Goal: Task Accomplishment & Management: Use online tool/utility

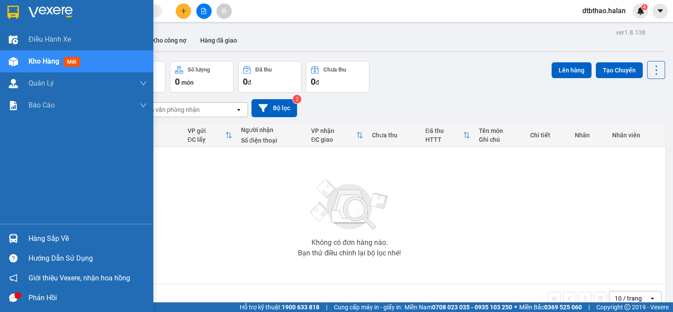
click at [56, 241] on div "Hàng sắp về" at bounding box center [87, 238] width 118 height 13
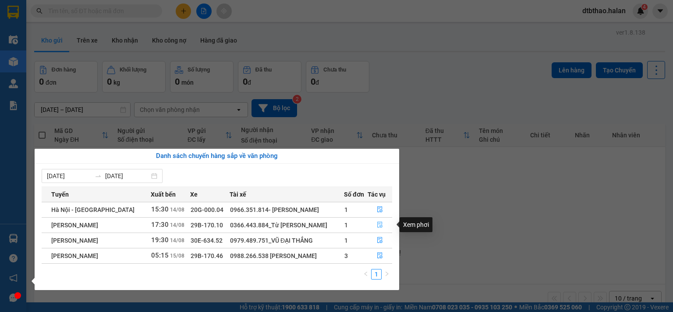
click at [383, 225] on button "button" at bounding box center [380, 225] width 24 height 14
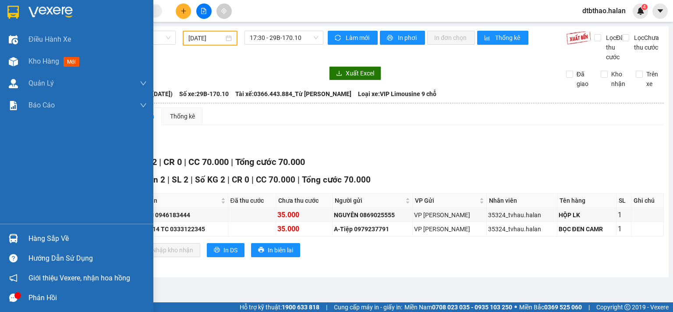
click at [32, 237] on div "Hàng sắp về" at bounding box center [87, 238] width 118 height 13
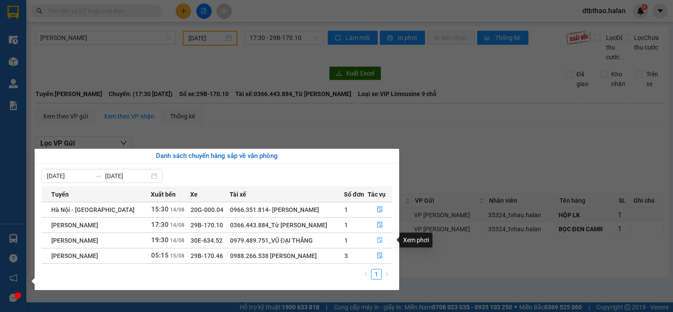
click at [380, 239] on icon "file-done" at bounding box center [380, 240] width 6 height 6
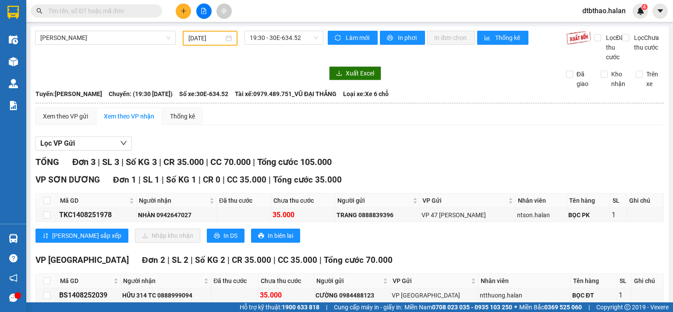
scroll to position [68, 0]
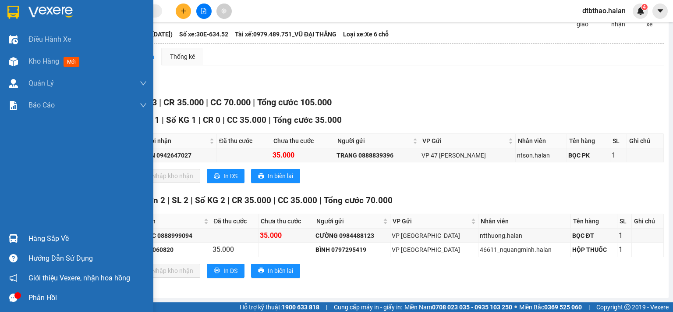
click at [37, 237] on div "Hàng sắp về" at bounding box center [87, 238] width 118 height 13
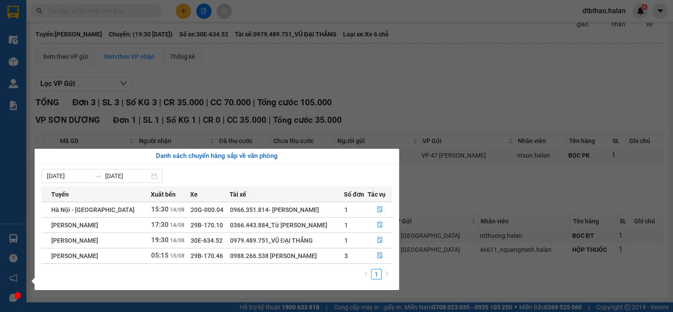
click at [490, 194] on section "Kết quả tìm kiếm ( 0 ) Bộ lọc No Data dtbthao.halan 4 Điều hành xe Kho hàng mới…" at bounding box center [336, 156] width 673 height 312
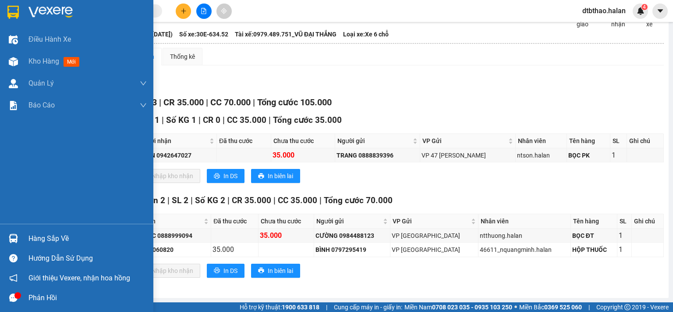
click at [40, 245] on div "Hàng sắp về" at bounding box center [76, 238] width 153 height 20
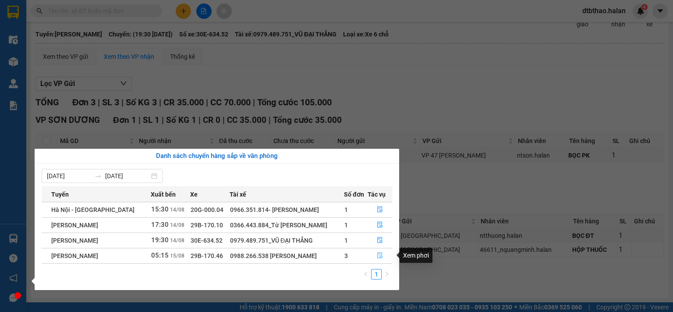
click at [377, 256] on icon "file-done" at bounding box center [380, 255] width 6 height 6
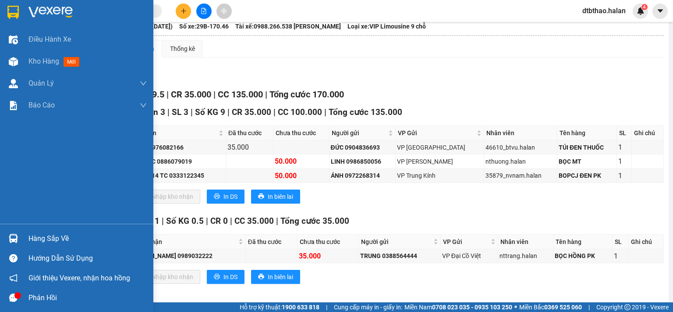
click at [59, 236] on div "Hàng sắp về" at bounding box center [87, 238] width 118 height 13
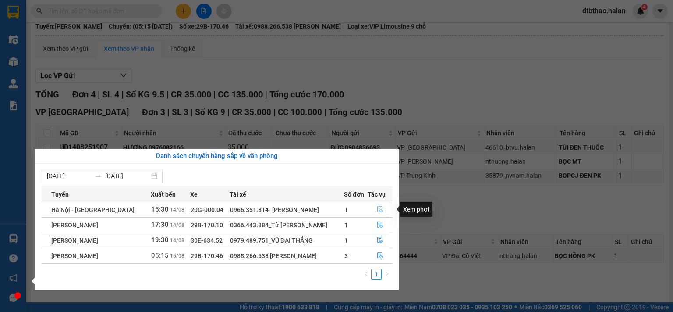
click at [381, 210] on icon "file-done" at bounding box center [379, 209] width 5 height 6
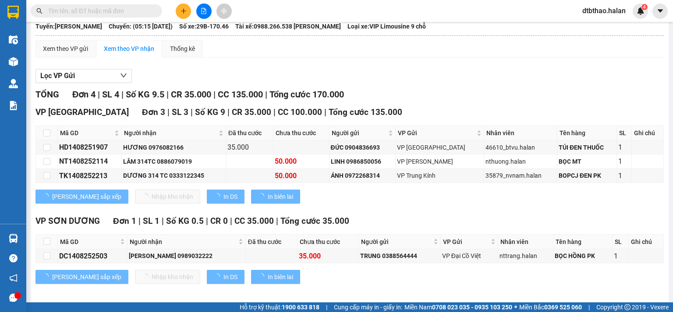
type input "14/08/2025"
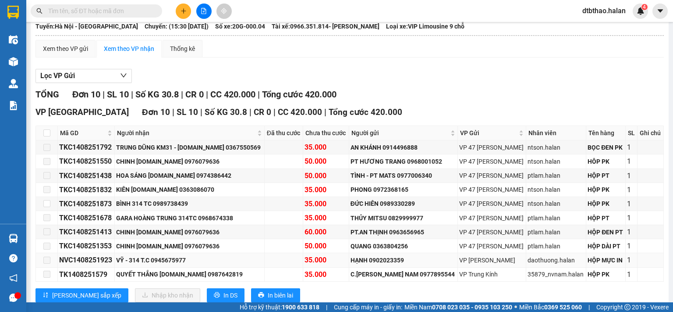
scroll to position [100, 0]
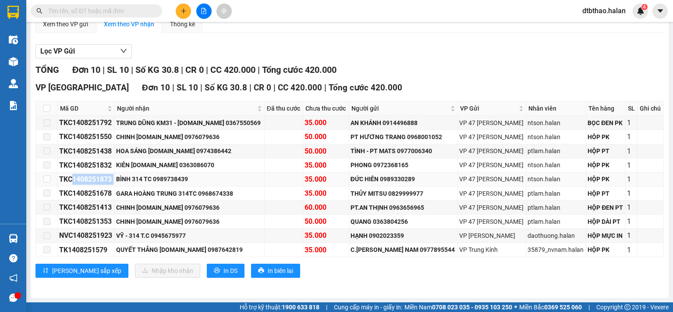
drag, startPoint x: 71, startPoint y: 180, endPoint x: 123, endPoint y: 180, distance: 51.3
click at [123, 180] on tr "TKC1408251873 BÌNH 314 TC 0989738439 35.000 ĐỨC HIÊN 0989330289 VP 47 Trần Khát…" at bounding box center [350, 179] width 628 height 14
copy div "1408251873"
click at [75, 13] on input "text" at bounding box center [99, 11] width 103 height 10
paste input "1408251873"
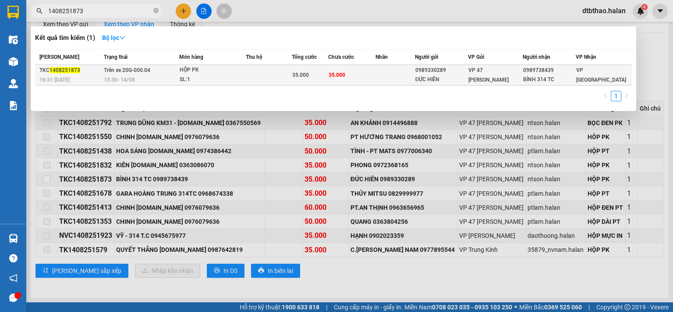
type input "1408251873"
click at [369, 74] on td "35.000" at bounding box center [351, 75] width 47 height 21
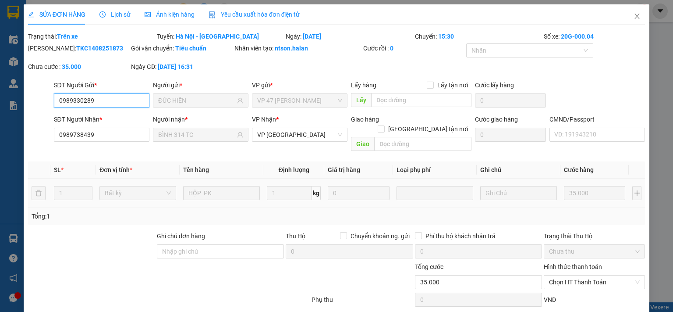
type input "0989330289"
type input "ĐỨC HIÊN"
type input "0989738439"
type input "BÌNH 314 TC"
type input "35.000"
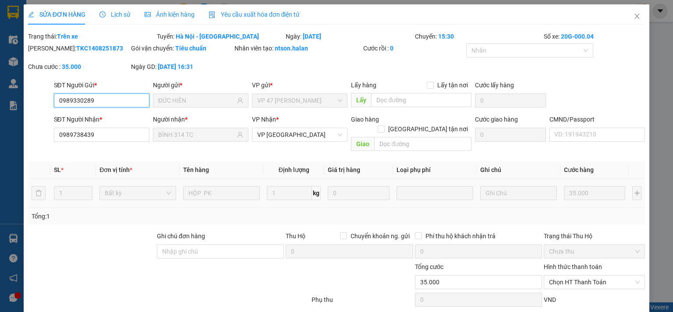
type input "35.000"
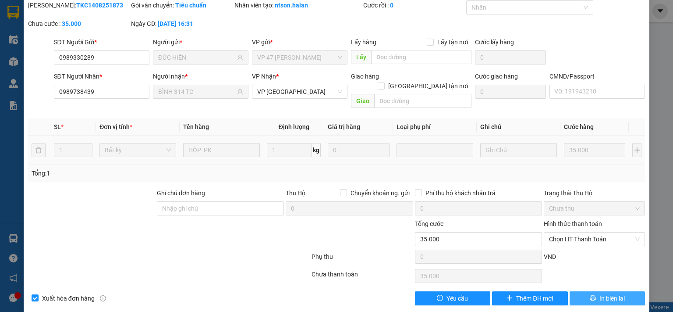
click at [582, 291] on button "In biên lai" at bounding box center [608, 298] width 76 height 14
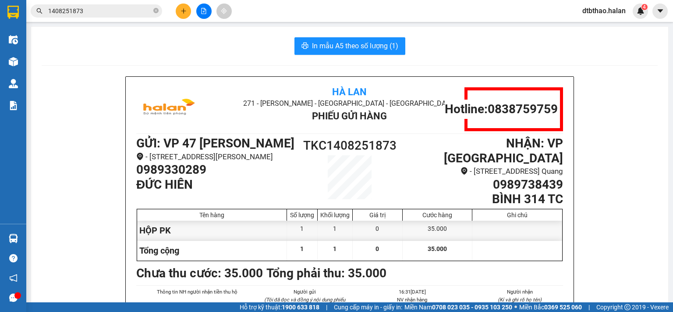
scroll to position [44, 0]
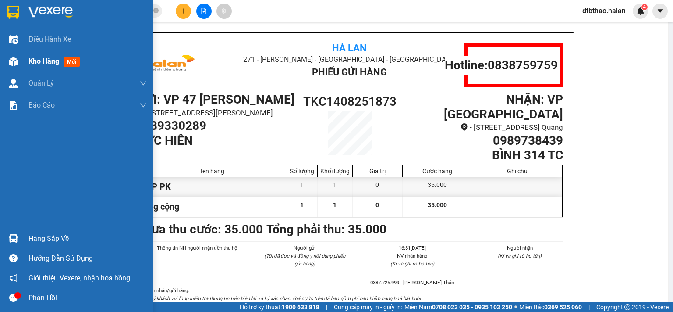
click at [45, 60] on span "Kho hàng" at bounding box center [43, 61] width 31 height 8
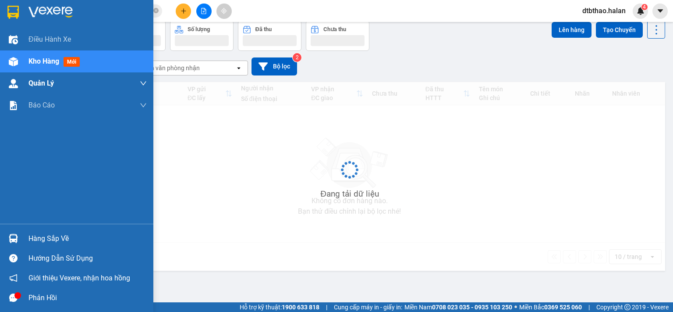
scroll to position [40, 0]
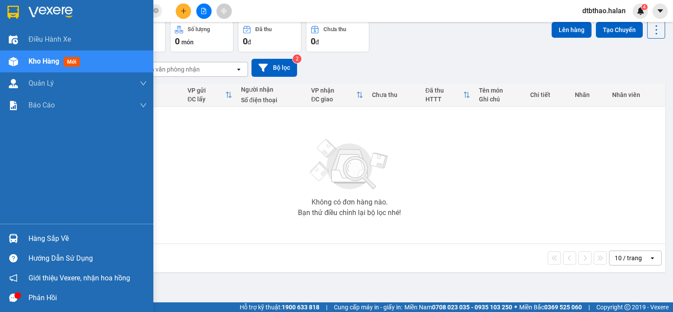
click at [51, 238] on div "Hàng sắp về" at bounding box center [87, 238] width 118 height 13
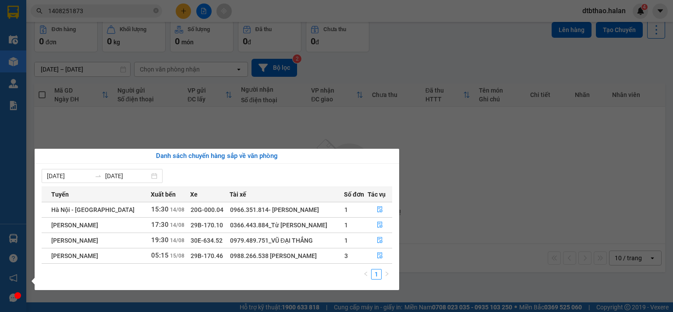
click at [472, 233] on section "Kết quả tìm kiếm ( 1 ) Bộ lọc Mã ĐH Trạng thái Món hàng Thu hộ Tổng cước Chưa c…" at bounding box center [336, 156] width 673 height 312
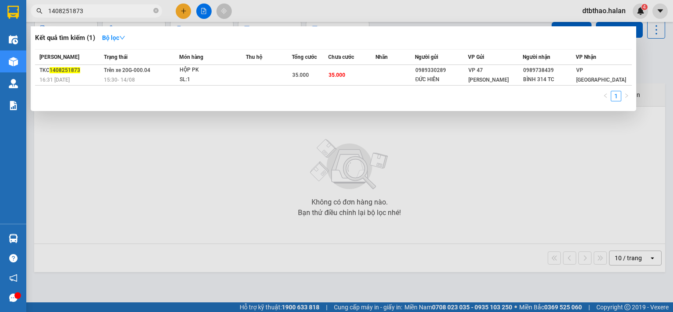
drag, startPoint x: 94, startPoint y: 9, endPoint x: 35, endPoint y: 9, distance: 59.2
click at [35, 9] on span "1408251873" at bounding box center [96, 10] width 131 height 13
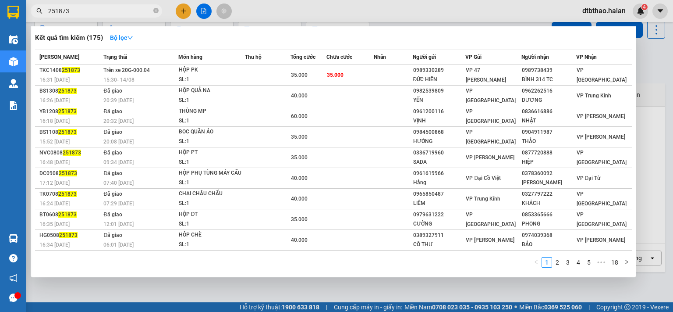
type input "251873"
click at [129, 292] on div at bounding box center [336, 156] width 673 height 312
click at [85, 14] on input "251873" at bounding box center [99, 11] width 103 height 10
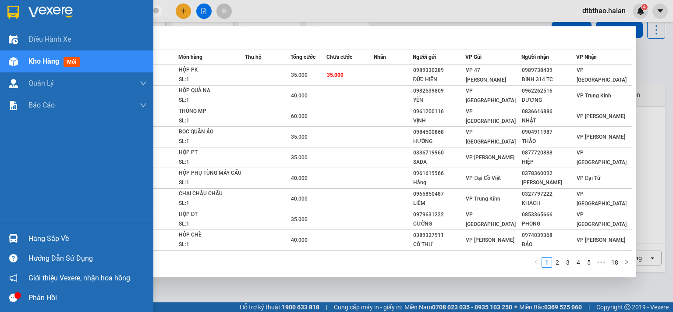
click at [46, 238] on div "Hàng sắp về" at bounding box center [87, 238] width 118 height 13
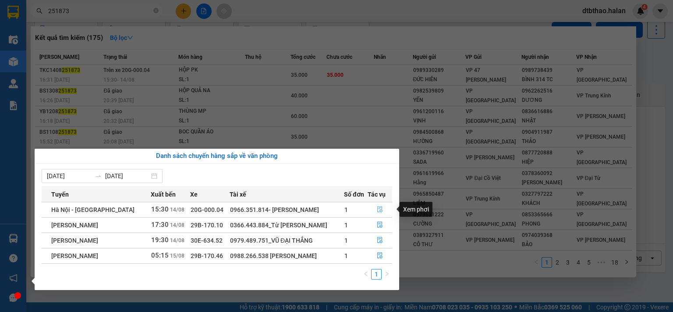
click at [379, 211] on icon "file-done" at bounding box center [379, 209] width 5 height 6
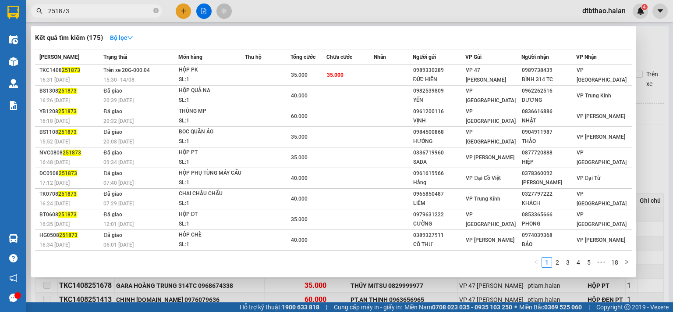
click at [425, 286] on div at bounding box center [336, 156] width 673 height 312
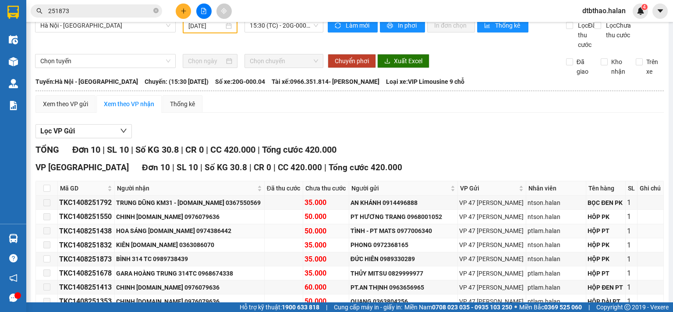
scroll to position [100, 0]
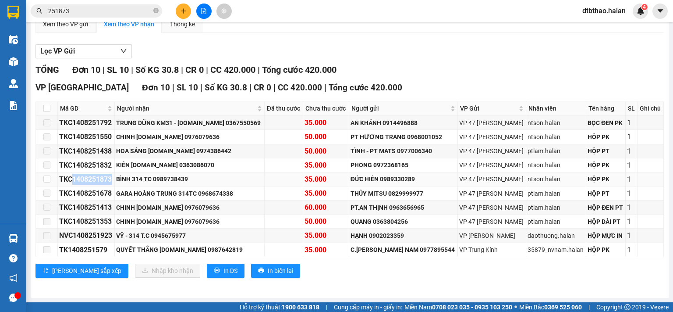
drag, startPoint x: 71, startPoint y: 178, endPoint x: 119, endPoint y: 177, distance: 48.7
click at [115, 177] on td "TKC1408251873" at bounding box center [86, 179] width 57 height 14
copy div "1408251873"
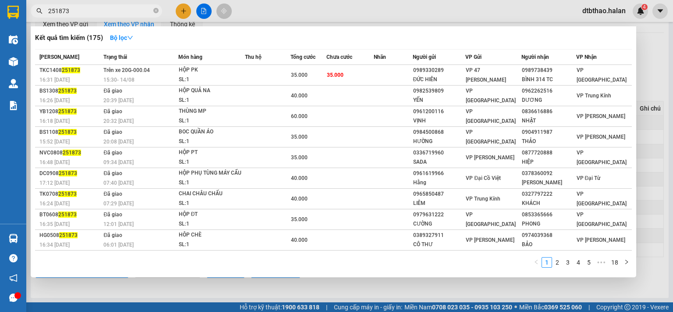
drag, startPoint x: 79, startPoint y: 10, endPoint x: 37, endPoint y: 16, distance: 42.5
click at [37, 16] on span "251873" at bounding box center [96, 10] width 131 height 13
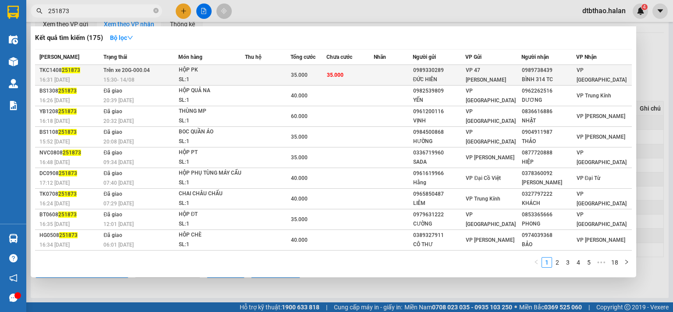
click at [195, 75] on div "SL: 1" at bounding box center [212, 80] width 66 height 10
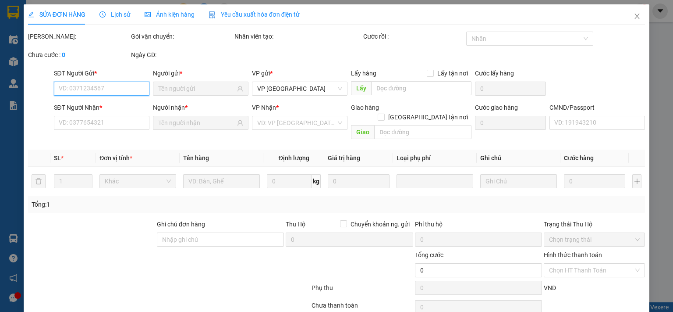
type input "0989330289"
type input "ĐỨC HIÊN"
type input "0989738439"
type input "BÌNH 314 TC"
type input "35.000"
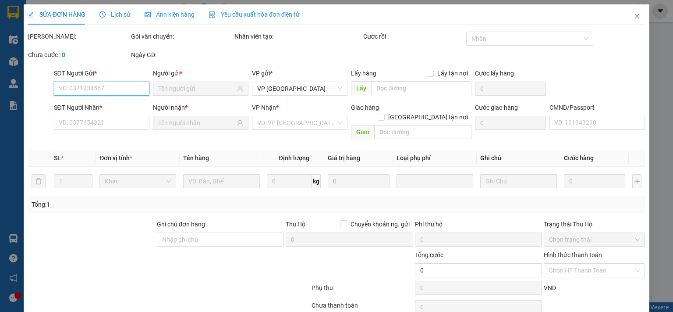
type input "35.000"
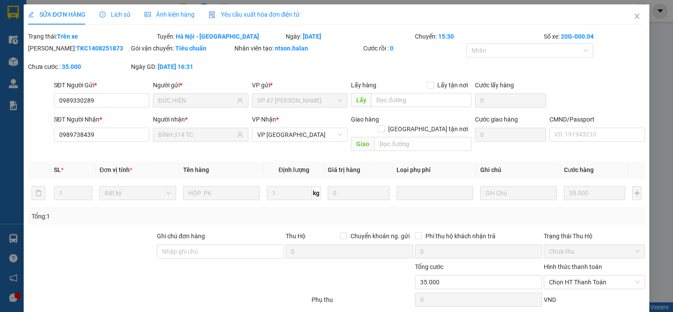
click at [113, 14] on span "Lịch sử" at bounding box center [114, 14] width 31 height 7
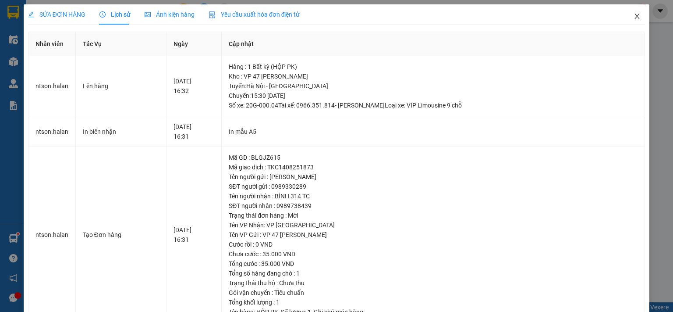
click at [634, 18] on icon "close" at bounding box center [637, 16] width 7 height 7
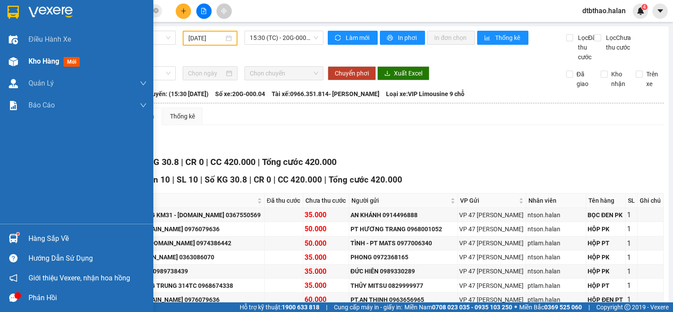
click at [36, 60] on span "Kho hàng" at bounding box center [43, 61] width 31 height 8
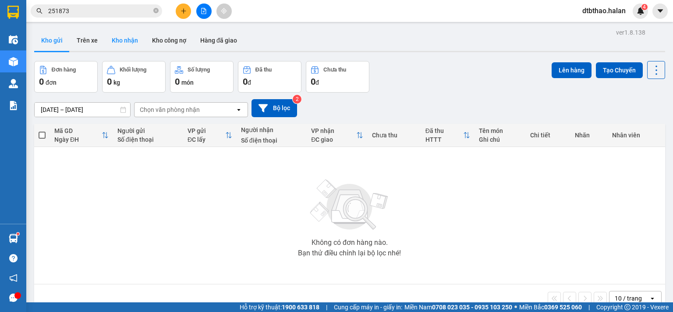
click at [126, 36] on button "Kho nhận" at bounding box center [125, 40] width 40 height 21
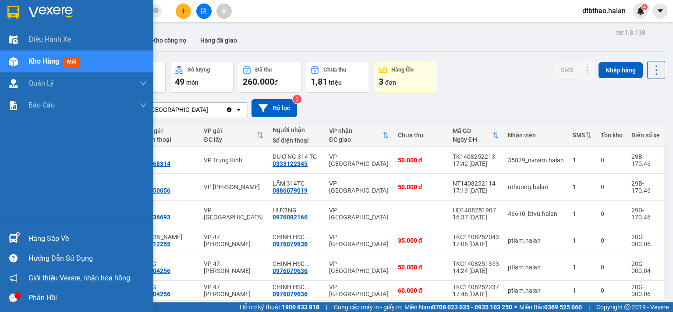
click at [54, 227] on div "Hàng sắp về Hướng dẫn sử dụng Giới thiệu Vexere, nhận hoa hồng Phản hồi" at bounding box center [76, 266] width 153 height 84
click at [67, 231] on div "Hàng sắp về" at bounding box center [76, 238] width 153 height 20
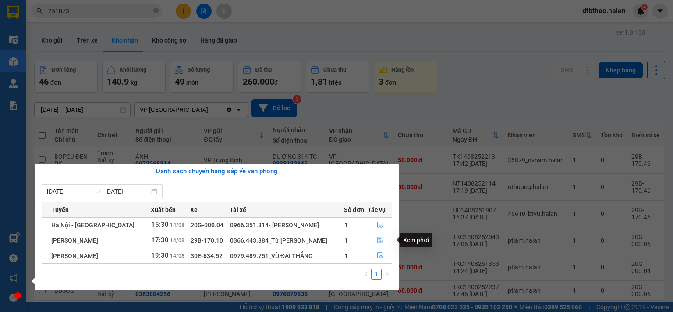
click at [378, 241] on icon "file-done" at bounding box center [380, 240] width 6 height 6
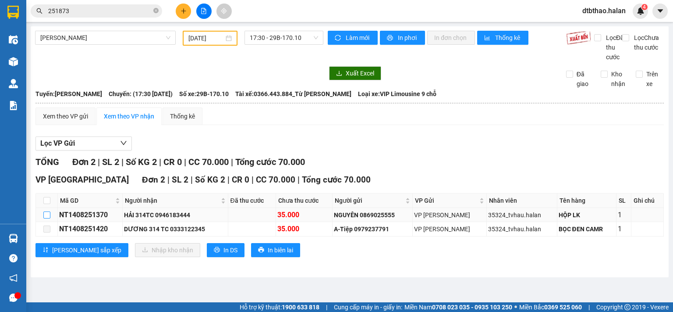
click at [45, 218] on input "checkbox" at bounding box center [46, 214] width 7 height 7
checkbox input "true"
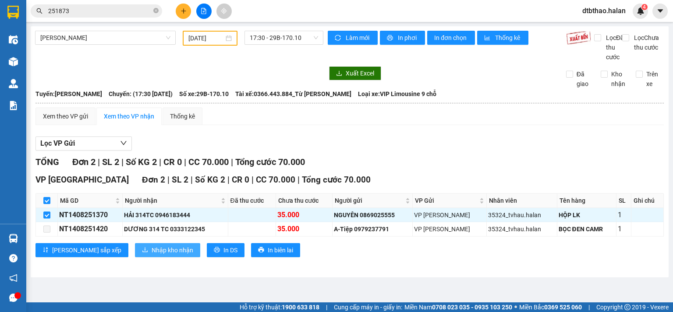
click at [152, 255] on span "Nhập kho nhận" at bounding box center [173, 250] width 42 height 10
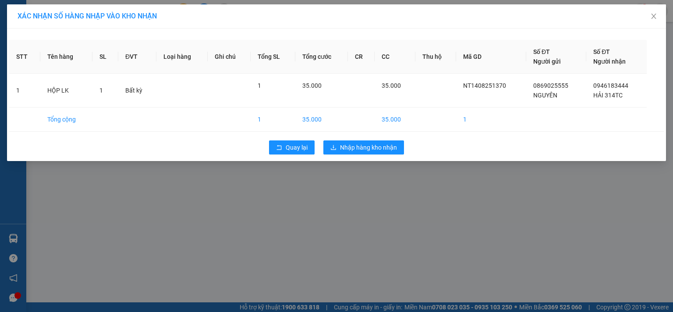
click at [398, 242] on div "XÁC NHẬN SỐ HÀNG NHẬP VÀO KHO NHẬN STT Tên hàng SL ĐVT Loại hàng Ghi chú Tổng S…" at bounding box center [336, 156] width 673 height 312
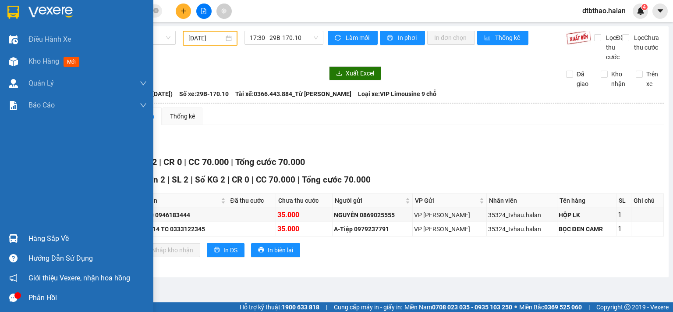
click at [32, 245] on div "Hàng sắp về" at bounding box center [87, 238] width 118 height 13
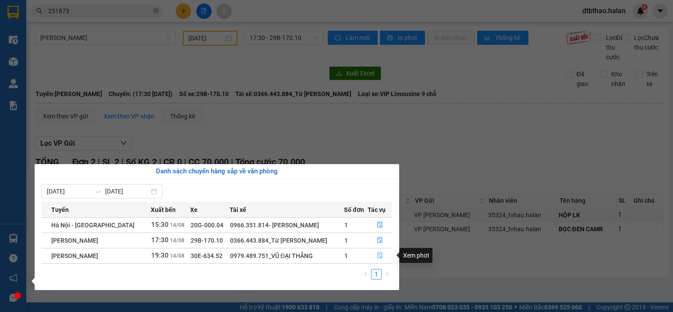
click at [379, 255] on icon "file-done" at bounding box center [380, 255] width 6 height 6
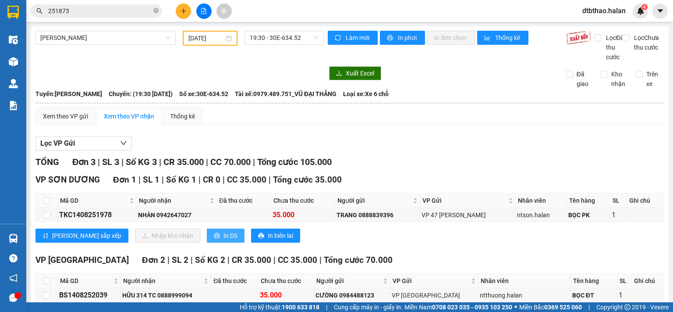
scroll to position [68, 0]
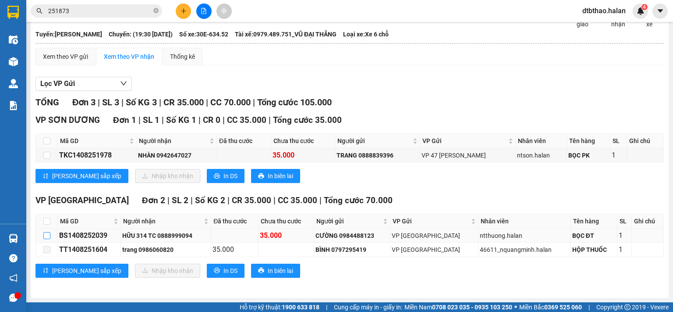
click at [45, 236] on input "checkbox" at bounding box center [46, 235] width 7 height 7
checkbox input "true"
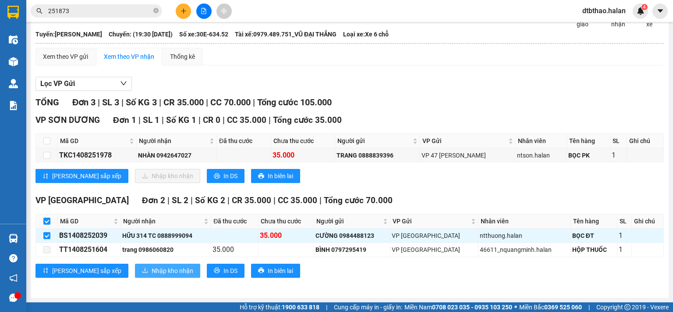
click at [154, 276] on button "Nhập kho nhận" at bounding box center [167, 270] width 65 height 14
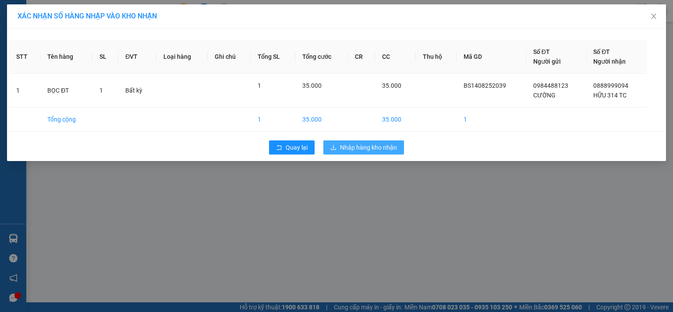
click at [364, 144] on span "Nhập hàng kho nhận" at bounding box center [368, 147] width 57 height 10
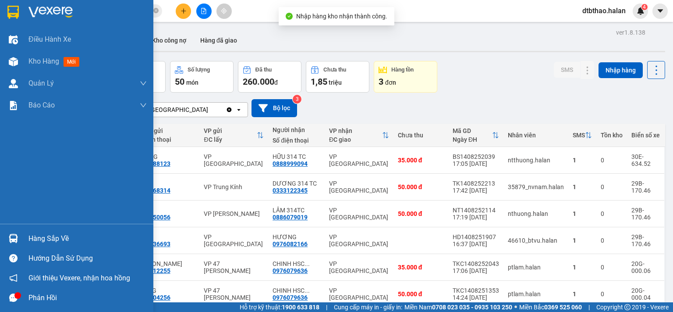
click at [54, 237] on div "Hàng sắp về" at bounding box center [87, 238] width 118 height 13
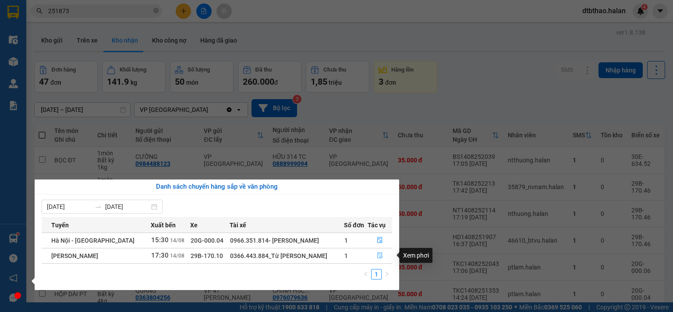
click at [377, 255] on icon "file-done" at bounding box center [380, 255] width 6 height 6
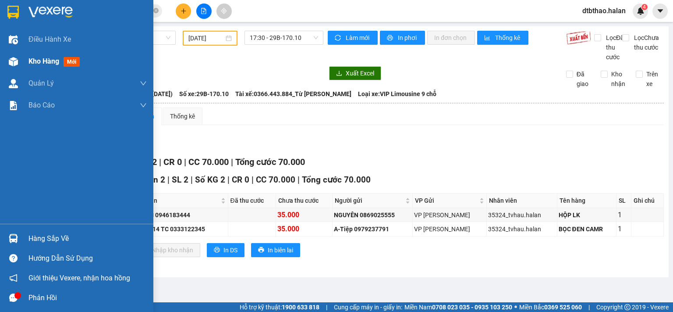
click at [32, 61] on span "Kho hàng" at bounding box center [43, 61] width 31 height 8
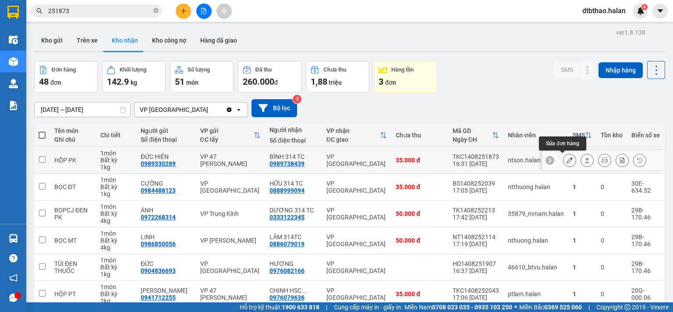
click at [567, 162] on icon at bounding box center [570, 160] width 6 height 6
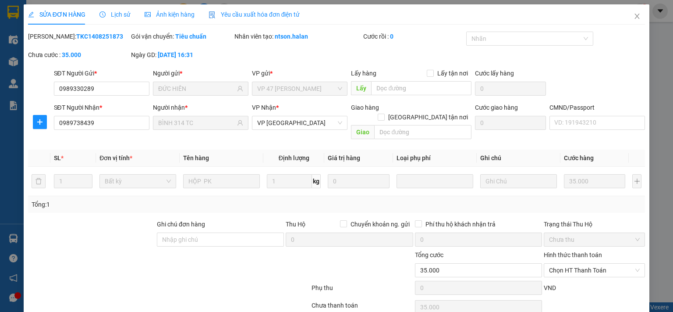
type input "0989330289"
type input "ĐỨC HIÊN"
type input "0989738439"
type input "BÌNH 314 TC"
type input "35.000"
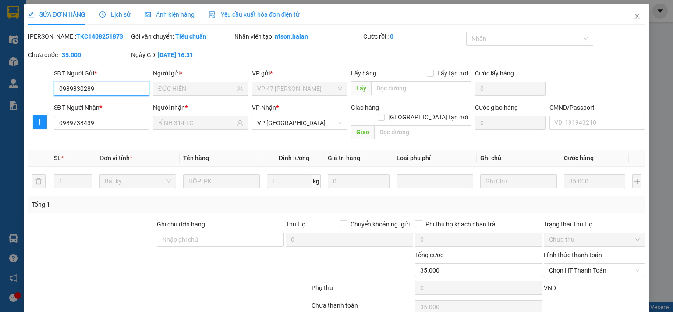
scroll to position [31, 0]
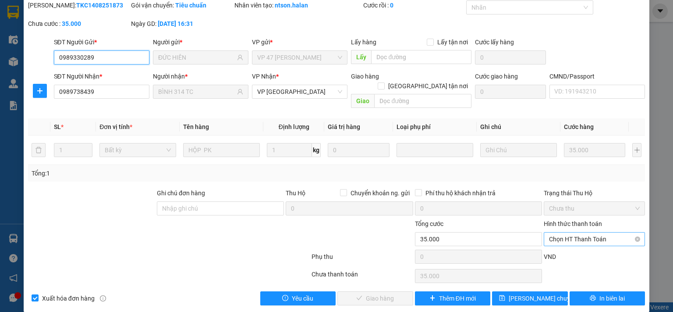
click at [562, 232] on span "Chọn HT Thanh Toán" at bounding box center [594, 238] width 91 height 13
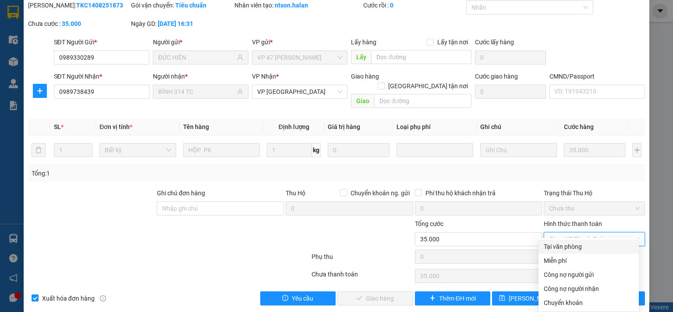
click at [562, 248] on div "Tại văn phòng" at bounding box center [589, 247] width 90 height 10
type input "0"
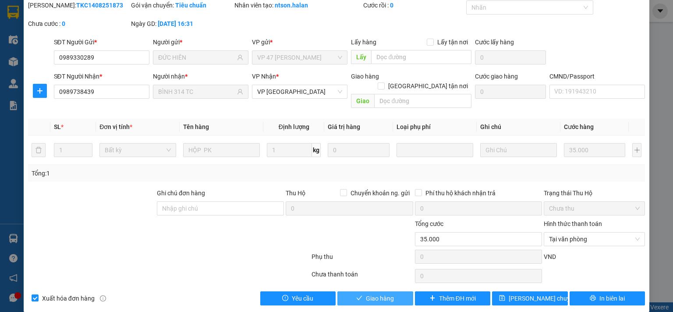
click at [385, 293] on span "Giao hàng" at bounding box center [380, 298] width 28 height 10
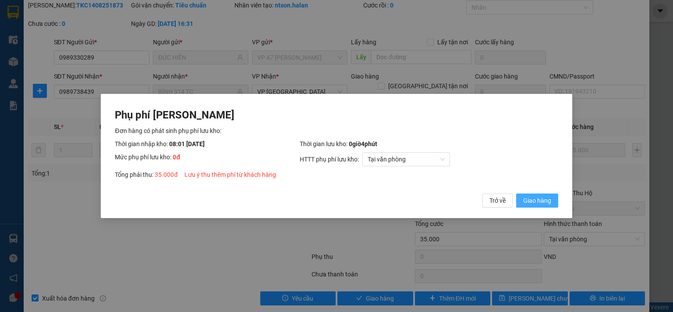
click at [547, 203] on span "Giao hàng" at bounding box center [537, 200] width 28 height 10
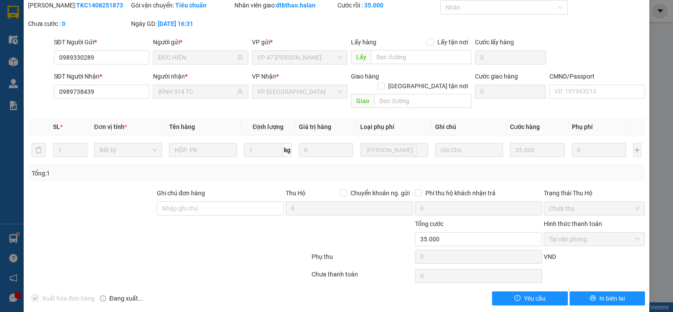
scroll to position [0, 0]
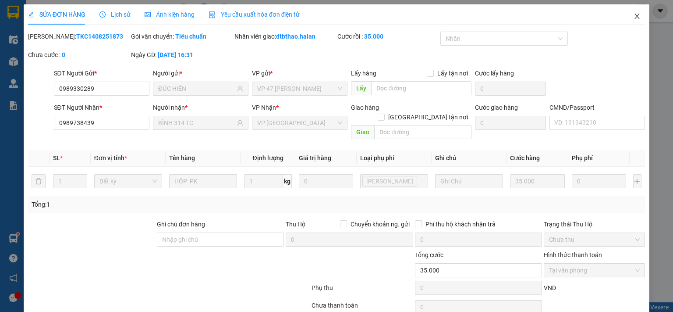
click at [634, 17] on icon "close" at bounding box center [637, 16] width 7 height 7
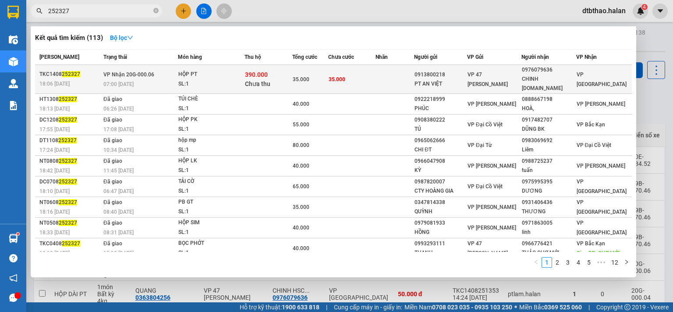
type input "252327"
click at [561, 79] on div "CHINH HSC-314.TC" at bounding box center [548, 84] width 53 height 18
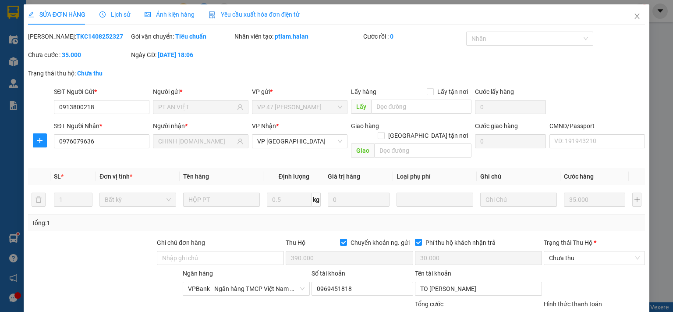
type input "0913800218"
type input "PT AN VIỆT"
type input "0976079636"
type input "CHINH HSC-314.TC"
checkbox input "true"
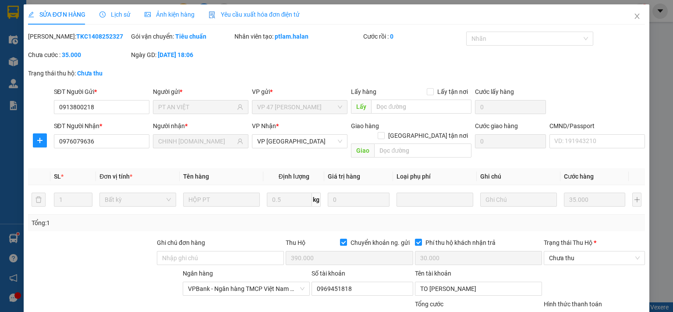
type input "390.000"
type input "30.000"
type input "35.000"
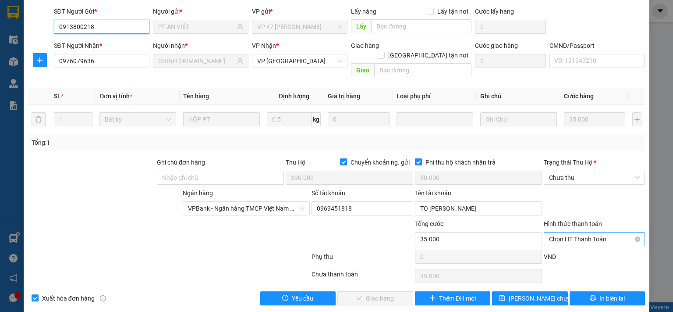
click at [581, 232] on span "Chọn HT Thanh Toán" at bounding box center [594, 238] width 91 height 13
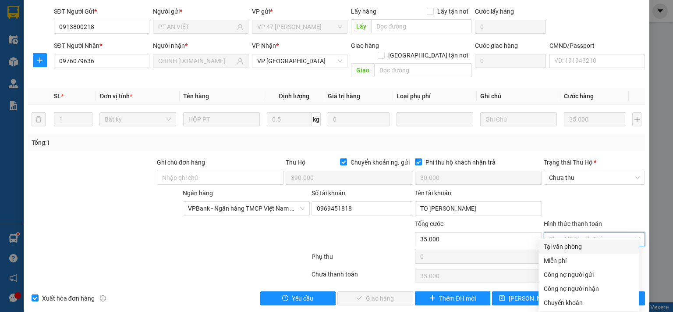
click at [570, 249] on div "Tại văn phòng" at bounding box center [589, 247] width 90 height 10
type input "0"
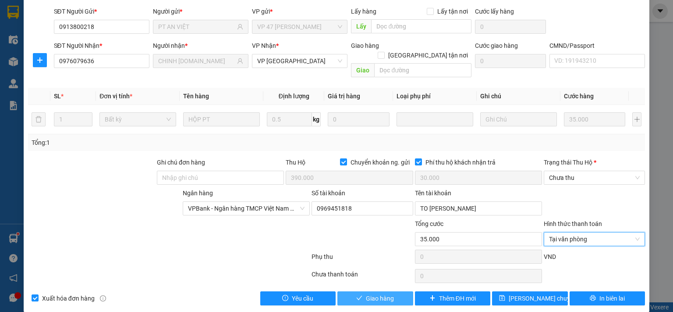
click at [394, 291] on button "Giao hàng" at bounding box center [376, 298] width 76 height 14
click at [574, 171] on span "Chưa thu" at bounding box center [594, 177] width 91 height 13
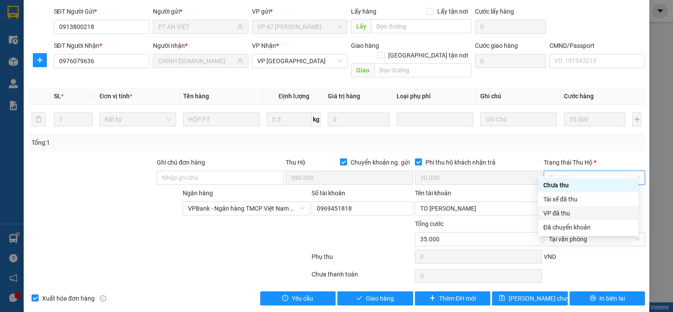
drag, startPoint x: 561, startPoint y: 215, endPoint x: 551, endPoint y: 221, distance: 11.8
click at [561, 215] on div "VP đã thu" at bounding box center [589, 213] width 90 height 10
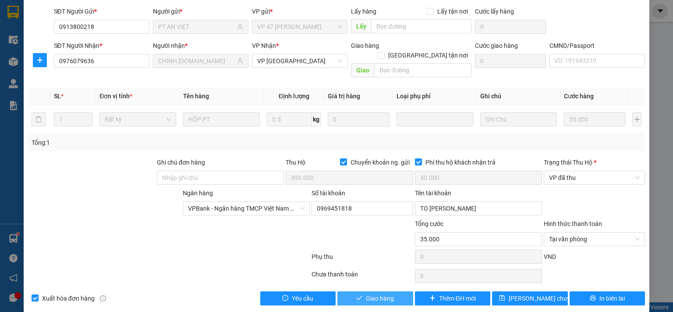
click at [382, 293] on span "Giao hàng" at bounding box center [380, 298] width 28 height 10
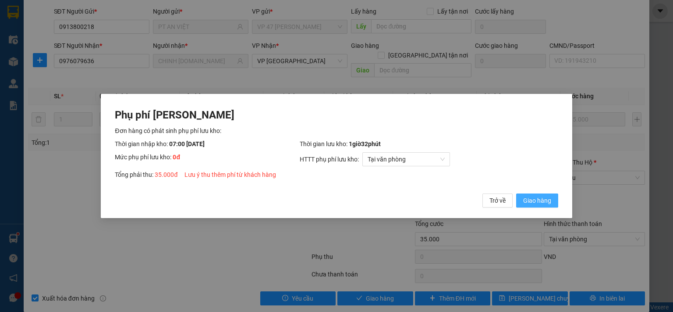
click at [549, 199] on span "Giao hàng" at bounding box center [537, 200] width 28 height 10
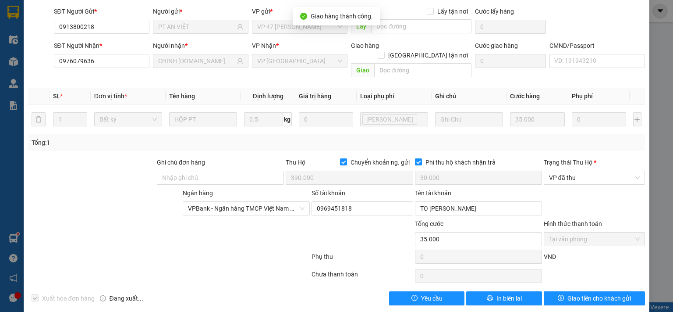
scroll to position [0, 0]
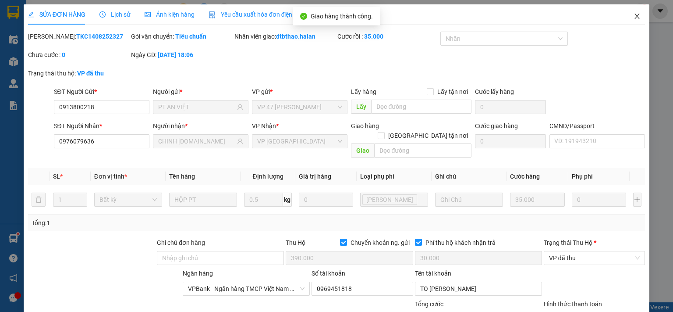
click at [634, 18] on icon "close" at bounding box center [637, 16] width 7 height 7
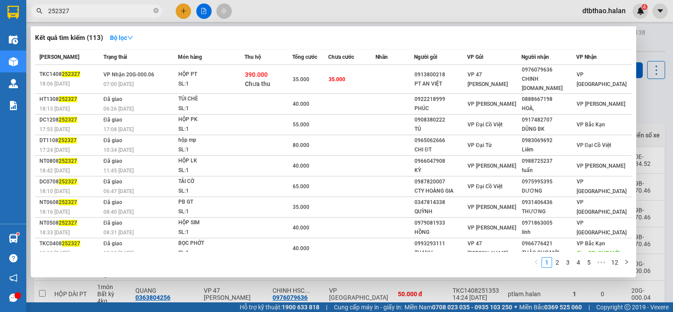
drag, startPoint x: 54, startPoint y: 11, endPoint x: 87, endPoint y: 13, distance: 32.9
click at [87, 13] on input "252327" at bounding box center [99, 11] width 103 height 10
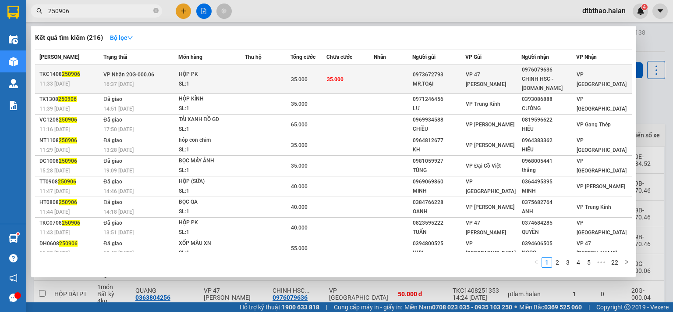
type input "250906"
click at [527, 72] on div "0976079636" at bounding box center [548, 69] width 53 height 9
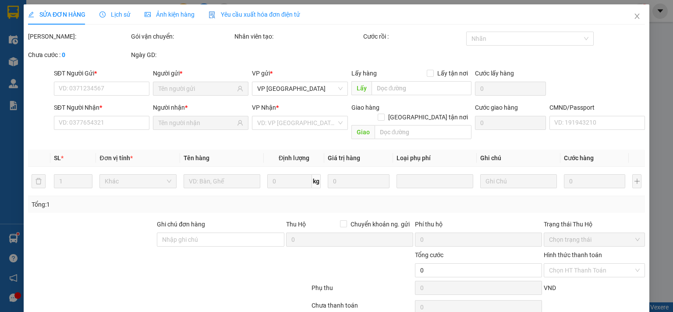
type input "0973672793"
type input "MR.TOẠI"
type input "0976079636"
type input "[PERSON_NAME] HSC - [DOMAIN_NAME]"
type input "35.000"
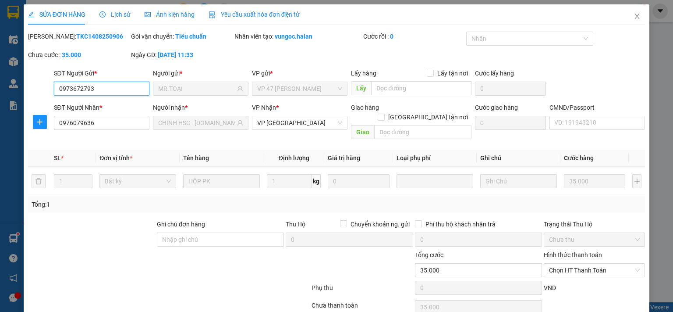
scroll to position [31, 0]
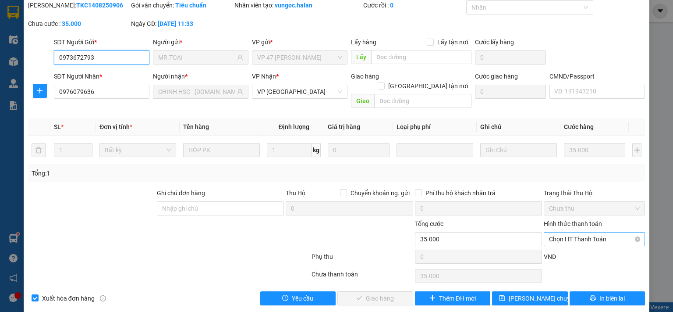
click at [565, 232] on span "Chọn HT Thanh Toán" at bounding box center [594, 238] width 91 height 13
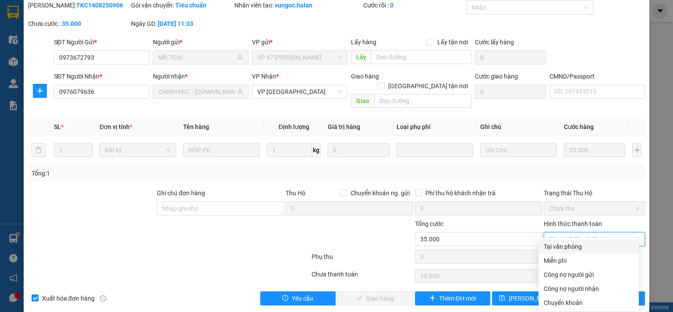
click at [566, 249] on div "Tại văn phòng" at bounding box center [589, 247] width 90 height 10
type input "0"
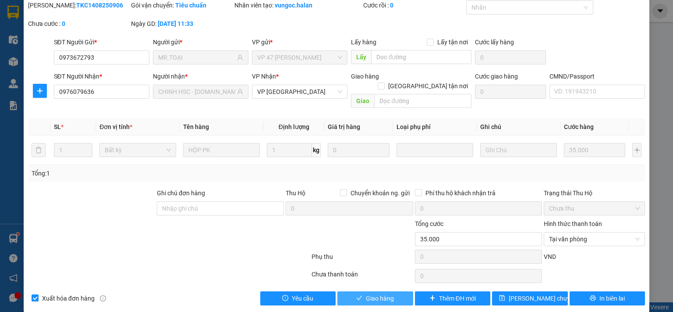
click at [372, 293] on span "Giao hàng" at bounding box center [380, 298] width 28 height 10
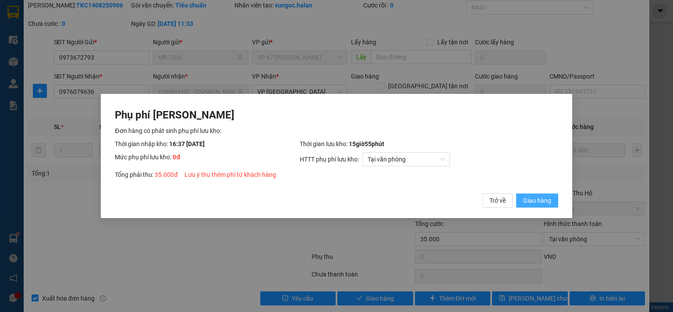
click at [533, 198] on span "Giao hàng" at bounding box center [537, 200] width 28 height 10
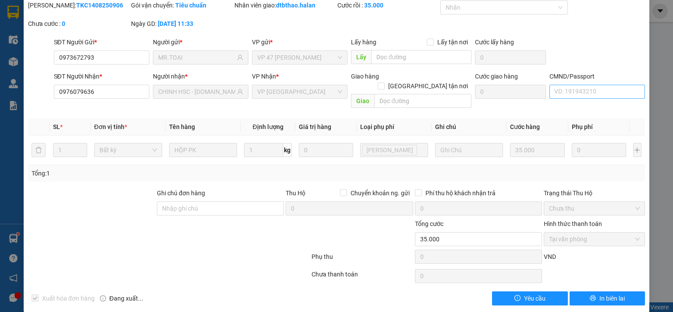
scroll to position [0, 0]
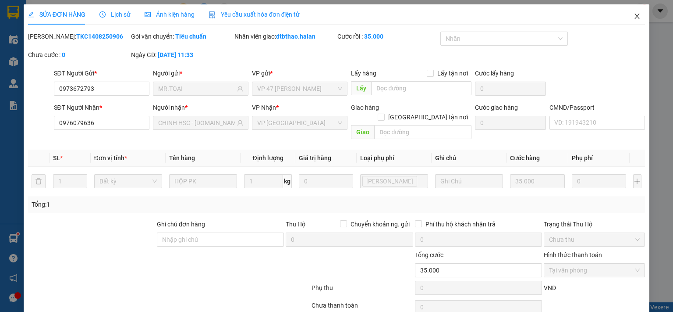
click at [634, 20] on icon "close" at bounding box center [637, 16] width 7 height 7
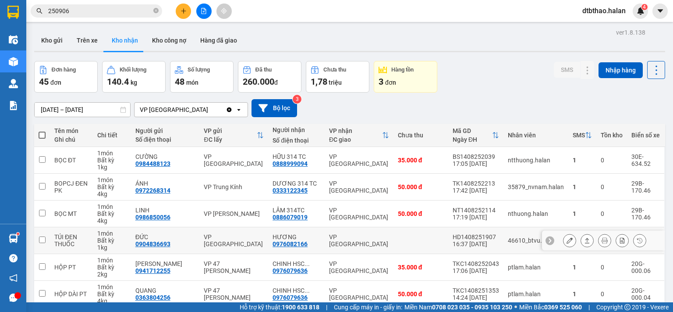
scroll to position [131, 0]
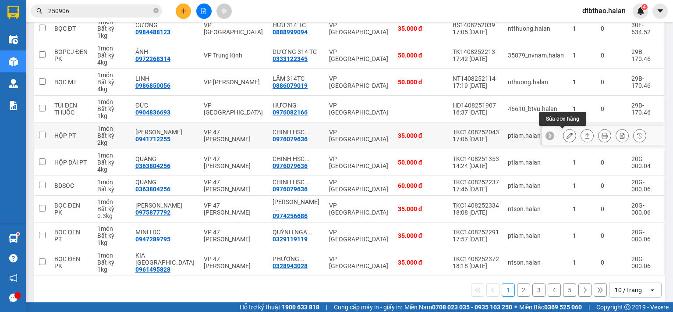
click at [567, 134] on icon at bounding box center [570, 135] width 6 height 6
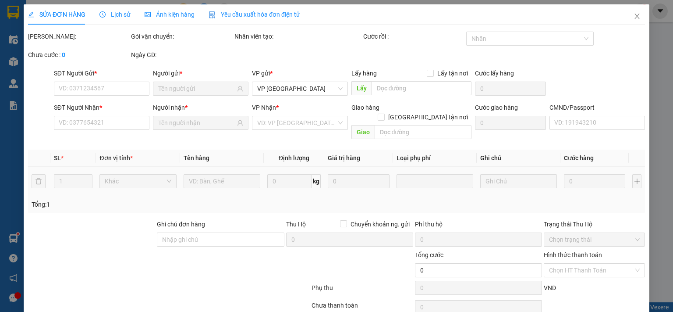
type input "0941712255"
type input "MINH DŨNG"
type input "0976079636"
type input "CHINH HSC-314.TC"
type input "35.000"
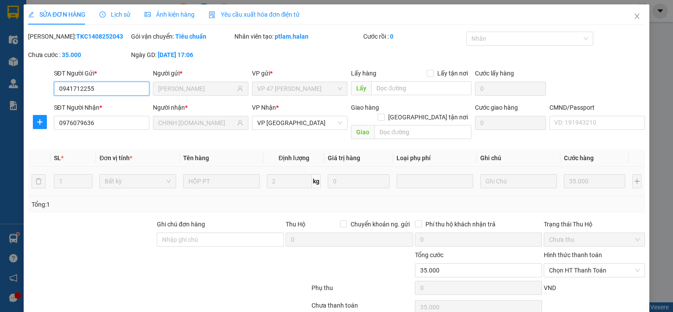
scroll to position [31, 0]
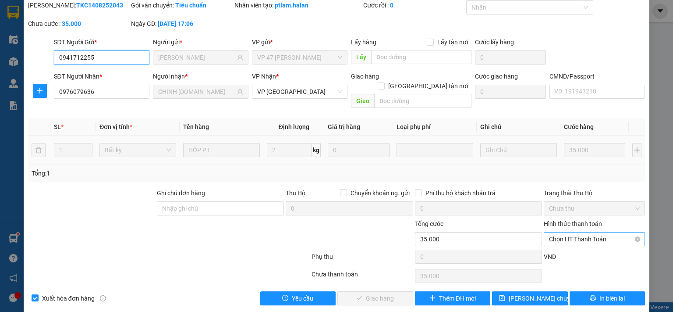
click at [578, 232] on span "Chọn HT Thanh Toán" at bounding box center [594, 238] width 91 height 13
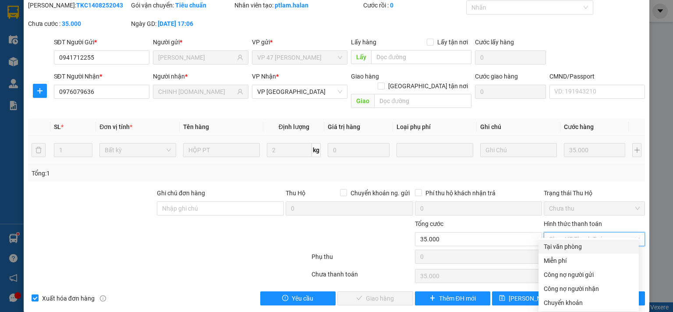
click at [565, 244] on div "Tại văn phòng" at bounding box center [589, 247] width 90 height 10
type input "0"
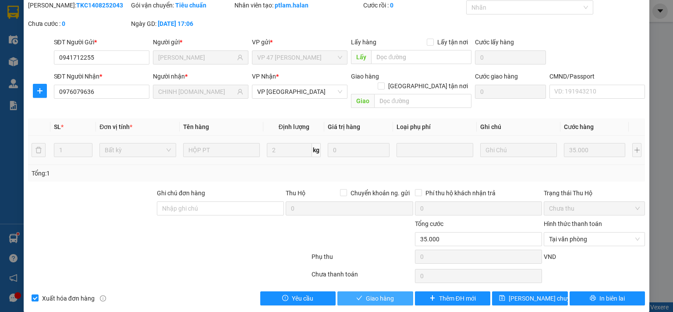
click at [366, 293] on span "Giao hàng" at bounding box center [380, 298] width 28 height 10
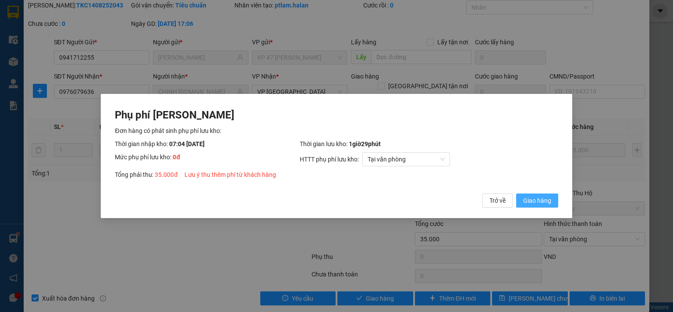
click at [537, 201] on span "Giao hàng" at bounding box center [537, 200] width 28 height 10
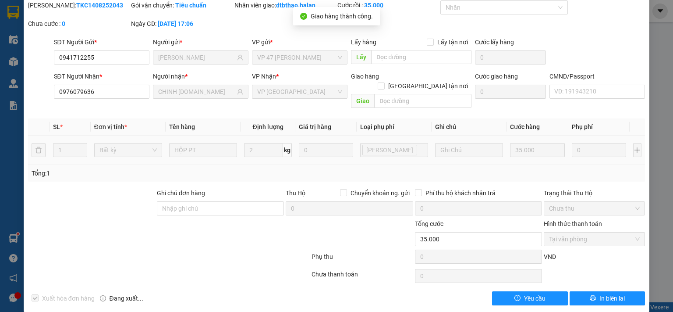
scroll to position [0, 0]
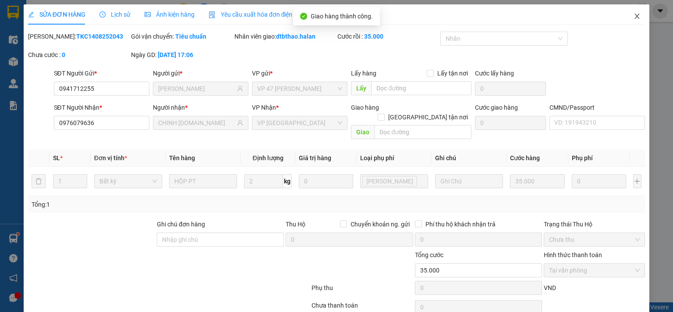
click at [634, 14] on icon "close" at bounding box center [637, 16] width 7 height 7
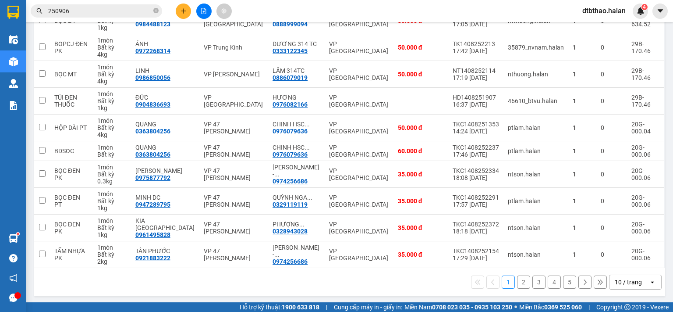
scroll to position [8, 0]
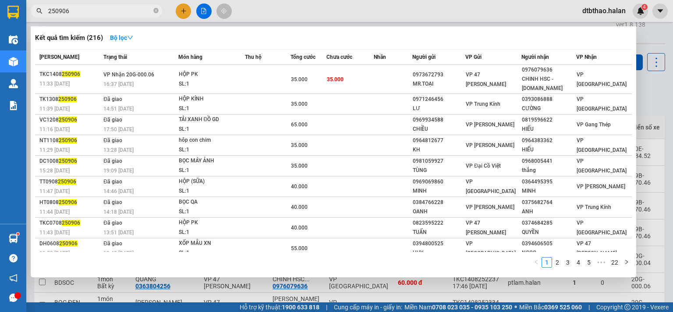
drag, startPoint x: 62, startPoint y: 10, endPoint x: 74, endPoint y: 10, distance: 11.4
click at [74, 10] on input "250906" at bounding box center [99, 11] width 103 height 10
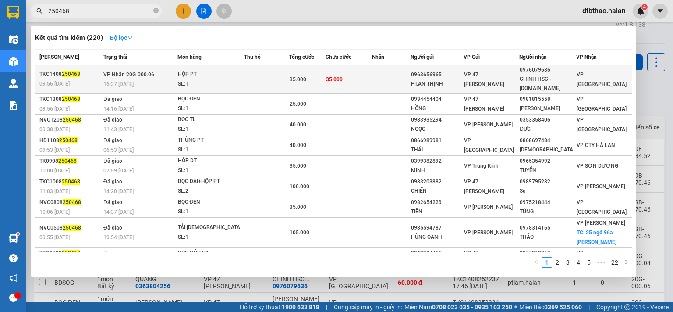
type input "250468"
click at [545, 78] on div "[PERSON_NAME] HSC - [DOMAIN_NAME]" at bounding box center [548, 84] width 56 height 18
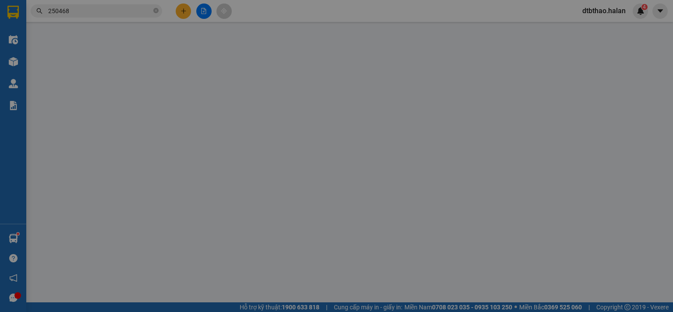
type input "0963656965"
type input "PT.AN THỊNH"
type input "0976079636"
type input "[PERSON_NAME] HSC - [DOMAIN_NAME]"
type input "35.000"
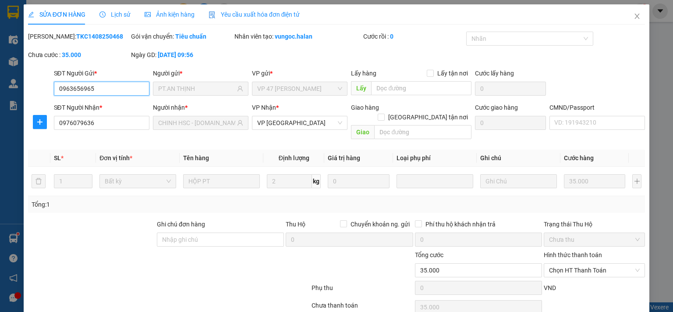
scroll to position [31, 0]
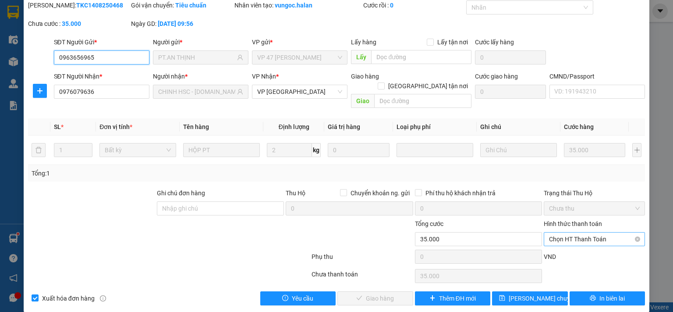
click at [570, 232] on span "Chọn HT Thanh Toán" at bounding box center [594, 238] width 91 height 13
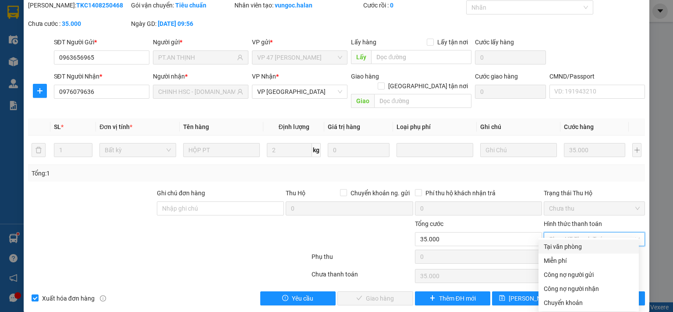
click at [570, 247] on div "Tại văn phòng" at bounding box center [589, 247] width 90 height 10
type input "0"
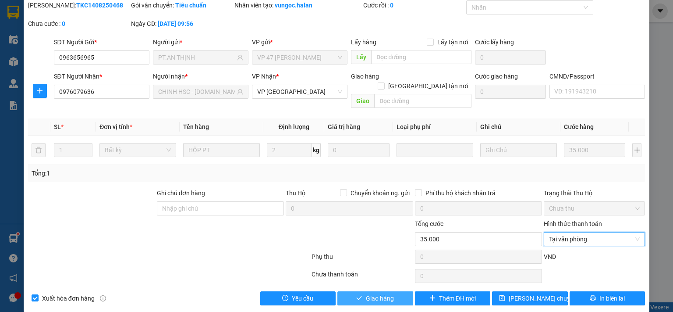
click at [380, 293] on span "Giao hàng" at bounding box center [380, 298] width 28 height 10
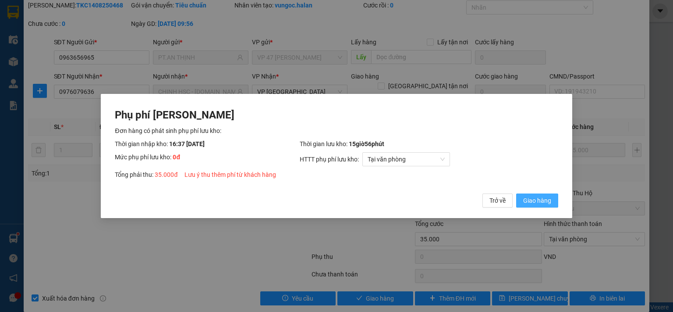
click at [540, 201] on span "Giao hàng" at bounding box center [537, 200] width 28 height 10
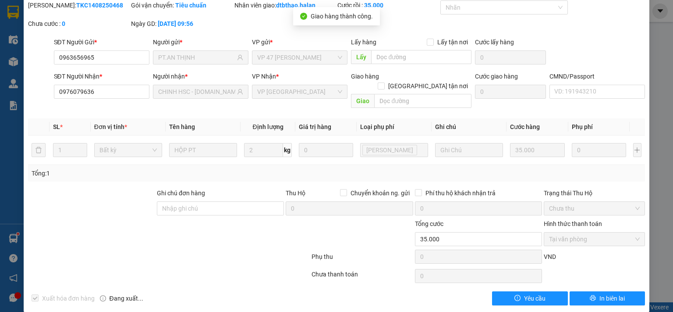
scroll to position [0, 0]
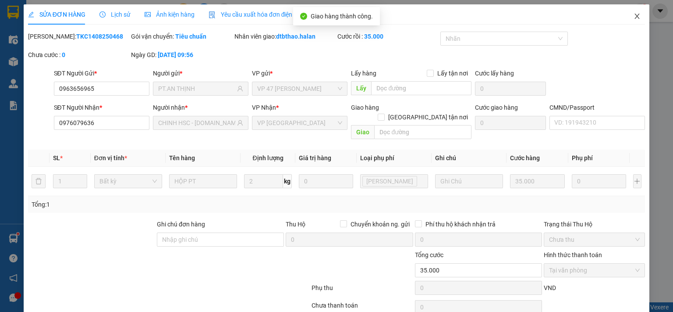
click at [634, 17] on icon "close" at bounding box center [637, 16] width 7 height 7
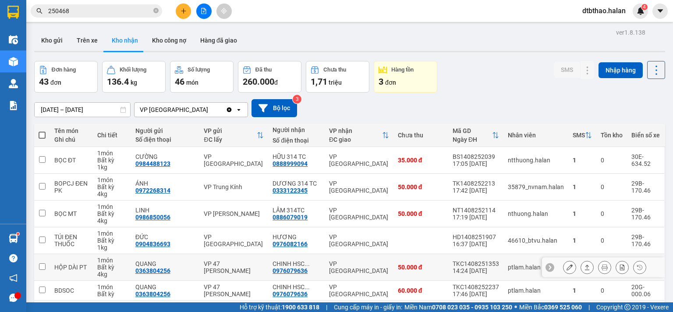
scroll to position [139, 0]
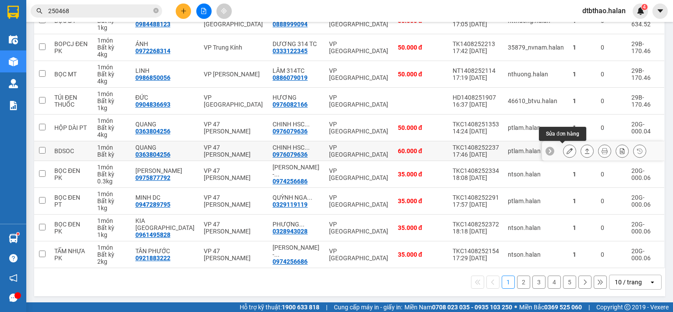
click at [567, 148] on icon at bounding box center [570, 151] width 6 height 6
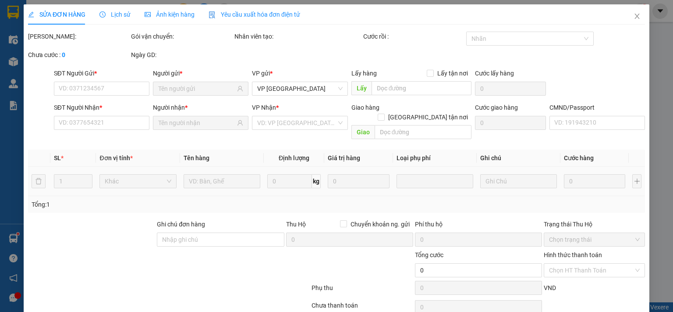
type input "0363804256"
type input "QUANG"
type input "0976079636"
type input "CHINH HSC-314.TC"
type input "60.000"
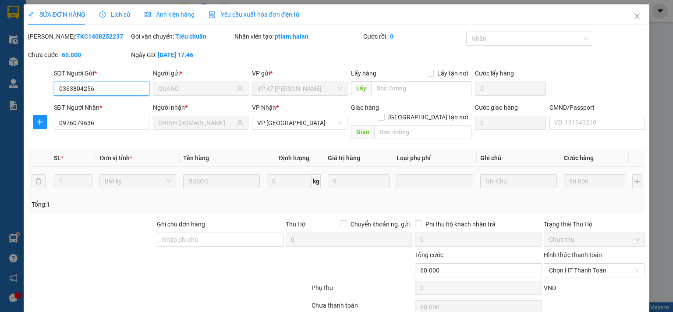
scroll to position [31, 0]
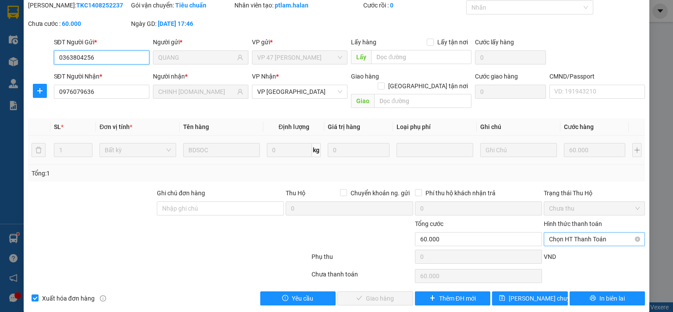
click at [583, 232] on span "Chọn HT Thanh Toán" at bounding box center [594, 238] width 91 height 13
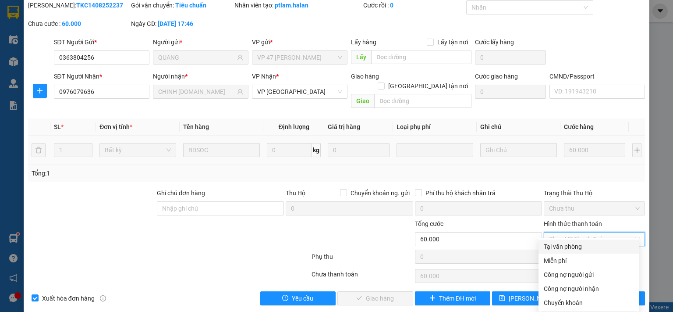
drag, startPoint x: 576, startPoint y: 243, endPoint x: 442, endPoint y: 275, distance: 137.9
click at [576, 243] on div "Tại văn phòng" at bounding box center [589, 247] width 90 height 10
type input "0"
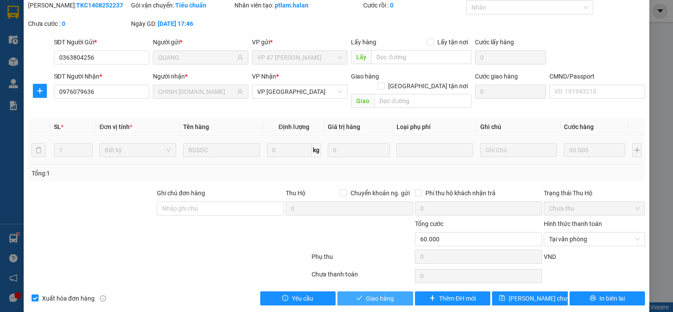
click at [370, 293] on span "Giao hàng" at bounding box center [380, 298] width 28 height 10
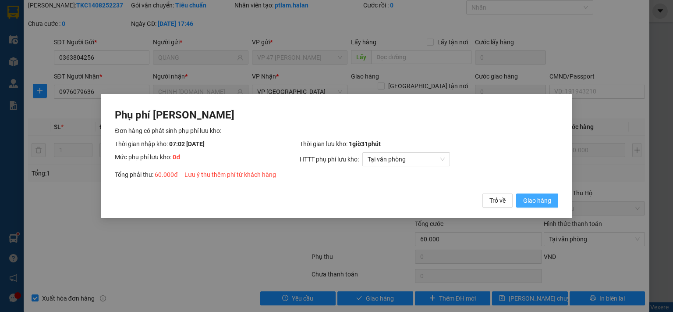
click at [548, 203] on span "Giao hàng" at bounding box center [537, 200] width 28 height 10
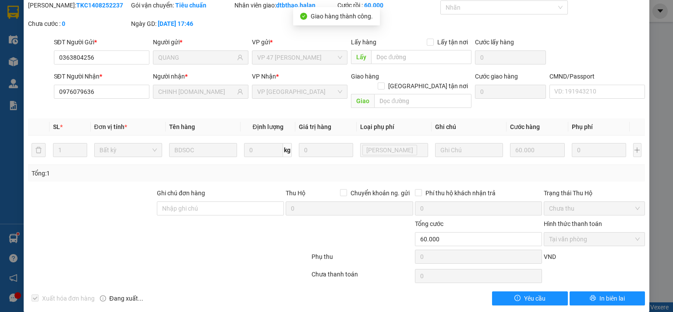
scroll to position [0, 0]
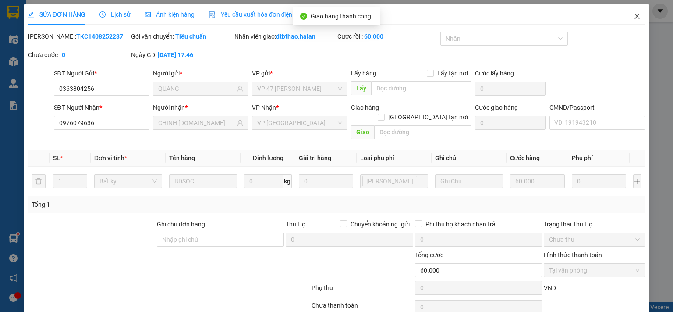
click at [634, 16] on icon "close" at bounding box center [637, 16] width 7 height 7
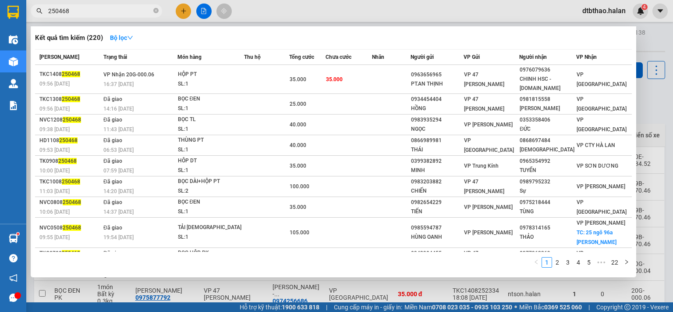
drag, startPoint x: 54, startPoint y: 11, endPoint x: 102, endPoint y: 11, distance: 47.8
click at [102, 11] on input "250468" at bounding box center [99, 11] width 103 height 10
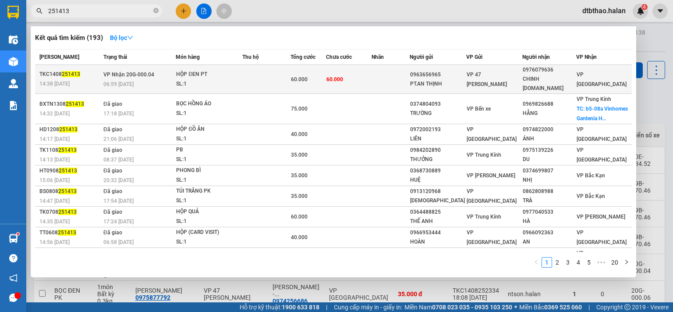
type input "251413"
click at [547, 75] on div "CHINH HSC-314.TC" at bounding box center [549, 84] width 53 height 18
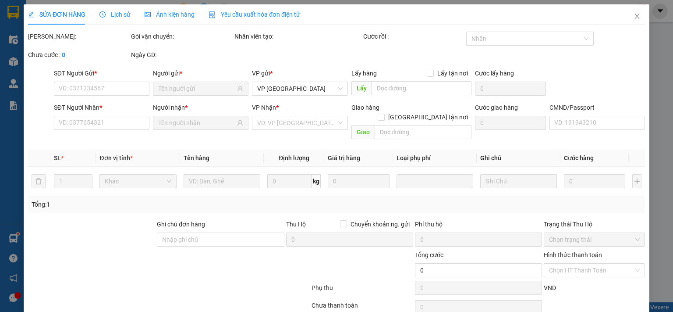
type input "0963656965"
type input "PT.AN THỊNH"
type input "0976079636"
type input "CHINH HSC-314.TC"
type input "60.000"
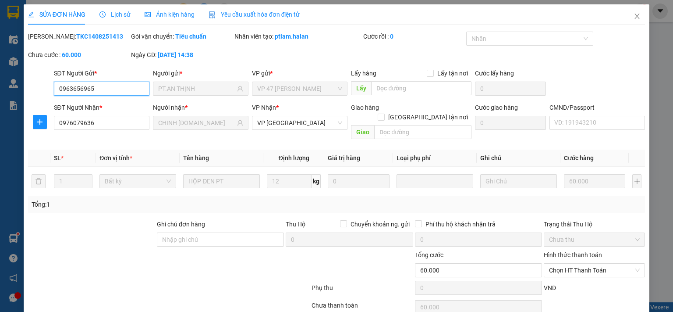
scroll to position [31, 0]
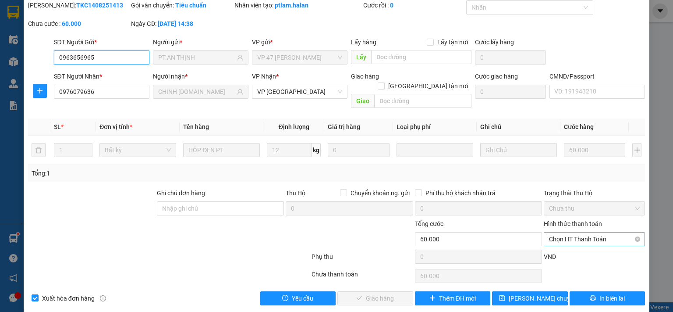
click at [570, 232] on span "Chọn HT Thanh Toán" at bounding box center [594, 238] width 91 height 13
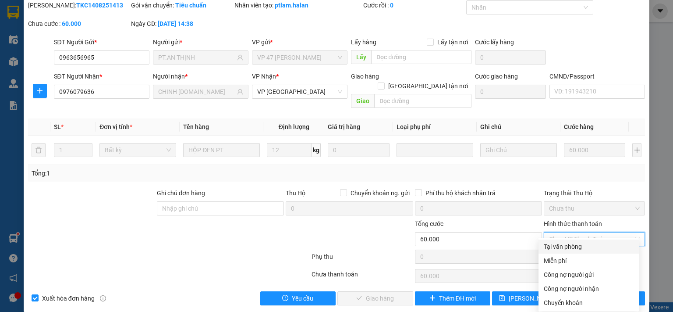
click at [566, 249] on div "Tại văn phòng" at bounding box center [589, 247] width 90 height 10
type input "0"
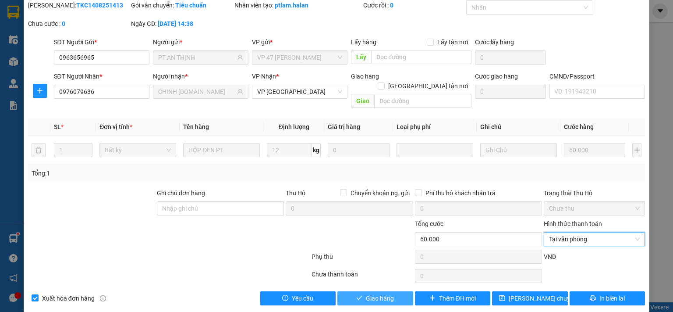
click at [388, 293] on span "Giao hàng" at bounding box center [380, 298] width 28 height 10
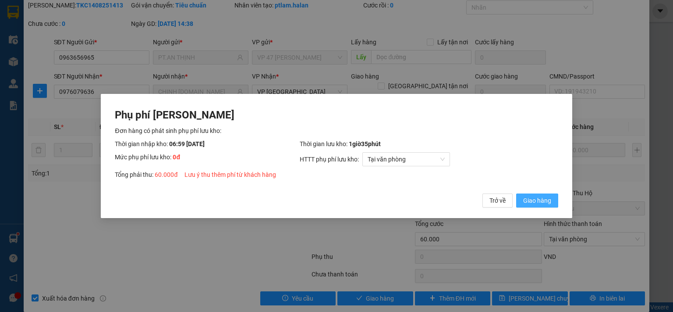
click at [547, 201] on span "Giao hàng" at bounding box center [537, 200] width 28 height 10
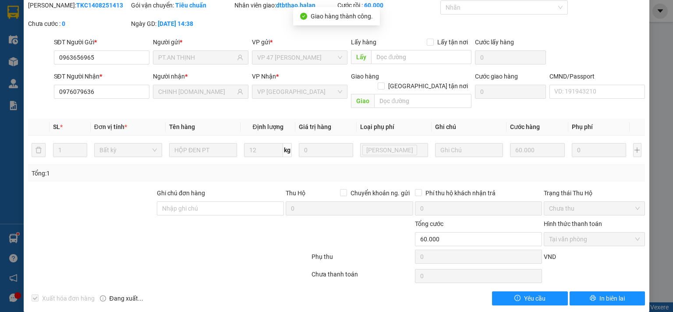
scroll to position [0, 0]
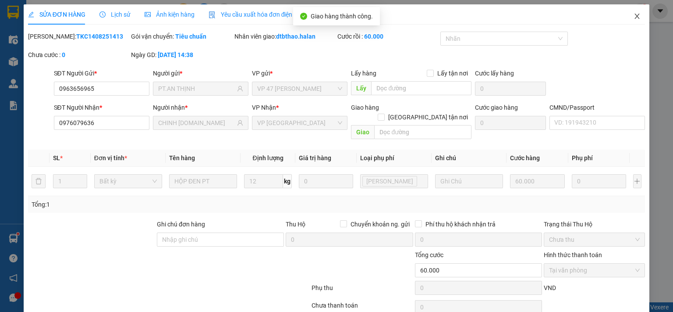
click at [626, 16] on span "Close" at bounding box center [637, 16] width 25 height 25
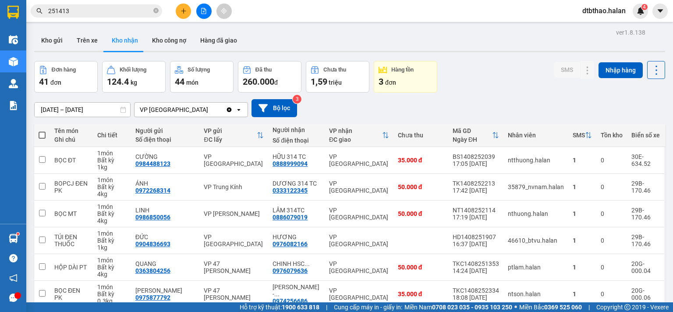
scroll to position [146, 0]
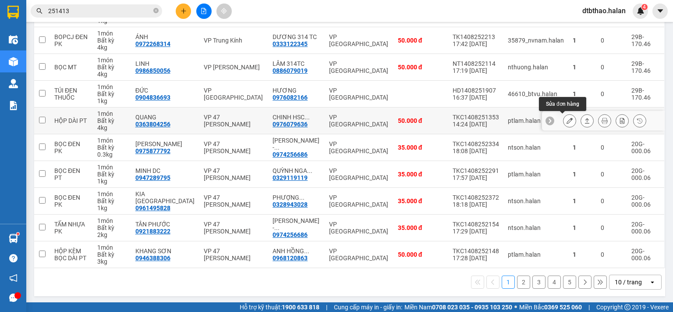
click at [567, 117] on icon at bounding box center [570, 120] width 6 height 6
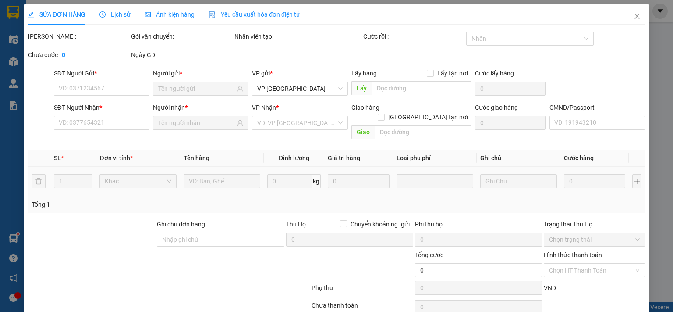
type input "0363804256"
type input "QUANG"
type input "0976079636"
type input "CHINH HSC-314.TC"
type input "50.000"
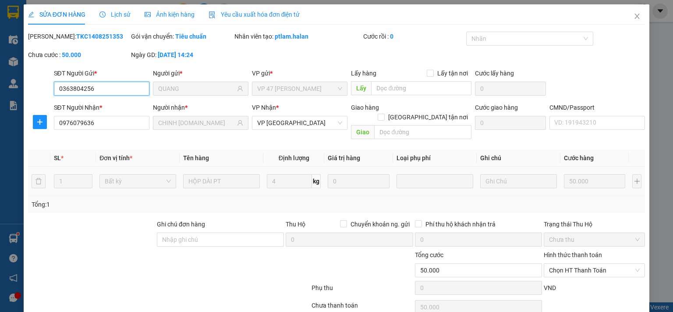
scroll to position [31, 0]
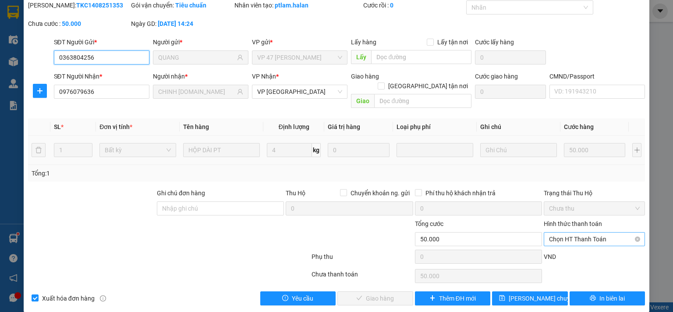
click at [583, 232] on span "Chọn HT Thanh Toán" at bounding box center [594, 238] width 91 height 13
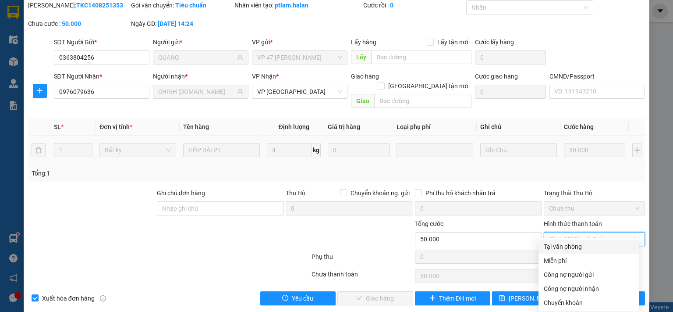
click at [575, 248] on div "Tại văn phòng" at bounding box center [589, 247] width 90 height 10
type input "0"
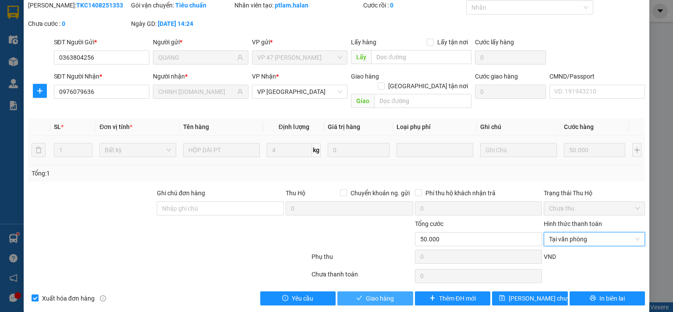
click at [384, 293] on span "Giao hàng" at bounding box center [380, 298] width 28 height 10
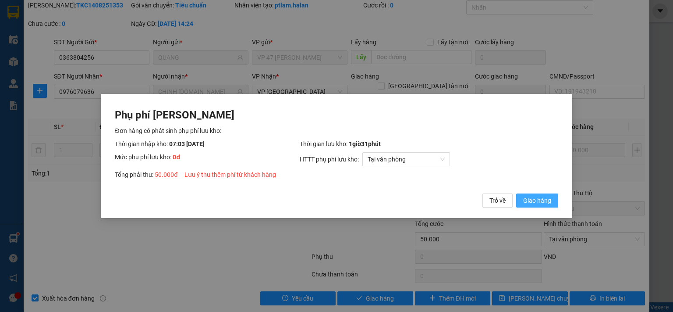
click at [538, 199] on span "Giao hàng" at bounding box center [537, 200] width 28 height 10
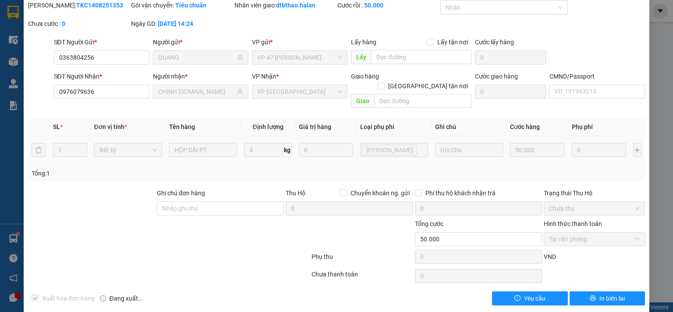
scroll to position [0, 0]
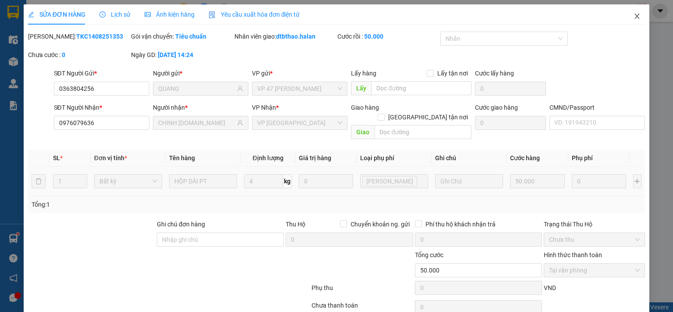
click at [635, 15] on icon "close" at bounding box center [637, 16] width 5 height 5
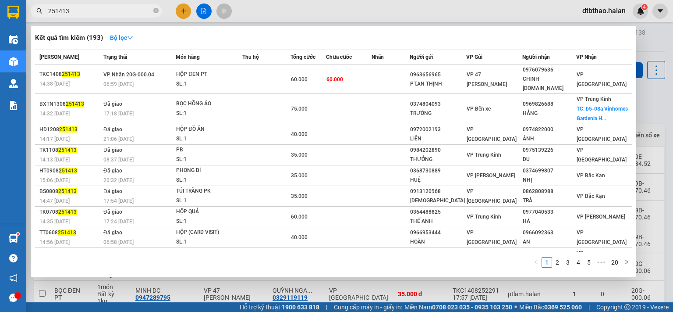
drag, startPoint x: 58, startPoint y: 13, endPoint x: 78, endPoint y: 13, distance: 19.7
click at [78, 13] on input "251413" at bounding box center [99, 11] width 103 height 10
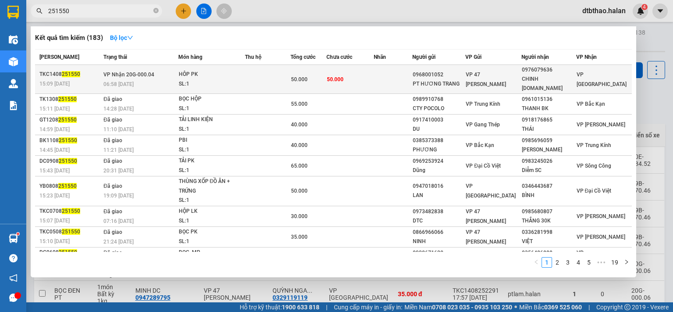
type input "251550"
click at [531, 76] on div "CHINH HSC-314.TC" at bounding box center [548, 84] width 53 height 18
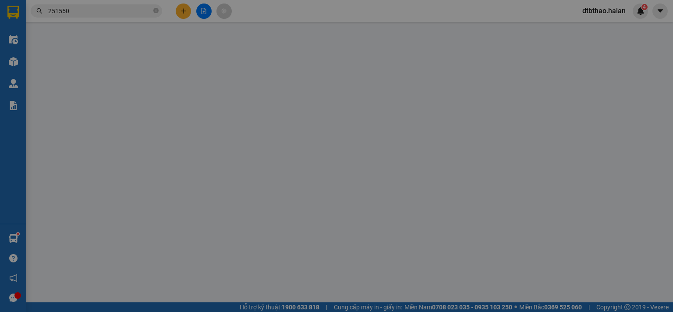
type input "0968001052"
type input "PT HƯƠNG TRANG"
type input "0976079636"
type input "CHINH HSC-314.TC"
type input "50.000"
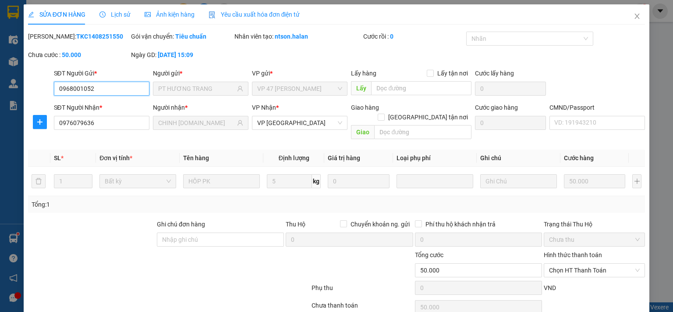
scroll to position [31, 0]
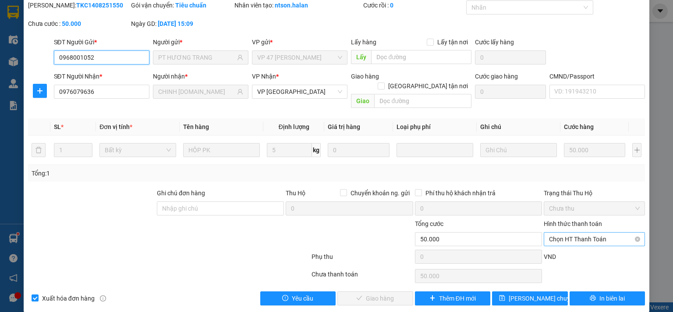
click at [572, 232] on span "Chọn HT Thanh Toán" at bounding box center [594, 238] width 91 height 13
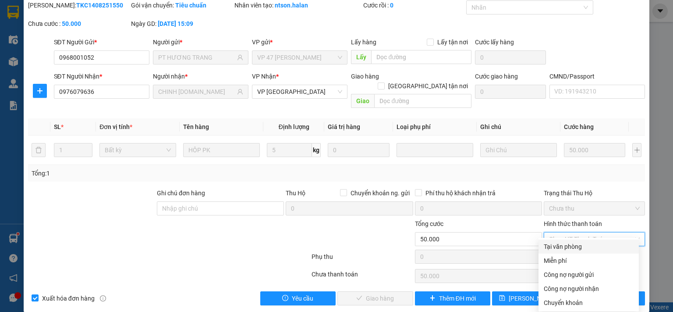
click at [571, 242] on div "Tại văn phòng" at bounding box center [589, 247] width 90 height 10
type input "0"
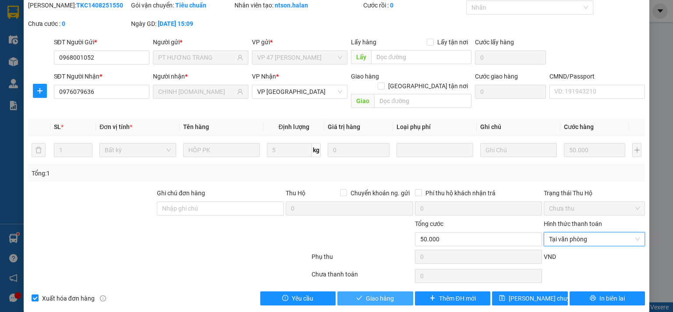
click at [394, 291] on button "Giao hàng" at bounding box center [376, 298] width 76 height 14
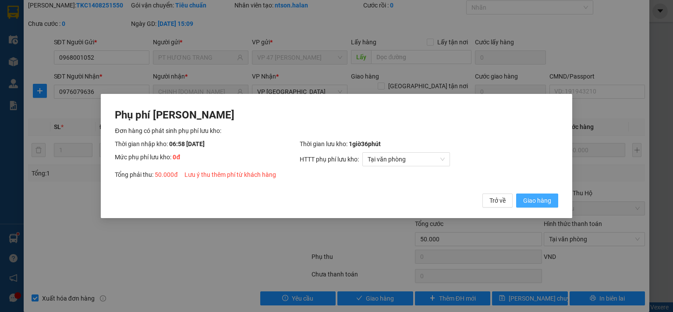
click at [539, 203] on span "Giao hàng" at bounding box center [537, 200] width 28 height 10
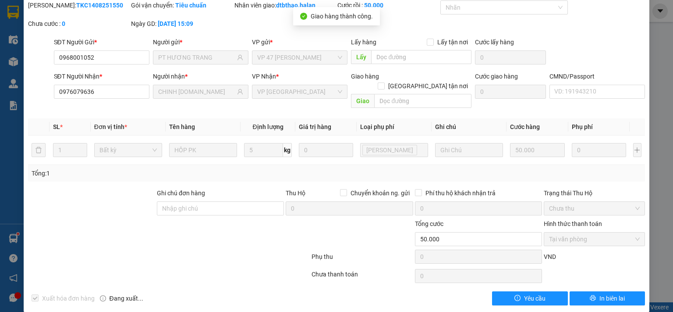
scroll to position [0, 0]
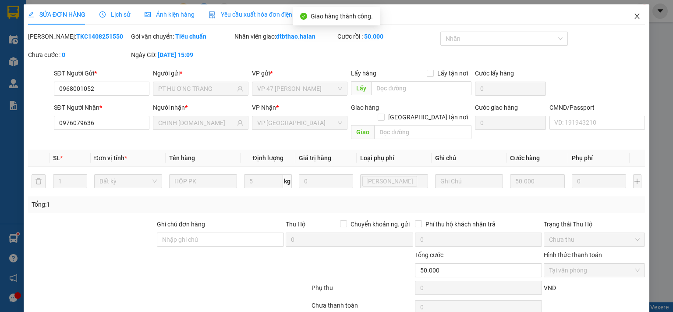
click at [634, 17] on icon "close" at bounding box center [637, 16] width 7 height 7
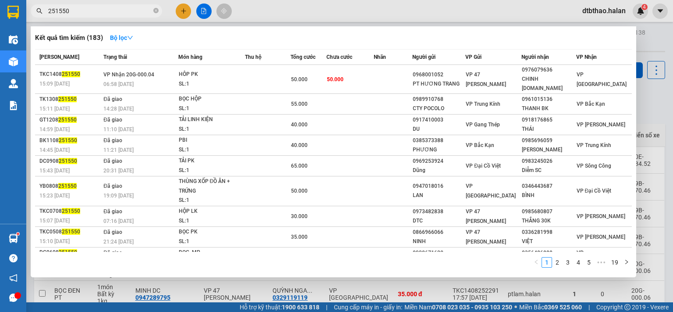
drag, startPoint x: 54, startPoint y: 10, endPoint x: 76, endPoint y: 10, distance: 21.9
click at [76, 10] on input "251550" at bounding box center [99, 11] width 103 height 10
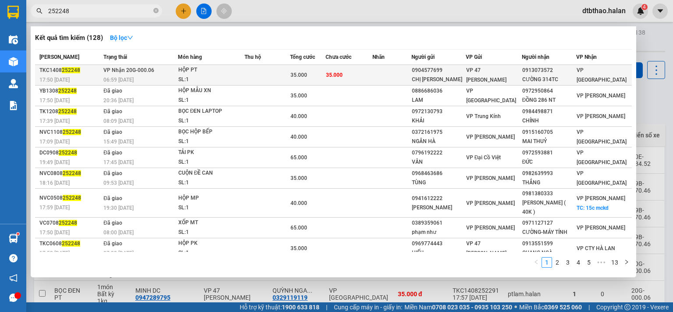
type input "252248"
click at [560, 75] on div "CƯỜNG 314TC" at bounding box center [548, 79] width 53 height 9
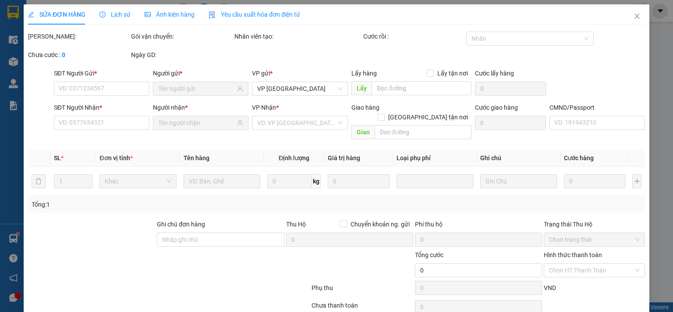
type input "0904577699"
type input "CHỊ TRANG"
type input "0913073572"
type input "CƯỜNG 314TC"
type input "35.000"
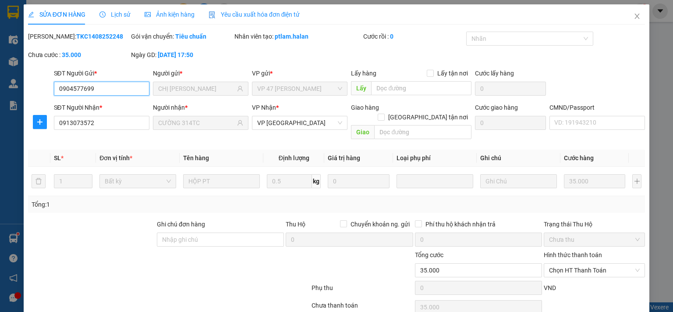
scroll to position [31, 0]
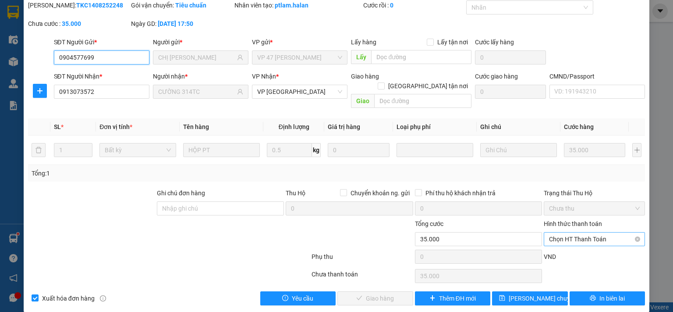
click at [566, 232] on span "Chọn HT Thanh Toán" at bounding box center [594, 238] width 91 height 13
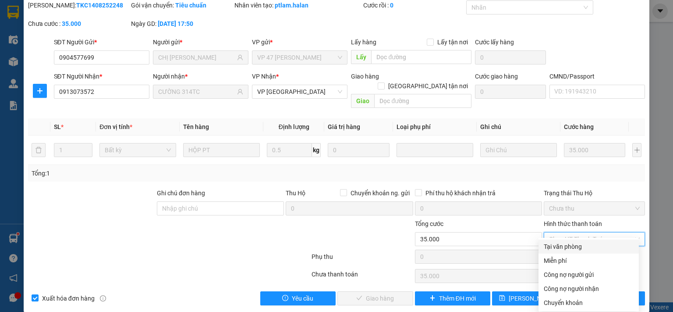
click at [552, 247] on div "Tại văn phòng" at bounding box center [589, 247] width 90 height 10
type input "0"
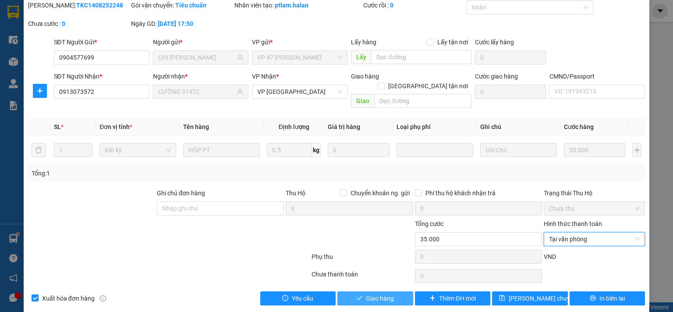
click at [376, 293] on span "Giao hàng" at bounding box center [380, 298] width 28 height 10
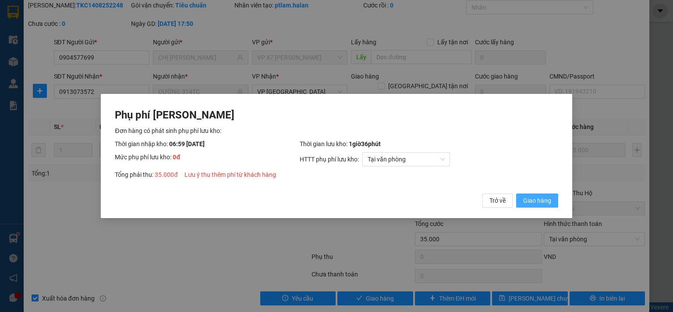
click at [536, 202] on span "Giao hàng" at bounding box center [537, 200] width 28 height 10
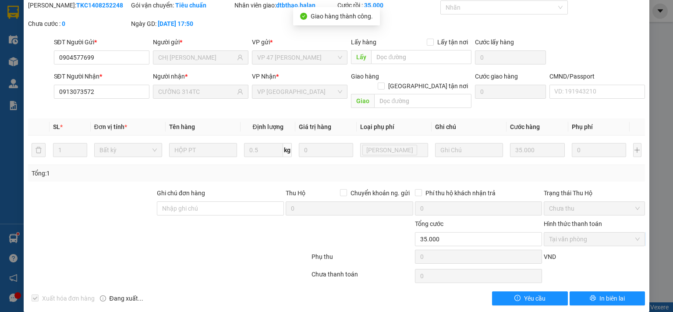
scroll to position [0, 0]
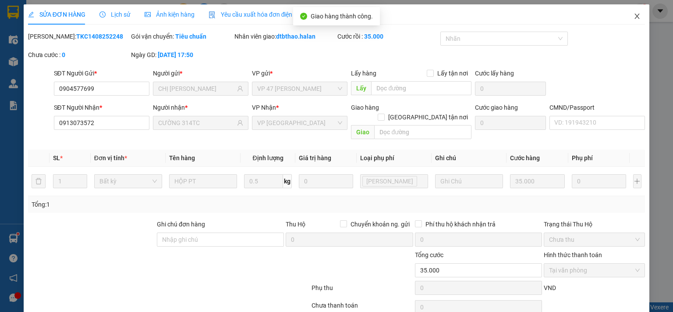
click at [635, 15] on icon "close" at bounding box center [637, 16] width 5 height 5
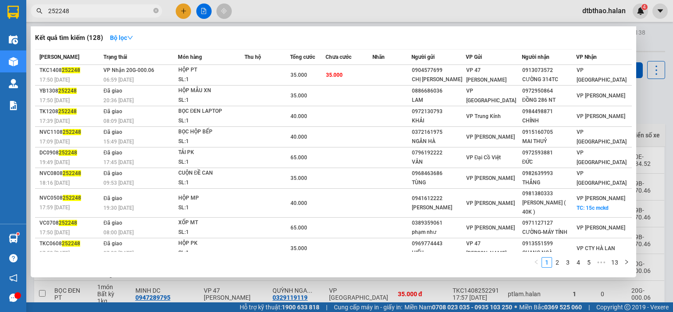
drag, startPoint x: 55, startPoint y: 12, endPoint x: 89, endPoint y: 11, distance: 34.2
click at [89, 11] on input "252248" at bounding box center [99, 11] width 103 height 10
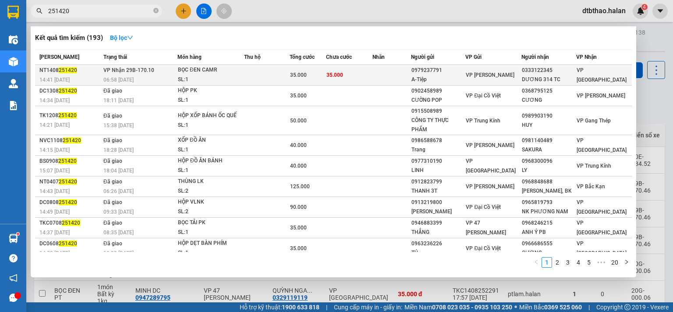
type input "251420"
click at [566, 77] on div "DƯƠNG 314 TC" at bounding box center [549, 79] width 54 height 9
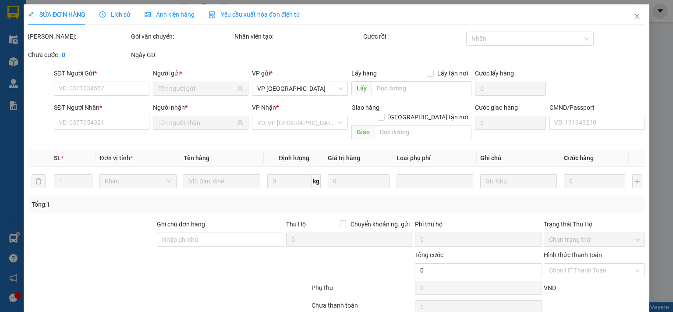
type input "0979237791"
type input "A-Tiệp"
type input "0333122345"
type input "DƯƠNG 314 TC"
type input "35.000"
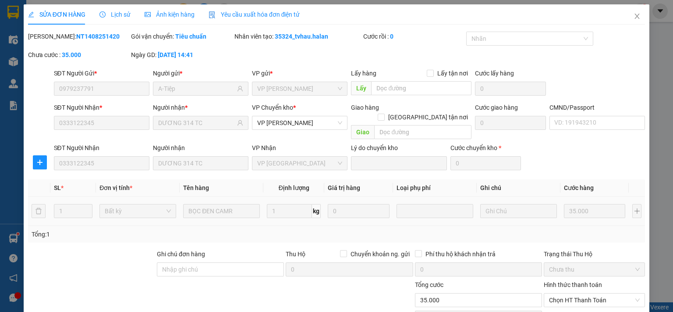
scroll to position [61, 0]
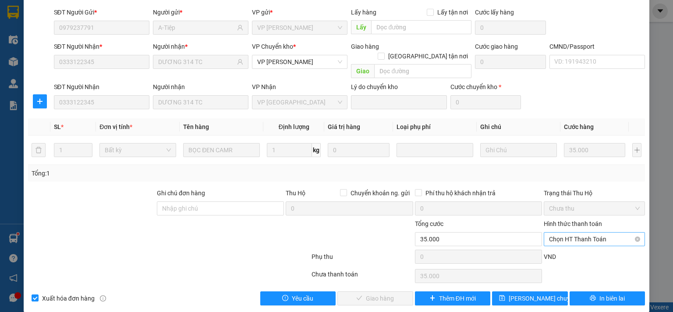
click at [587, 232] on span "Chọn HT Thanh Toán" at bounding box center [594, 238] width 91 height 13
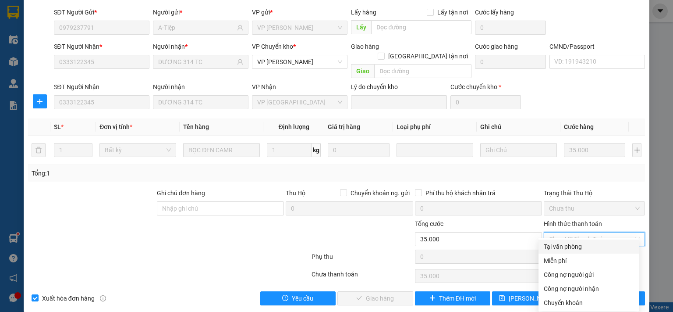
drag, startPoint x: 568, startPoint y: 249, endPoint x: 497, endPoint y: 264, distance: 72.2
click at [568, 249] on div "Tại văn phòng" at bounding box center [589, 247] width 90 height 10
type input "0"
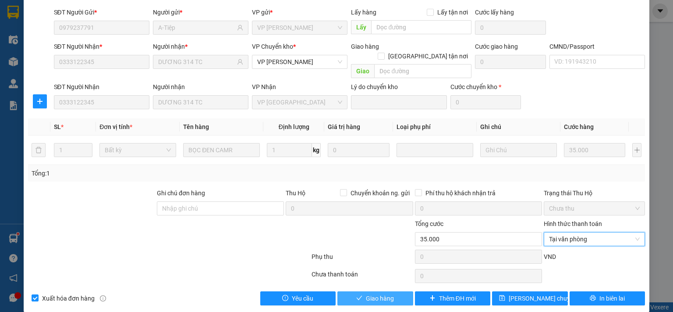
click at [375, 293] on span "Giao hàng" at bounding box center [380, 298] width 28 height 10
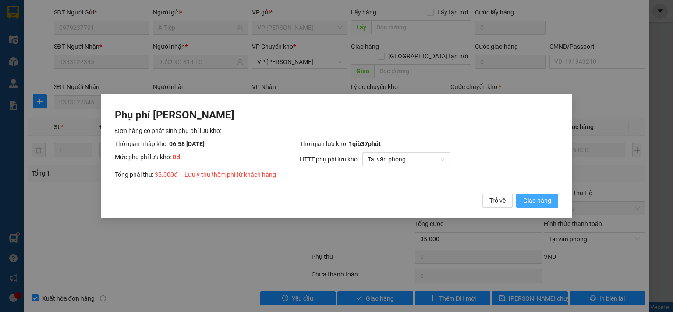
click at [538, 196] on span "Giao hàng" at bounding box center [537, 200] width 28 height 10
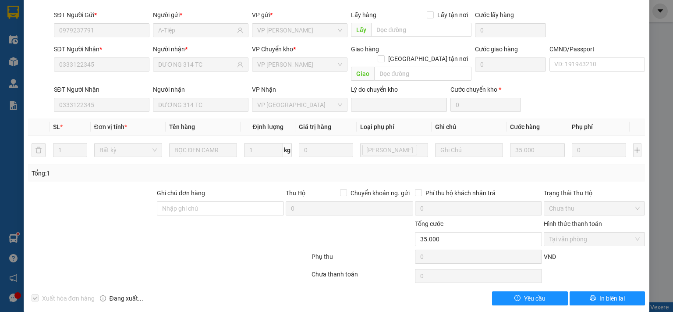
scroll to position [0, 0]
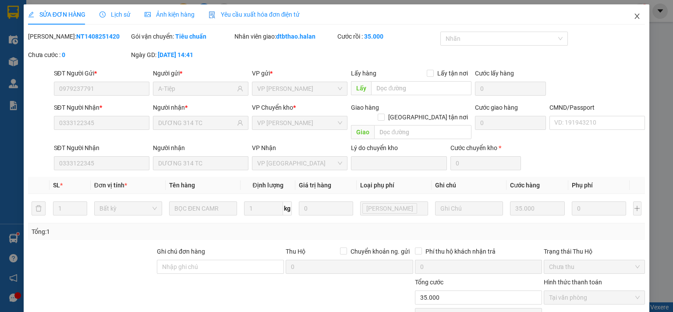
click at [634, 15] on icon "close" at bounding box center [637, 16] width 7 height 7
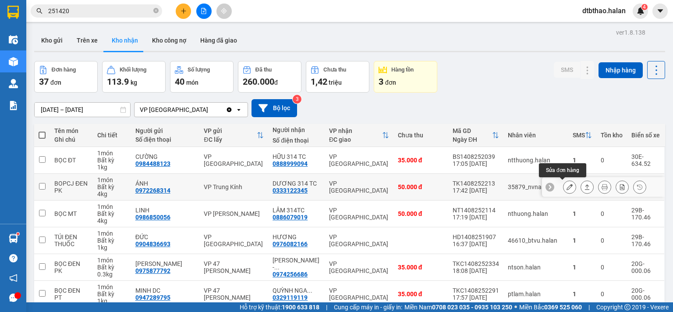
click at [567, 186] on icon at bounding box center [570, 187] width 6 height 6
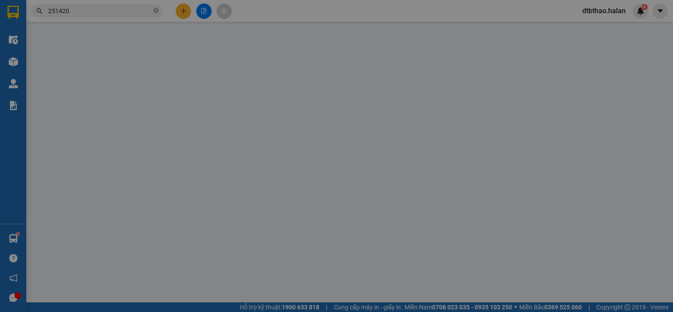
type input "0972268314"
type input "ÁNH"
type input "0333122345"
type input "DƯƠNG 314 TC"
type input "50.000"
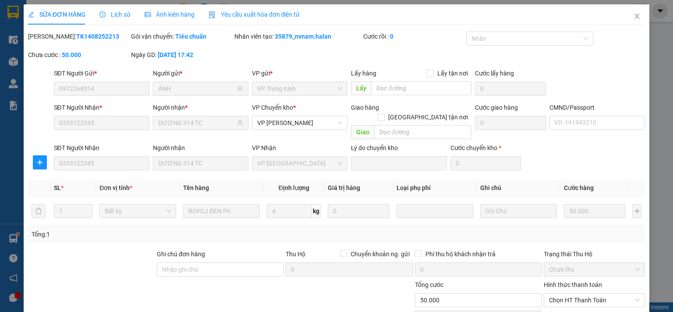
scroll to position [61, 0]
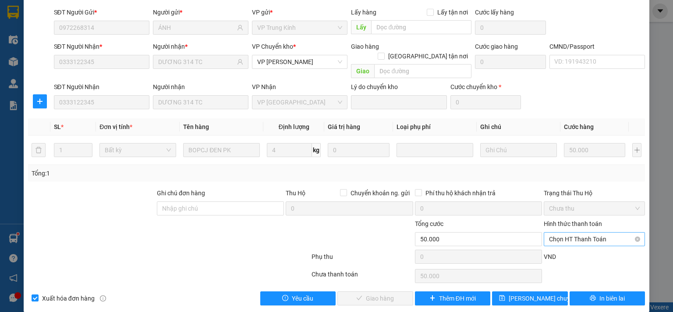
click at [573, 232] on span "Chọn HT Thanh Toán" at bounding box center [594, 238] width 91 height 13
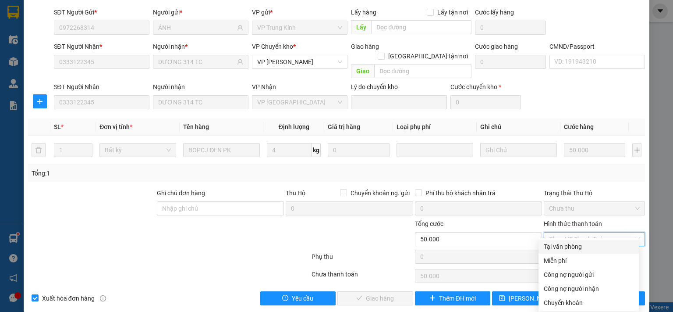
click at [575, 245] on div "Tại văn phòng" at bounding box center [589, 247] width 90 height 10
type input "0"
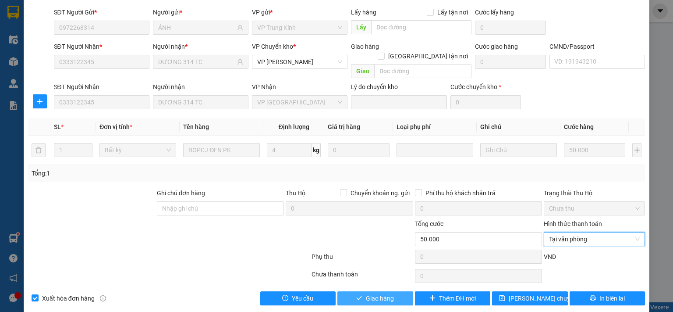
click at [390, 291] on button "Giao hàng" at bounding box center [376, 298] width 76 height 14
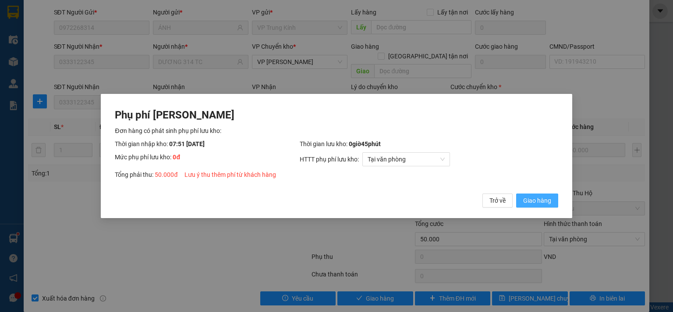
click at [533, 203] on span "Giao hàng" at bounding box center [537, 200] width 28 height 10
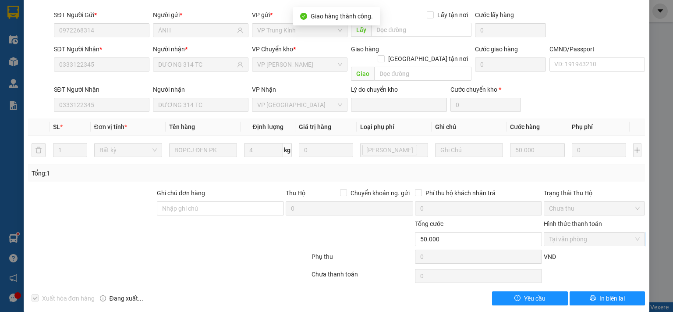
scroll to position [0, 0]
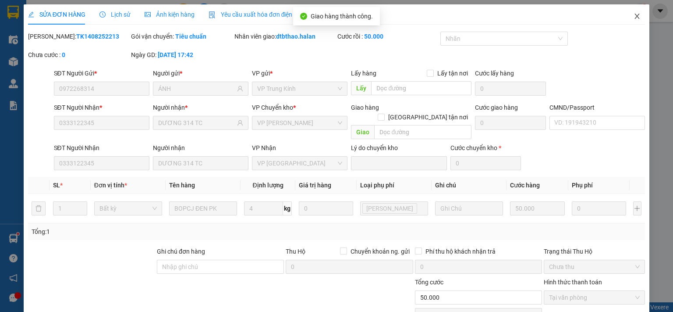
click at [634, 18] on icon "close" at bounding box center [637, 16] width 7 height 7
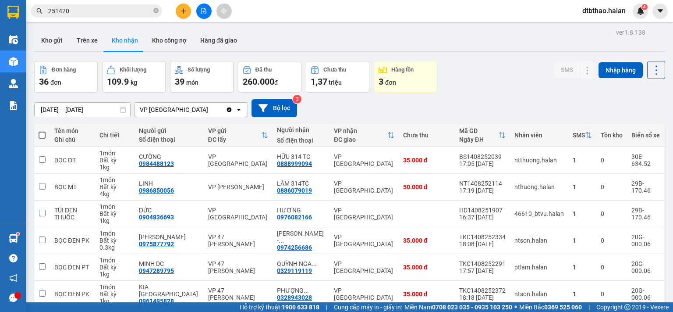
scroll to position [146, 0]
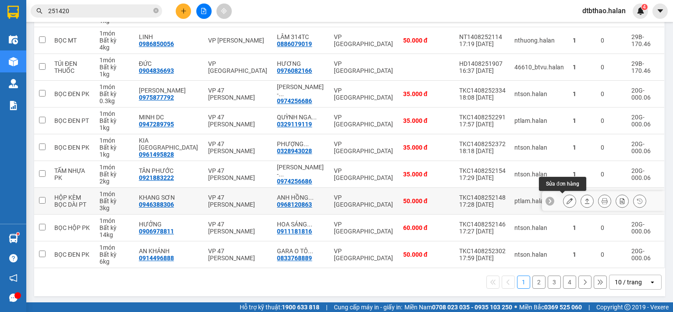
click at [567, 202] on icon at bounding box center [570, 201] width 6 height 6
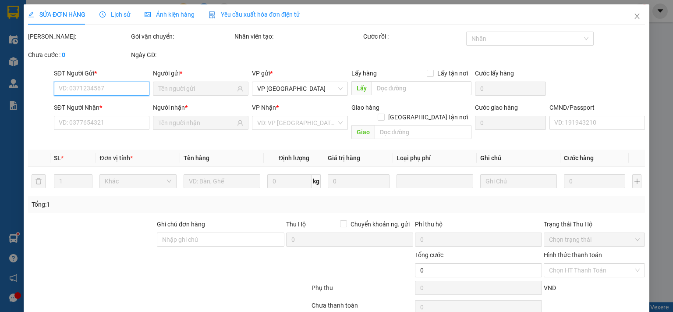
type input "0946388306"
type input "KHANG SƠN"
type input "0968120863"
type input "ANH HỒNG 314TC"
type input "50.000"
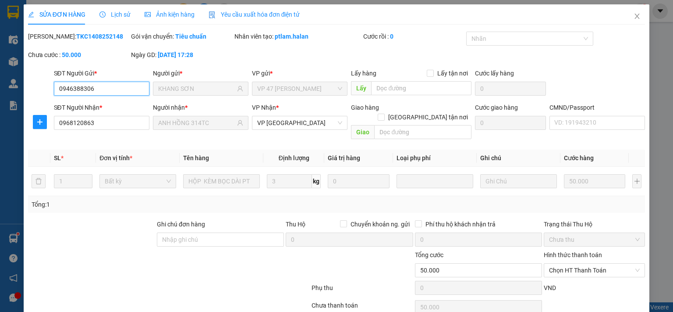
scroll to position [31, 0]
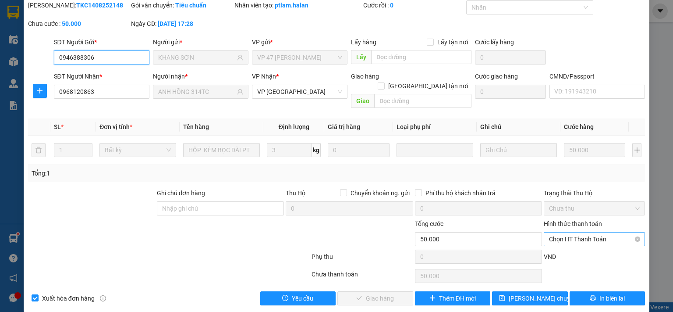
click at [566, 232] on span "Chọn HT Thanh Toán" at bounding box center [594, 238] width 91 height 13
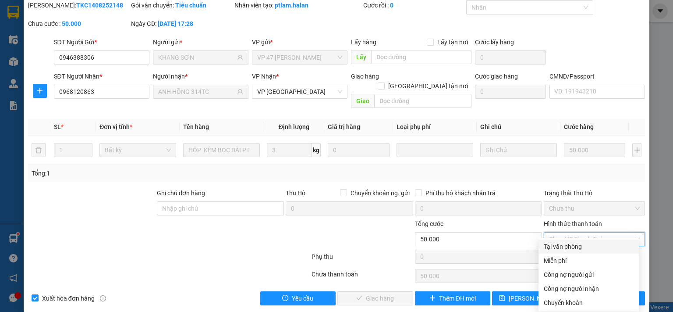
click at [562, 246] on div "Tại văn phòng" at bounding box center [589, 247] width 90 height 10
type input "0"
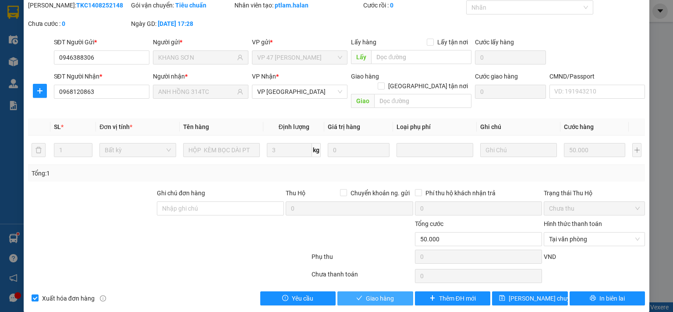
click at [388, 293] on span "Giao hàng" at bounding box center [380, 298] width 28 height 10
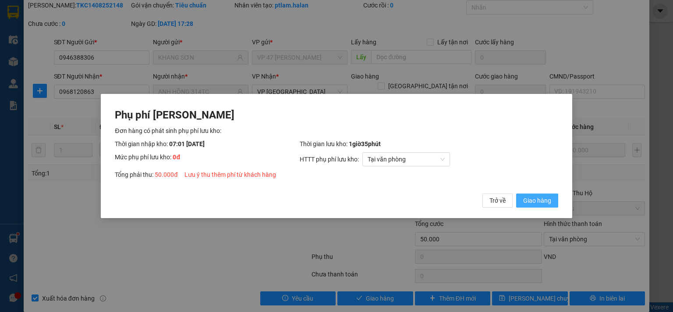
click at [536, 204] on span "Giao hàng" at bounding box center [537, 200] width 28 height 10
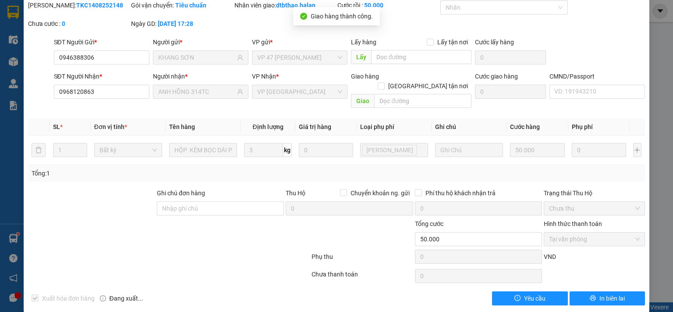
scroll to position [0, 0]
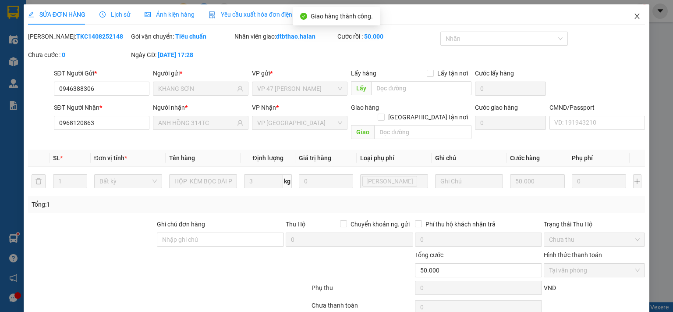
click at [634, 14] on icon "close" at bounding box center [637, 16] width 7 height 7
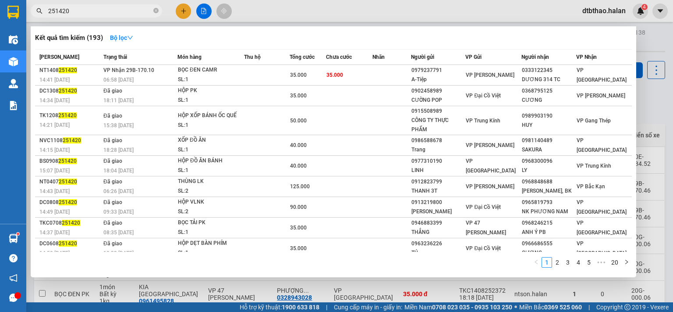
drag, startPoint x: 59, startPoint y: 9, endPoint x: 75, endPoint y: 9, distance: 16.7
click at [75, 9] on input "251420" at bounding box center [99, 11] width 103 height 10
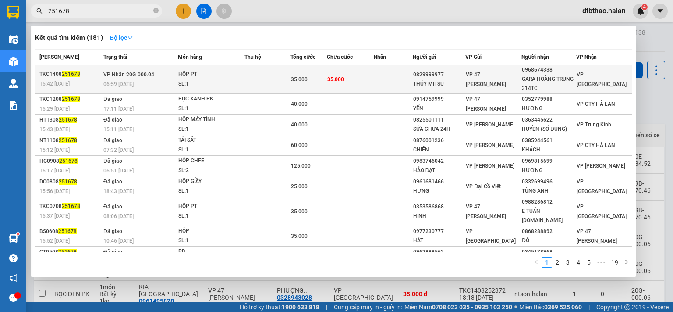
type input "251678"
click at [455, 70] on div "0829999977" at bounding box center [439, 74] width 52 height 9
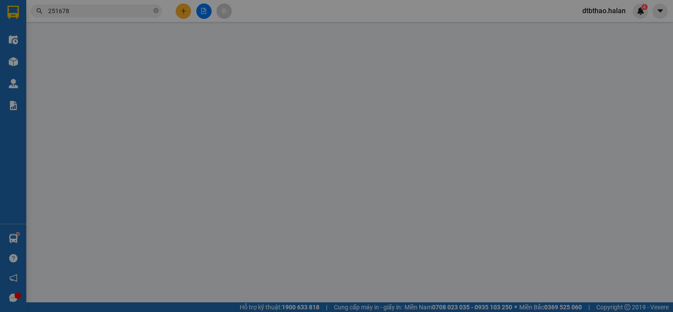
type input "0829999977"
type input "THỦY MITSU"
type input "0968674338"
type input "GARA HOÀNG TRUNG 314TC"
type input "35.000"
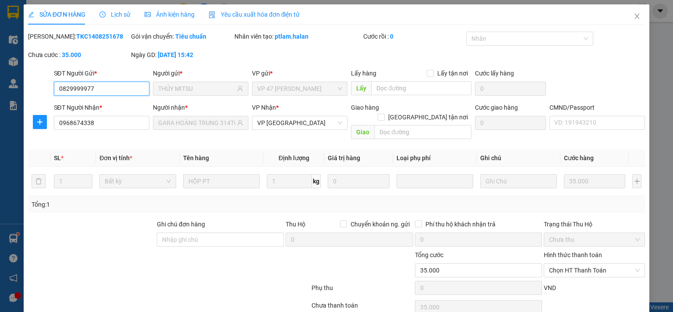
scroll to position [31, 0]
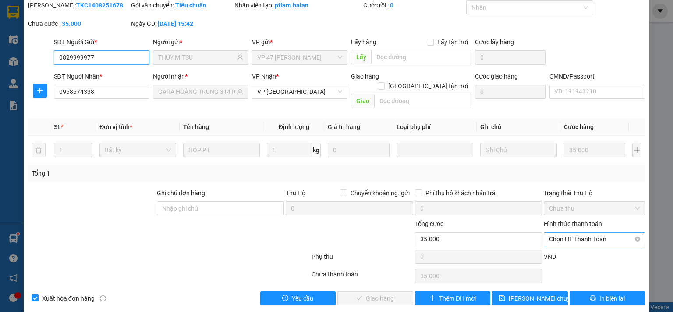
click at [583, 232] on span "Chọn HT Thanh Toán" at bounding box center [594, 238] width 91 height 13
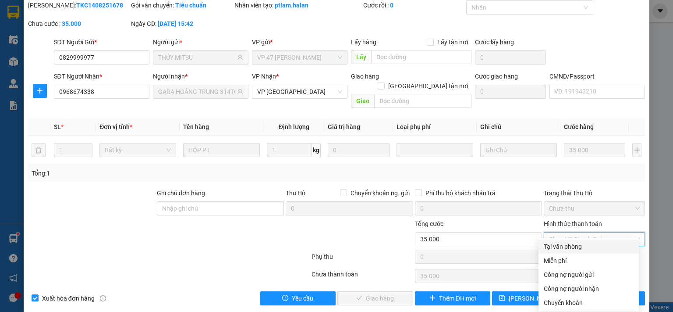
click at [576, 250] on div "Tại văn phòng" at bounding box center [589, 247] width 90 height 10
type input "0"
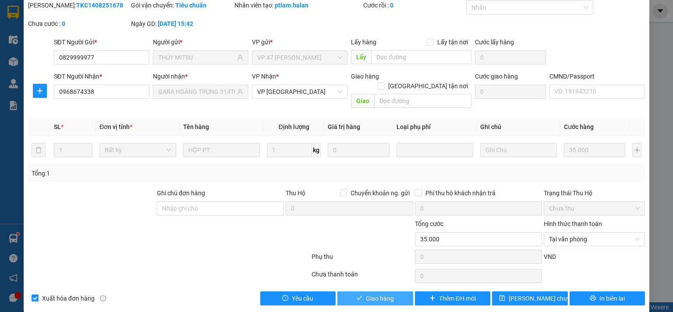
click at [366, 293] on span "Giao hàng" at bounding box center [380, 298] width 28 height 10
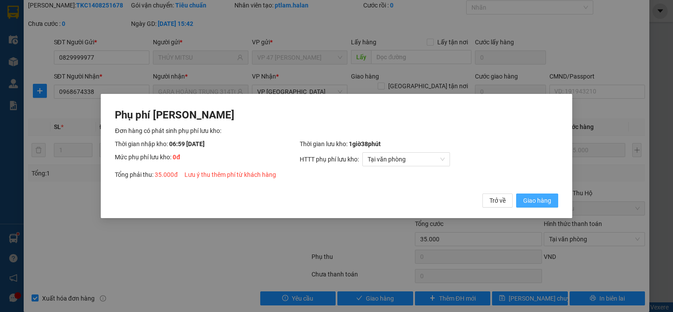
click at [535, 201] on span "Giao hàng" at bounding box center [537, 200] width 28 height 10
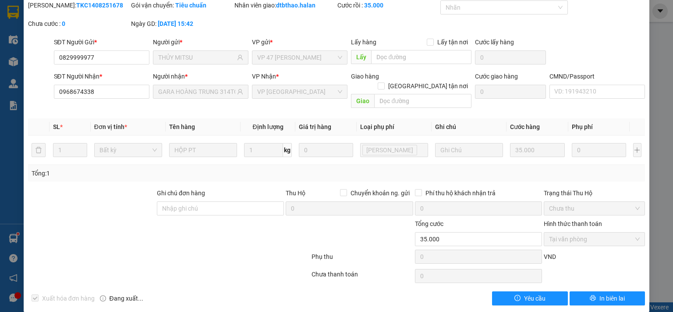
scroll to position [0, 0]
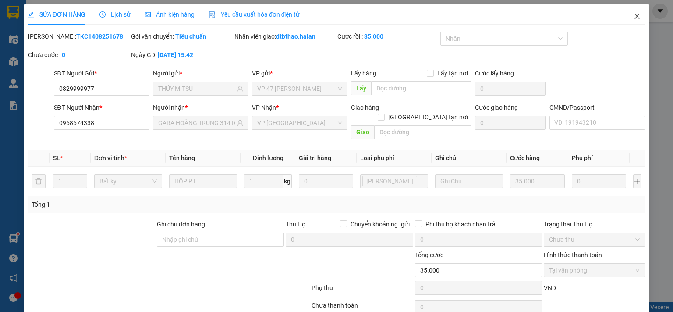
click at [634, 15] on icon "close" at bounding box center [637, 16] width 7 height 7
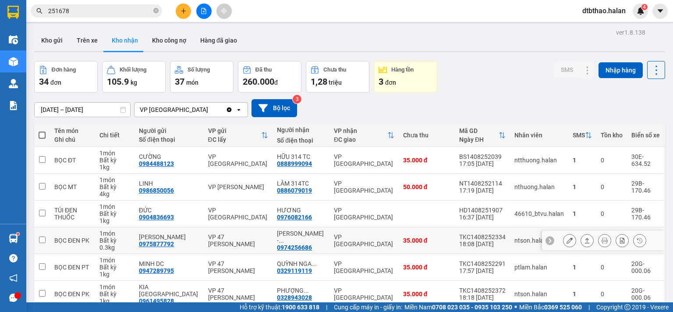
scroll to position [146, 0]
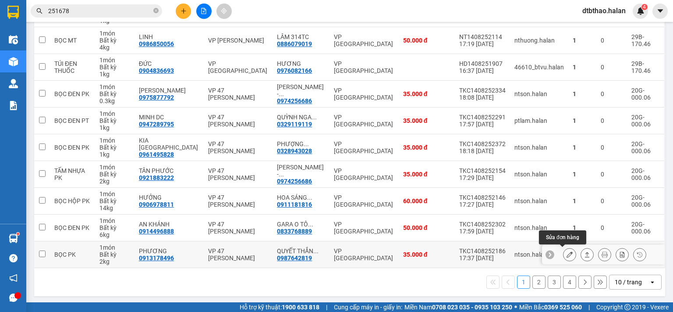
click at [567, 254] on icon at bounding box center [570, 254] width 6 height 6
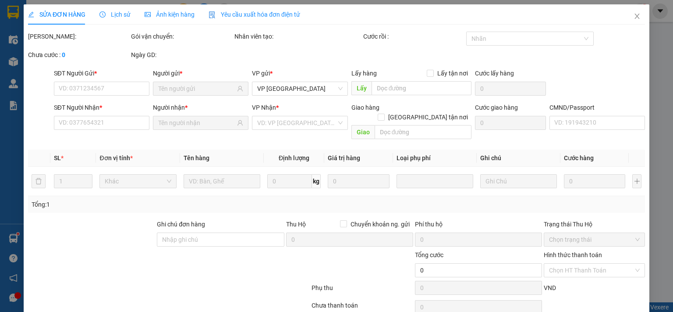
type input "0913178496"
type input "PHƯƠNG"
type input "0987642819"
type input "[PERSON_NAME] [DOMAIN_NAME]"
type input "35.000"
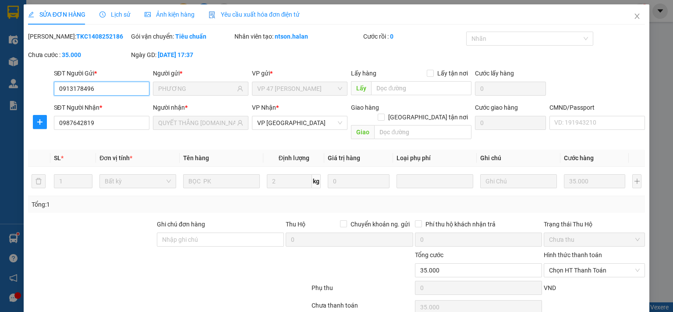
scroll to position [31, 0]
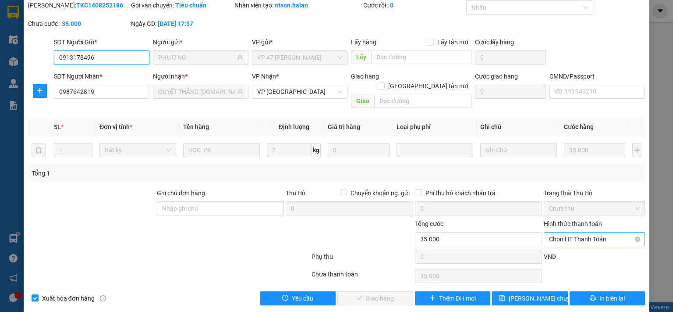
click at [582, 232] on span "Chọn HT Thanh Toán" at bounding box center [594, 238] width 91 height 13
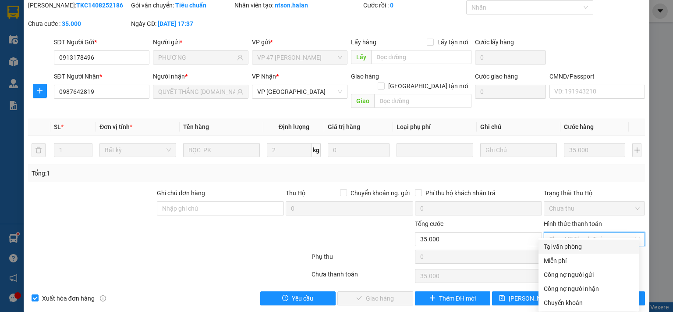
click at [576, 249] on div "Tại văn phòng" at bounding box center [589, 247] width 90 height 10
type input "0"
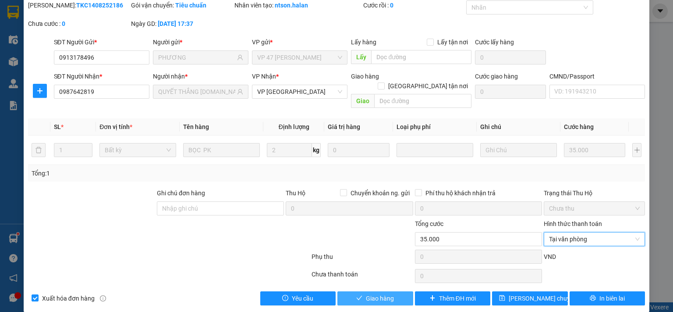
click at [403, 291] on button "Giao hàng" at bounding box center [376, 298] width 76 height 14
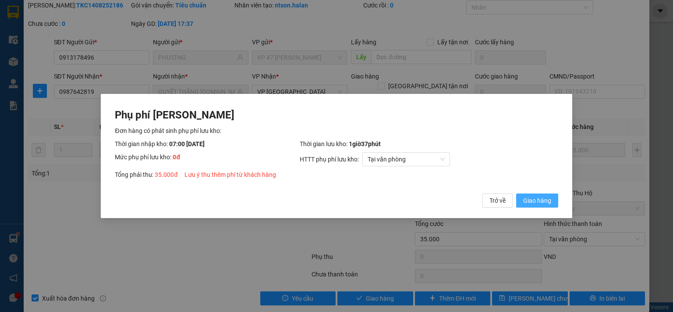
click at [537, 200] on span "Giao hàng" at bounding box center [537, 200] width 28 height 10
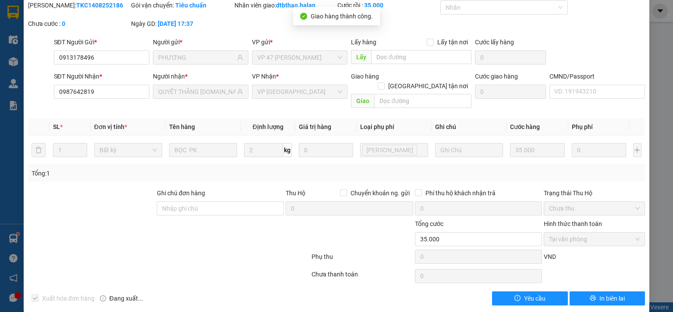
scroll to position [0, 0]
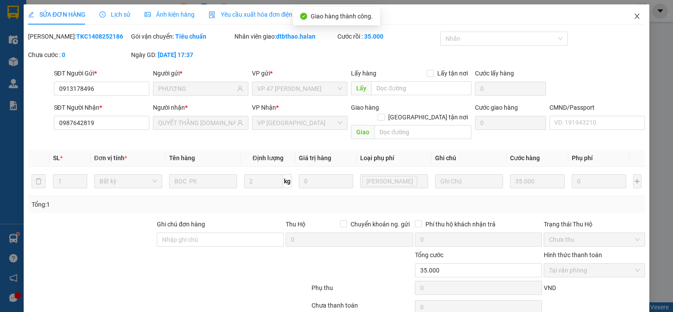
click at [635, 17] on icon "close" at bounding box center [637, 16] width 5 height 5
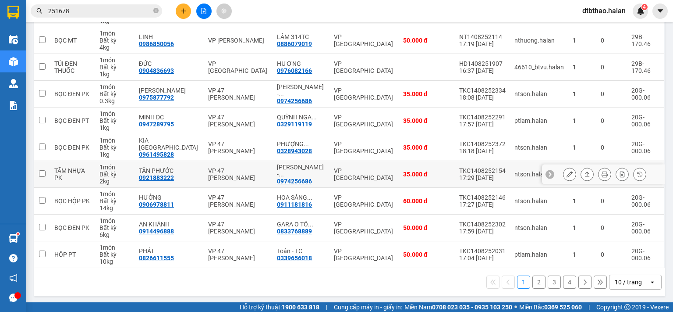
scroll to position [59, 0]
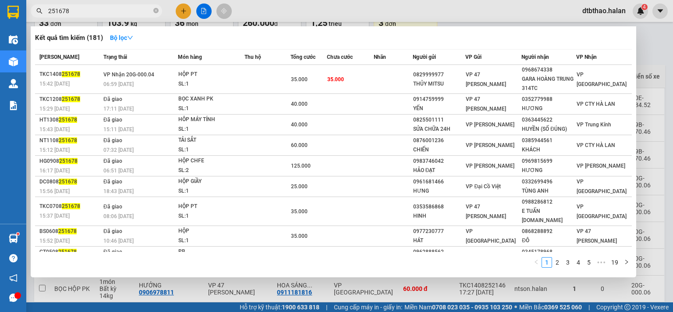
drag, startPoint x: 59, startPoint y: 11, endPoint x: 77, endPoint y: 11, distance: 18.0
click at [77, 11] on input "251678" at bounding box center [99, 11] width 103 height 10
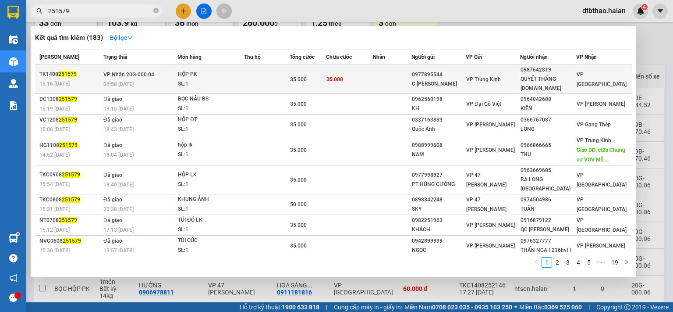
type input "251579"
click at [569, 79] on div "[PERSON_NAME] [DOMAIN_NAME]" at bounding box center [548, 84] width 55 height 18
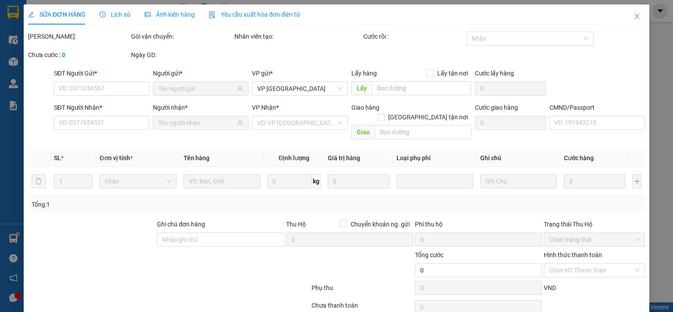
type input "0977895544"
type input "C.[PERSON_NAME]"
type input "0987642819"
type input "[PERSON_NAME] [DOMAIN_NAME]"
type input "35.000"
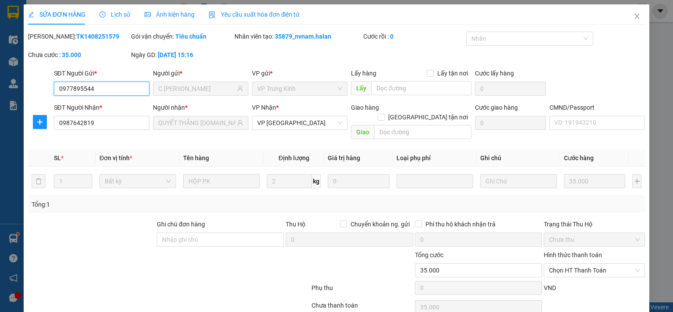
scroll to position [31, 0]
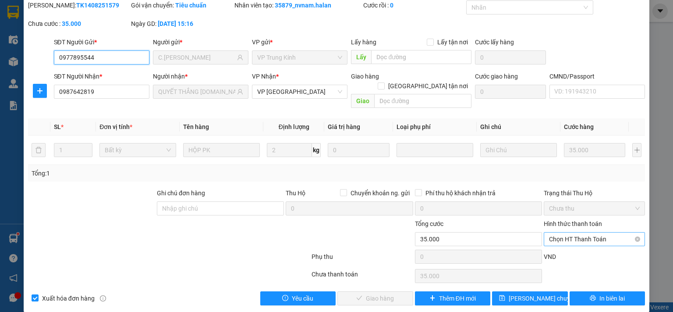
click at [554, 232] on span "Chọn HT Thanh Toán" at bounding box center [594, 238] width 91 height 13
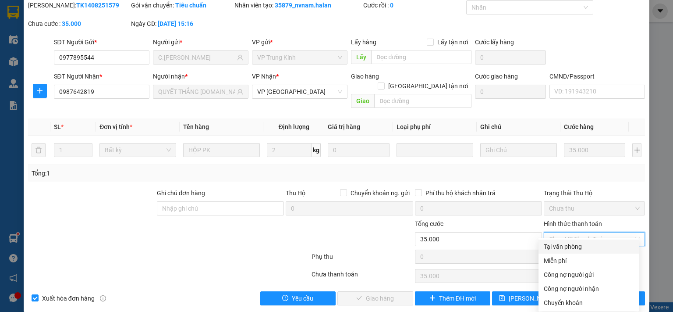
click at [559, 247] on div "Tại văn phòng" at bounding box center [589, 247] width 90 height 10
type input "0"
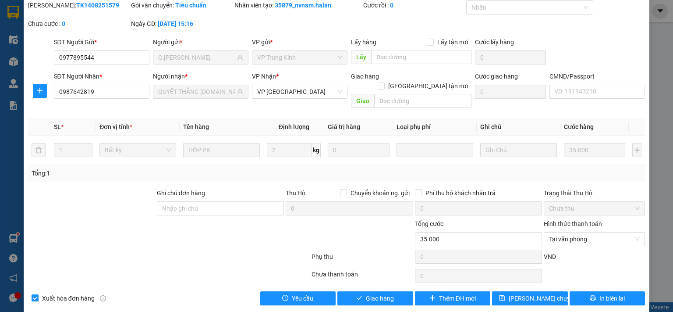
click at [378, 295] on div "SỬA ĐƠN HÀNG Lịch sử Ảnh kiện hàng Yêu cầu xuất hóa đơn điện tử Total Paid Fee …" at bounding box center [337, 142] width 626 height 338
click at [381, 293] on span "Giao hàng" at bounding box center [380, 298] width 28 height 10
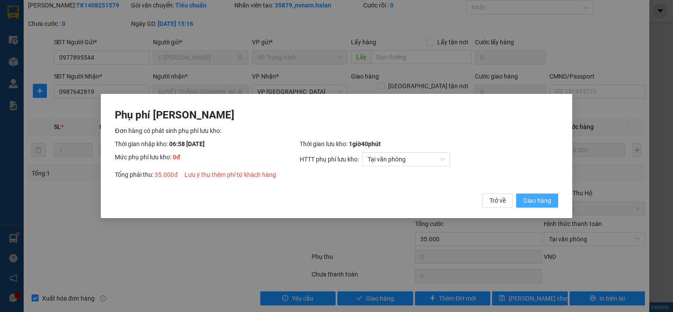
click at [537, 203] on span "Giao hàng" at bounding box center [537, 200] width 28 height 10
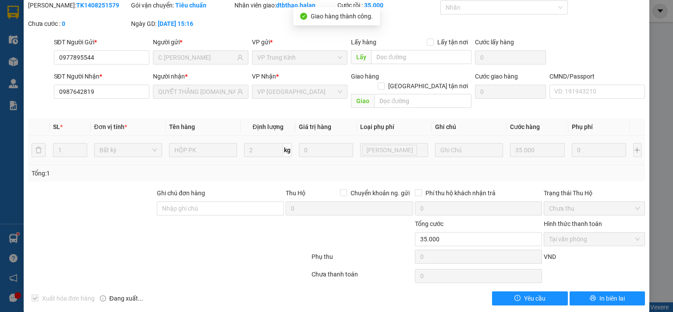
scroll to position [0, 0]
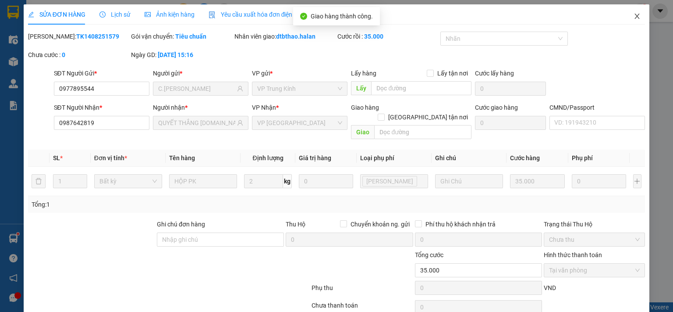
click at [634, 16] on icon "close" at bounding box center [637, 16] width 7 height 7
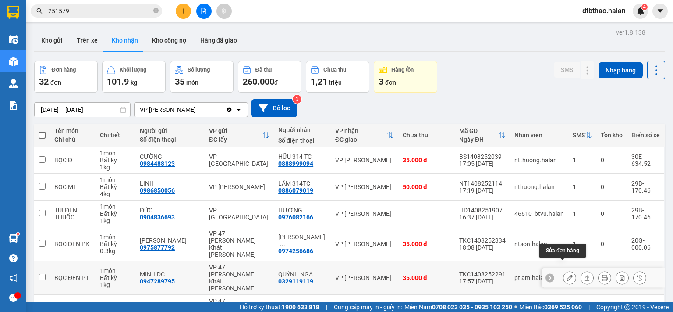
click at [567, 274] on icon at bounding box center [570, 277] width 6 height 6
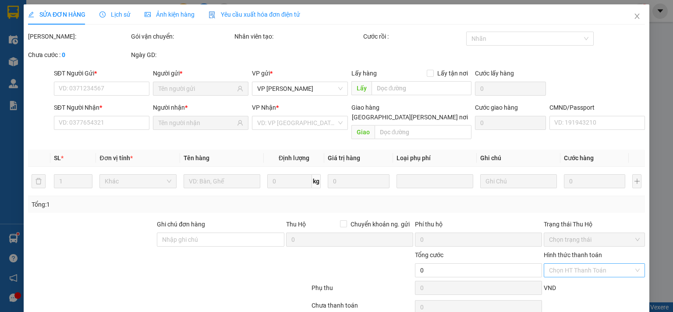
type input "0947289795"
type input "MINH DC"
type input "0329119119"
type input "QUỲNH NGA [DOMAIN_NAME]"
type input "35.000"
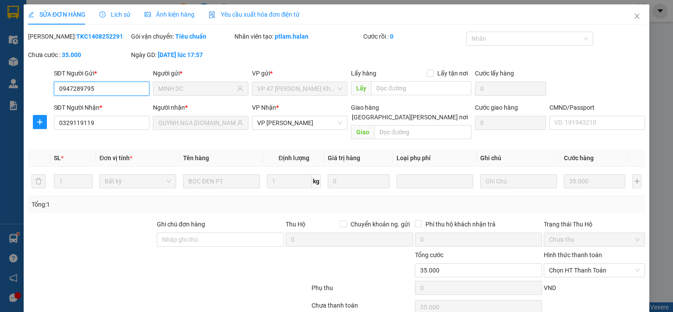
scroll to position [31, 0]
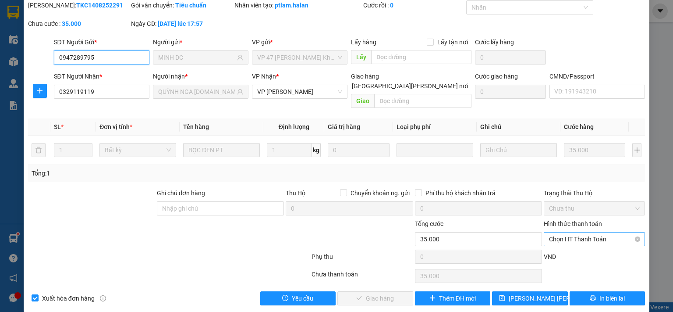
click at [578, 232] on span "Chọn HT Thanh Toán" at bounding box center [594, 238] width 91 height 13
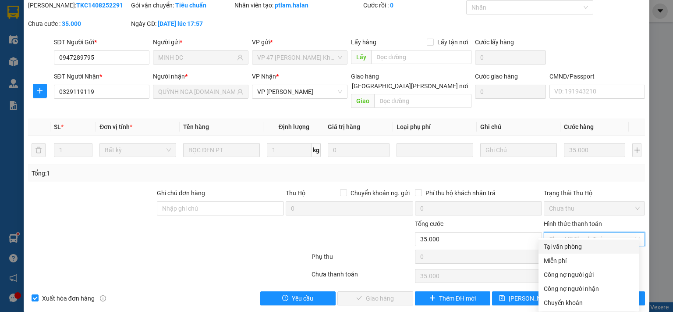
click at [569, 245] on div "Tại văn phòng" at bounding box center [589, 247] width 90 height 10
type input "0"
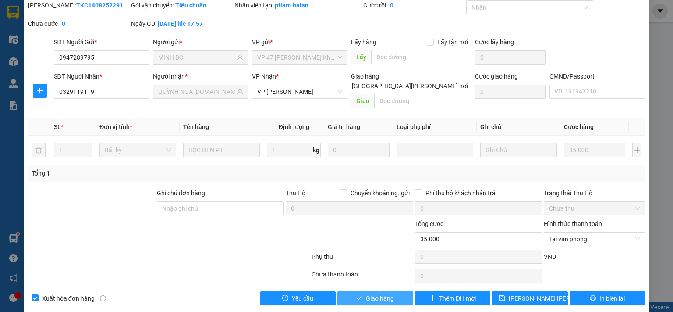
click at [389, 293] on span "Giao hàng" at bounding box center [380, 298] width 28 height 10
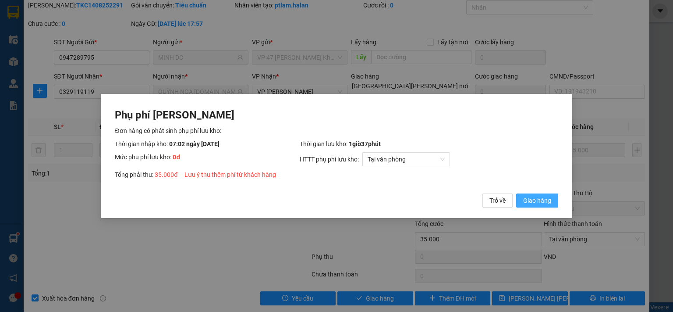
click at [533, 205] on span "Giao hàng" at bounding box center [537, 200] width 28 height 10
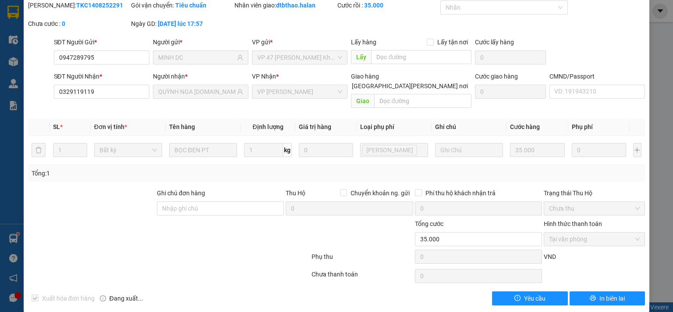
scroll to position [0, 0]
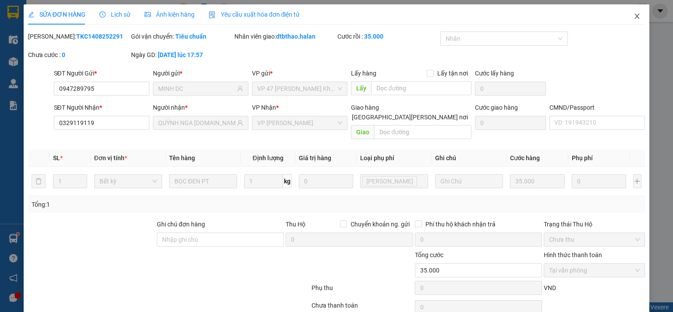
click at [635, 17] on icon "close" at bounding box center [637, 16] width 5 height 5
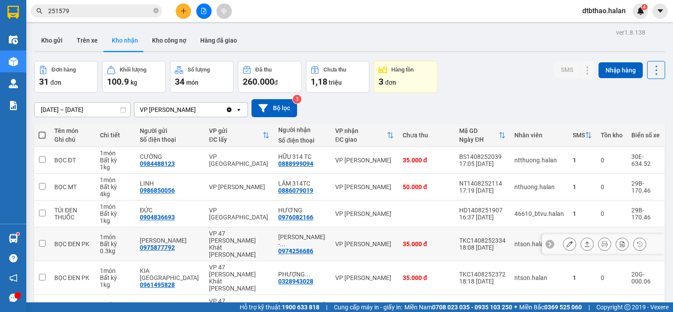
scroll to position [146, 0]
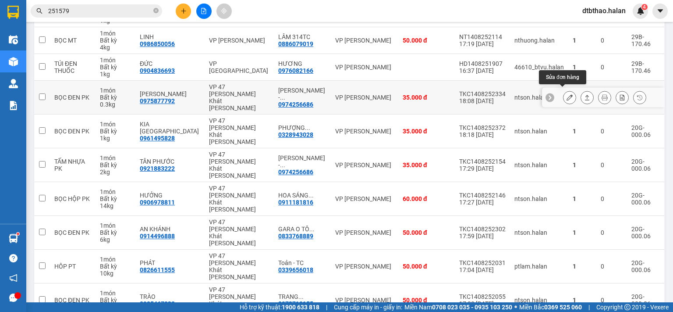
click at [567, 94] on icon at bounding box center [570, 97] width 6 height 6
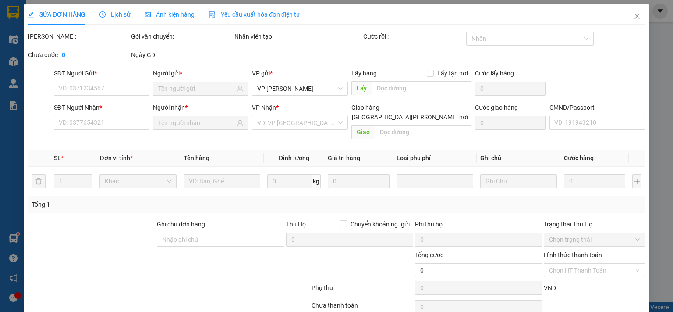
type input "0975877792"
type input "[PERSON_NAME]"
type input "0974256686"
type input "[PERSON_NAME] - [DOMAIN_NAME]"
type input "35.000"
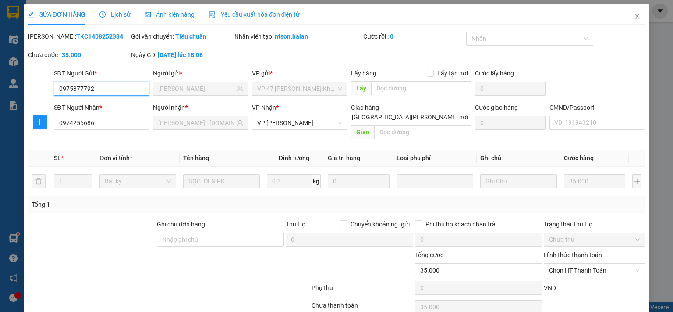
scroll to position [31, 0]
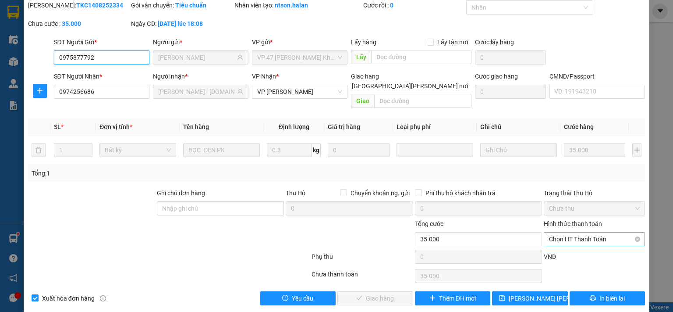
click at [586, 232] on span "Chọn HT Thanh Toán" at bounding box center [594, 238] width 91 height 13
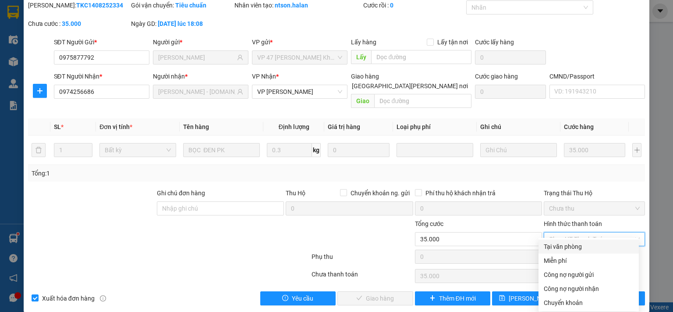
click at [575, 247] on div "Tại văn phòng" at bounding box center [589, 247] width 90 height 10
type input "0"
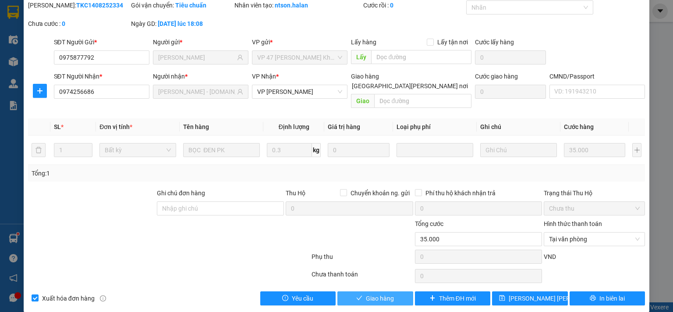
click at [391, 291] on button "Giao hàng" at bounding box center [376, 298] width 76 height 14
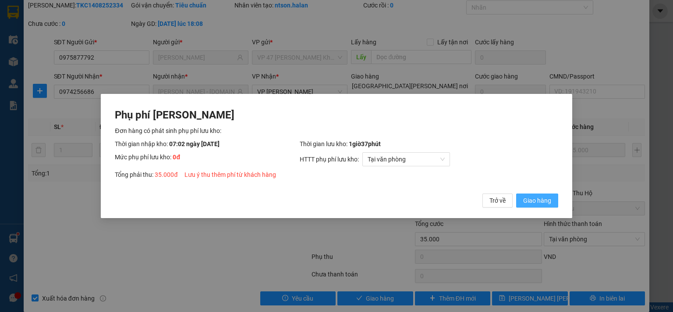
click at [528, 201] on span "Giao hàng" at bounding box center [537, 200] width 28 height 10
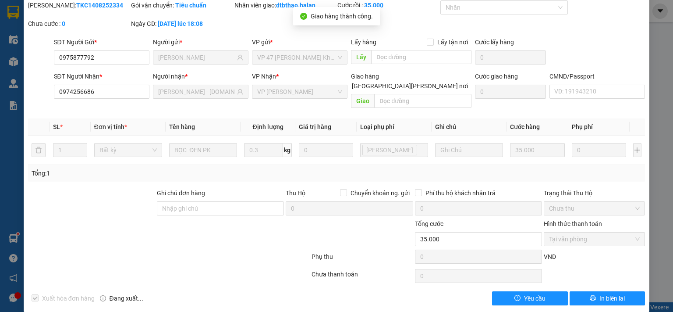
scroll to position [0, 0]
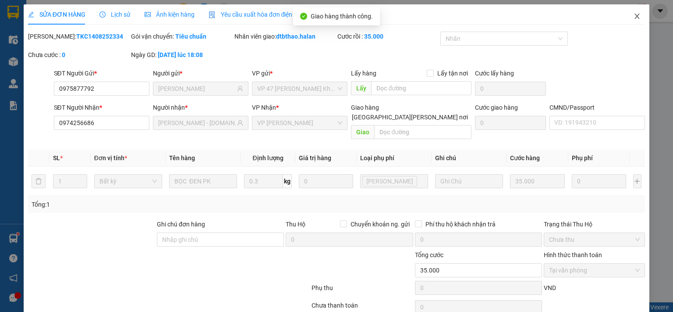
click at [635, 16] on icon "close" at bounding box center [637, 16] width 5 height 5
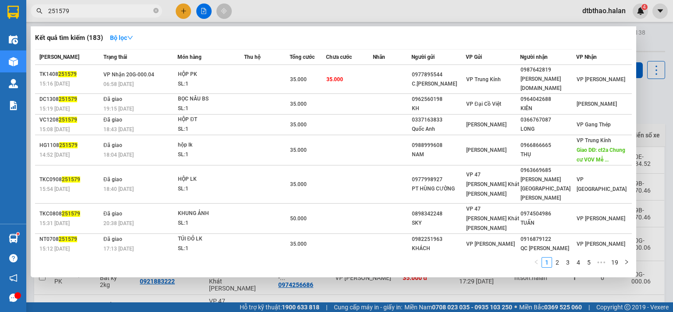
drag, startPoint x: 59, startPoint y: 11, endPoint x: 72, endPoint y: 10, distance: 13.6
click at [72, 10] on input "251579" at bounding box center [99, 11] width 103 height 10
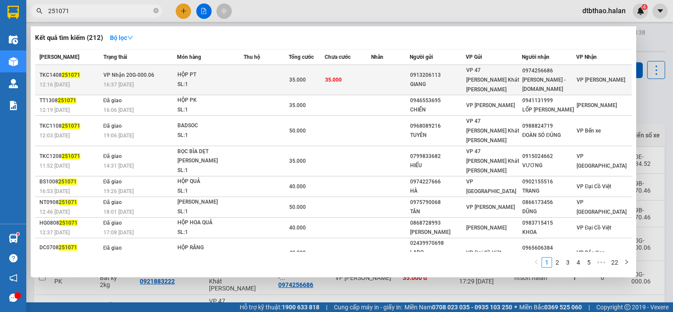
type input "251071"
click at [529, 77] on div "[PERSON_NAME] - [DOMAIN_NAME]" at bounding box center [548, 84] width 53 height 18
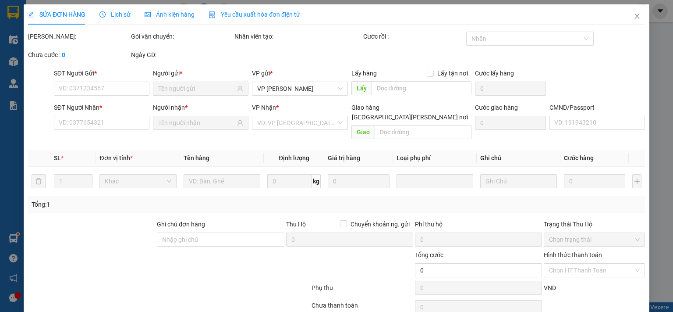
type input "0913206113"
type input "GIANG"
type input "0974256686"
type input "[PERSON_NAME] - [DOMAIN_NAME]"
type input "35.000"
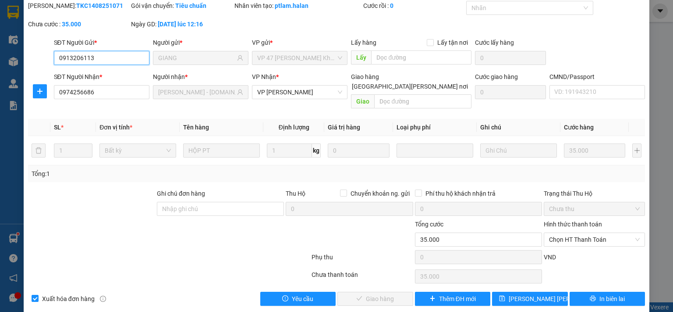
scroll to position [31, 0]
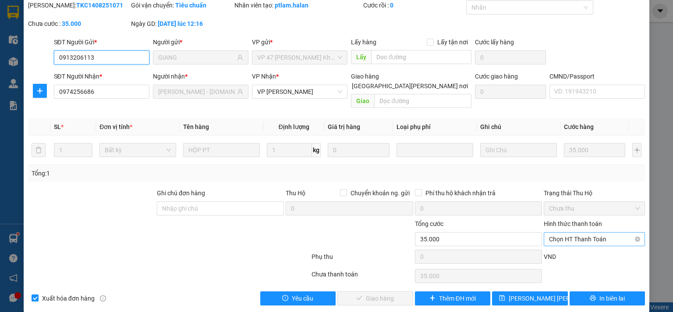
click at [577, 232] on span "Chọn HT Thanh Toán" at bounding box center [594, 238] width 91 height 13
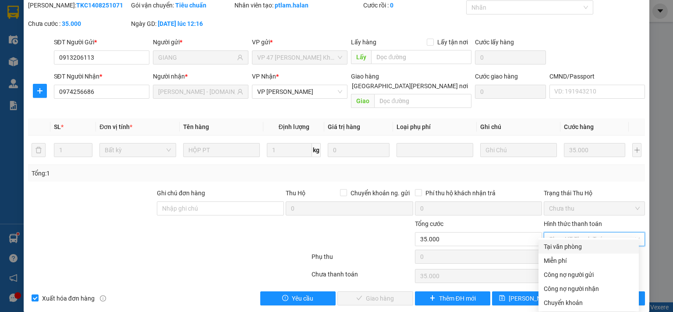
click at [562, 246] on div "Tại văn phòng" at bounding box center [589, 247] width 90 height 10
type input "0"
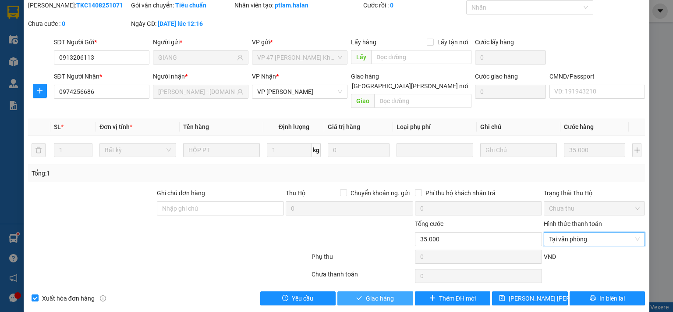
click at [388, 293] on span "Giao hàng" at bounding box center [380, 298] width 28 height 10
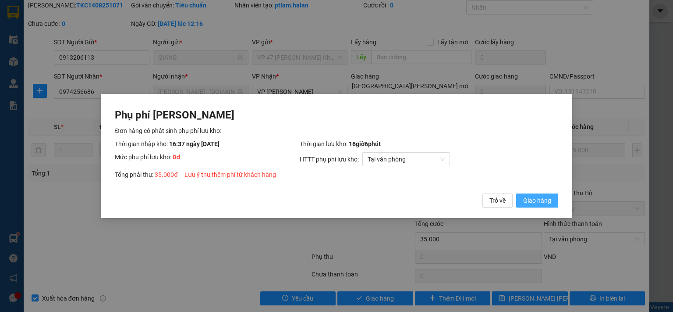
click at [542, 201] on span "Giao hàng" at bounding box center [537, 200] width 28 height 10
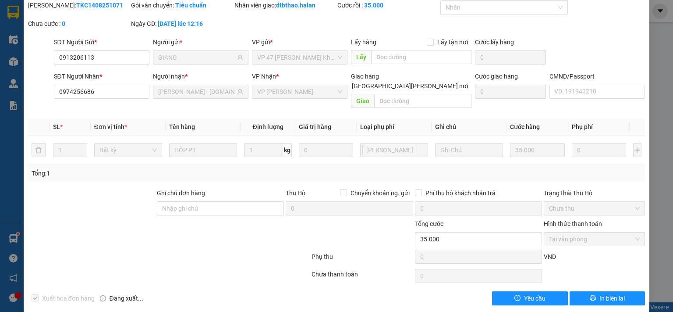
scroll to position [0, 0]
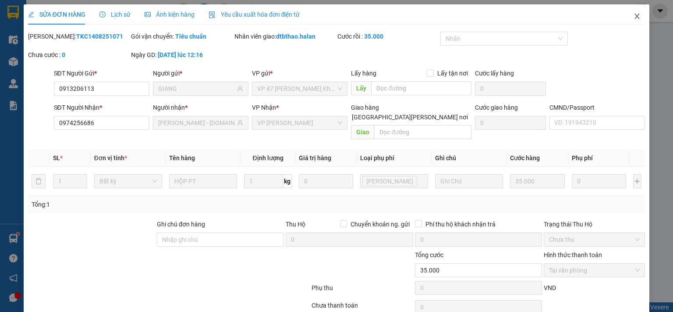
click at [634, 17] on icon "close" at bounding box center [637, 16] width 7 height 7
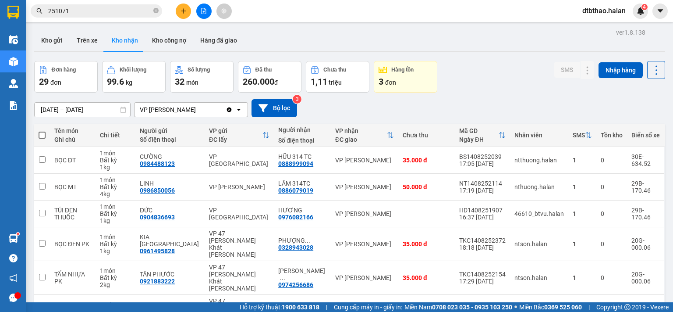
scroll to position [88, 0]
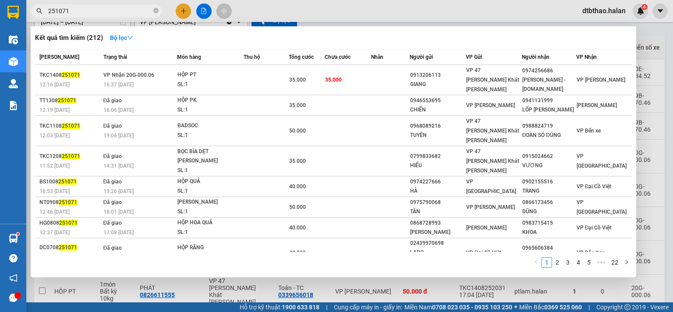
drag, startPoint x: 54, startPoint y: 10, endPoint x: 75, endPoint y: 10, distance: 20.6
click at [75, 10] on input "251071" at bounding box center [99, 11] width 103 height 10
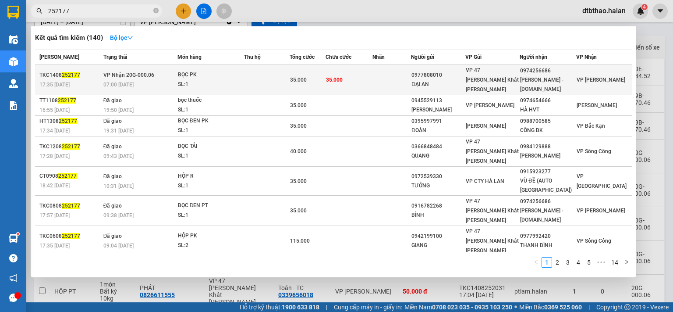
type input "252177"
click at [558, 77] on div "[PERSON_NAME] - [DOMAIN_NAME]" at bounding box center [547, 84] width 55 height 18
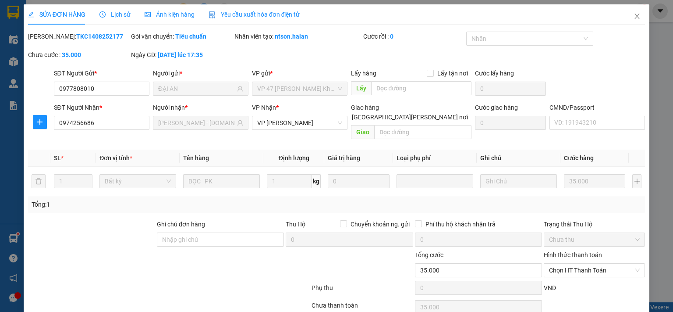
type input "0977808010"
type input "ĐẠI AN"
type input "0974256686"
type input "[PERSON_NAME] - [DOMAIN_NAME]"
type input "35.000"
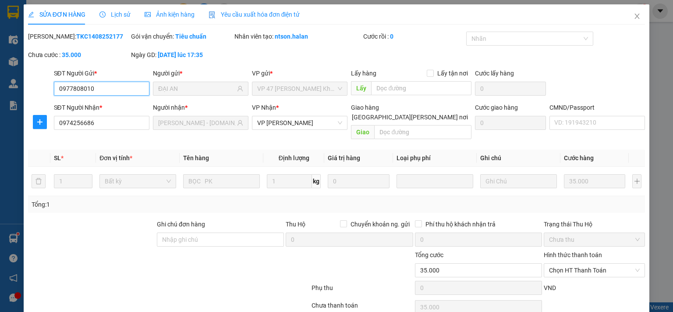
scroll to position [31, 0]
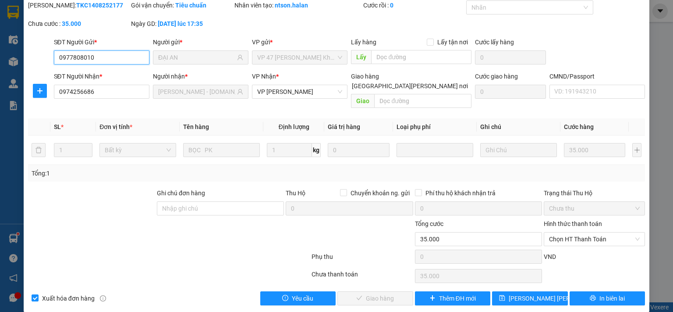
drag, startPoint x: 575, startPoint y: 229, endPoint x: 572, endPoint y: 236, distance: 7.5
click at [575, 232] on span "Chọn HT Thanh Toán" at bounding box center [594, 238] width 91 height 13
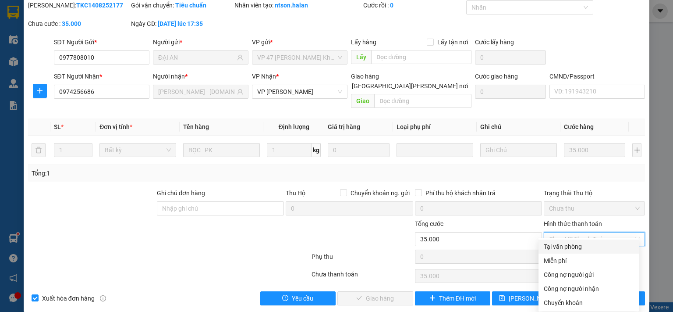
click at [569, 247] on div "Tại văn phòng" at bounding box center [589, 247] width 90 height 10
type input "0"
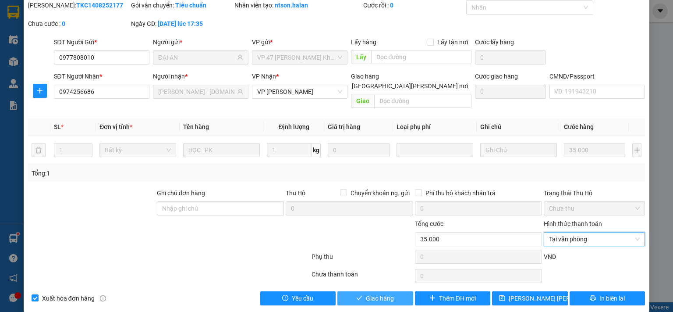
click at [359, 295] on icon "check" at bounding box center [359, 298] width 6 height 6
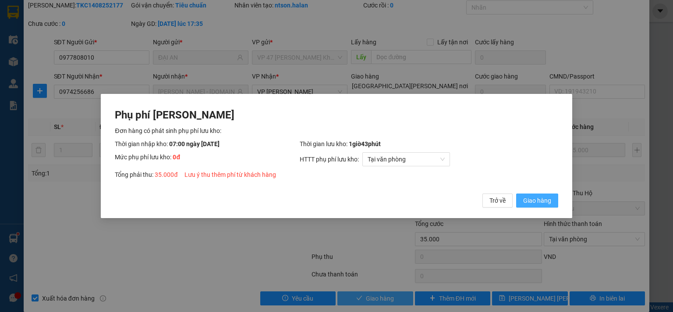
click at [526, 201] on span "Giao hàng" at bounding box center [537, 200] width 28 height 10
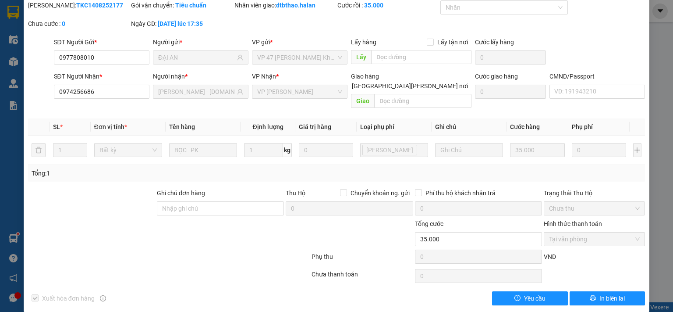
scroll to position [0, 0]
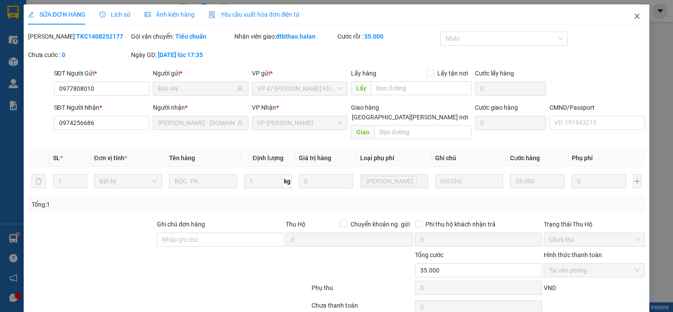
click at [634, 15] on icon "close" at bounding box center [637, 16] width 7 height 7
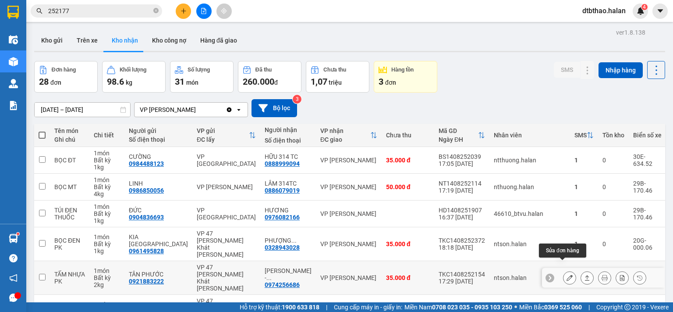
click at [567, 274] on icon at bounding box center [570, 277] width 6 height 6
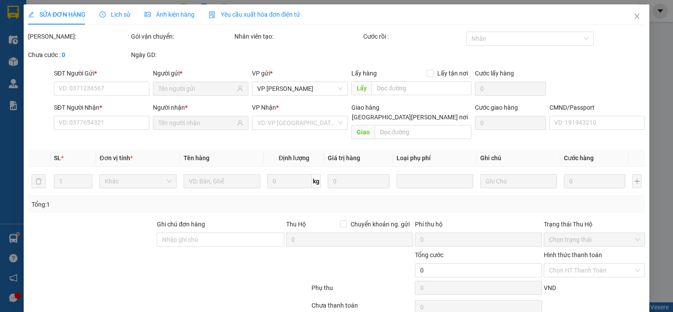
type input "0921883222"
type input "TÂN PHƯỚC"
type input "0974256686"
type input "[PERSON_NAME] - [DOMAIN_NAME]"
type input "35.000"
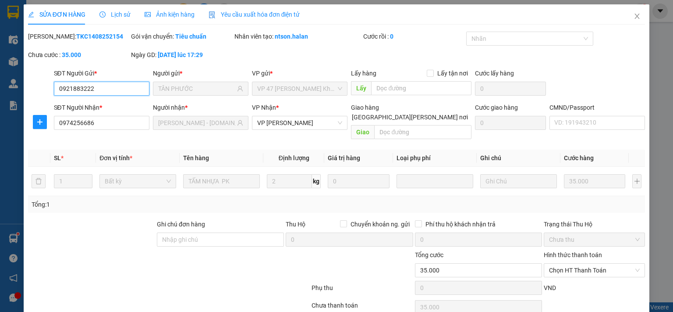
scroll to position [31, 0]
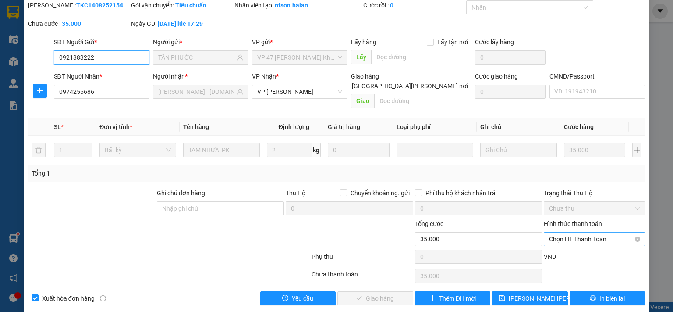
click at [579, 232] on span "Chọn HT Thanh Toán" at bounding box center [594, 238] width 91 height 13
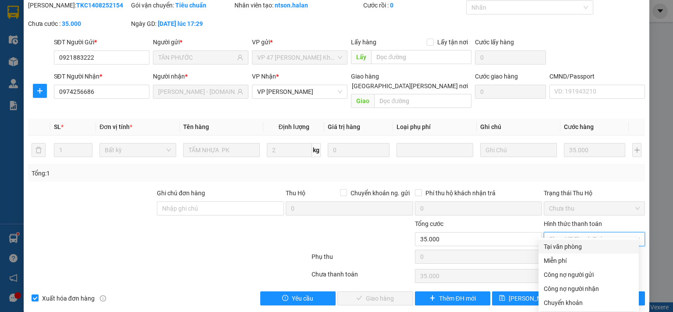
click at [575, 245] on div "Tại văn phòng" at bounding box center [589, 247] width 90 height 10
type input "0"
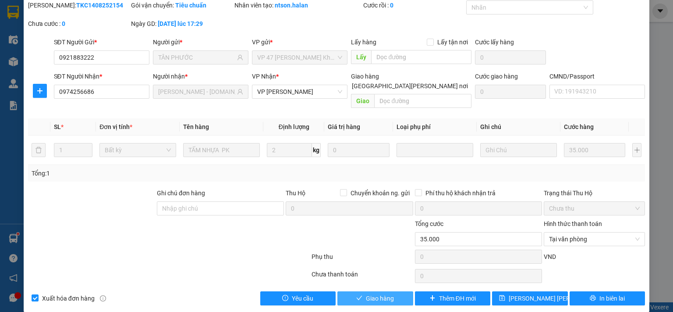
click at [384, 293] on span "Giao hàng" at bounding box center [380, 298] width 28 height 10
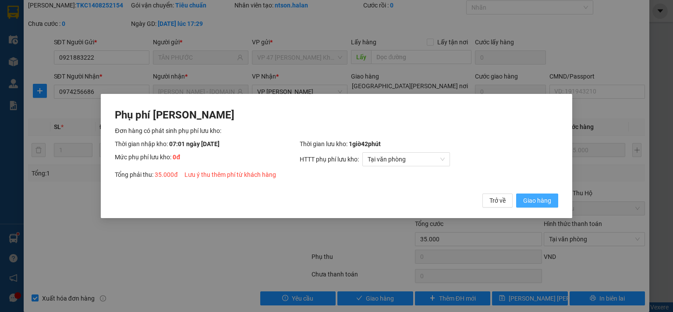
click at [545, 200] on span "Giao hàng" at bounding box center [537, 200] width 28 height 10
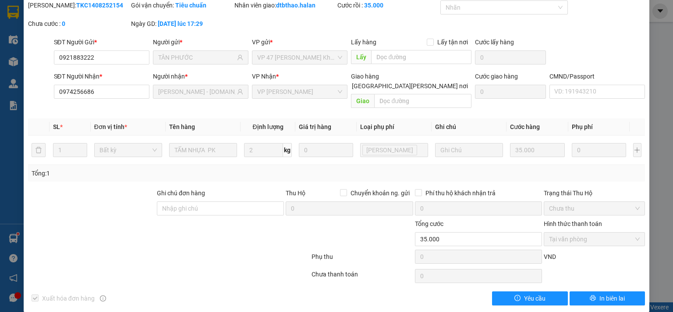
scroll to position [0, 0]
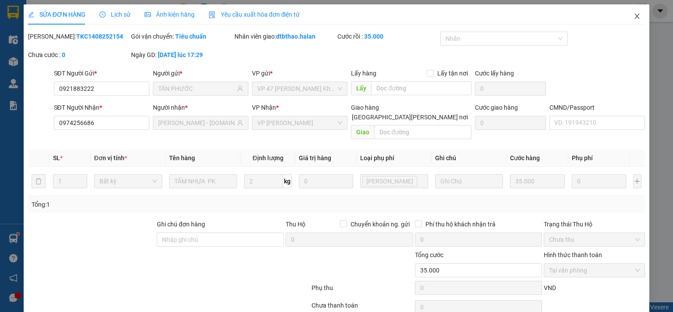
click at [635, 15] on icon "close" at bounding box center [637, 16] width 5 height 5
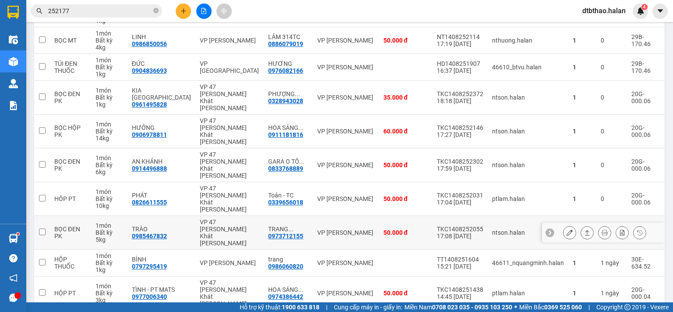
scroll to position [15, 0]
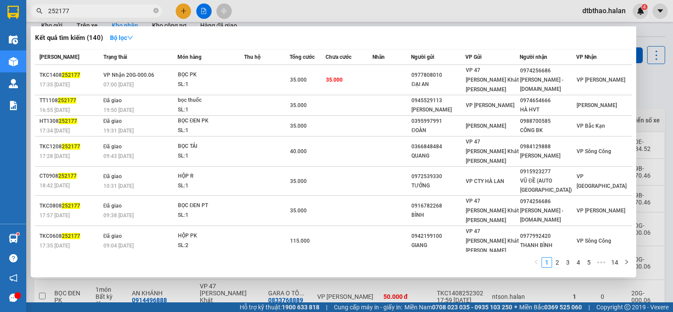
drag, startPoint x: 54, startPoint y: 11, endPoint x: 78, endPoint y: 11, distance: 24.1
click at [78, 11] on input "252177" at bounding box center [99, 11] width 103 height 10
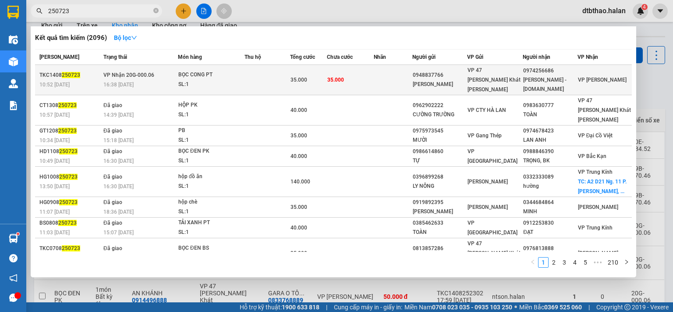
type input "250723"
click at [535, 73] on div "0974256686" at bounding box center [549, 70] width 53 height 9
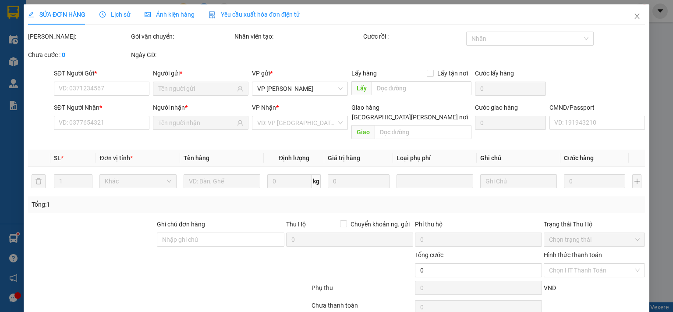
type input "0948837766"
type input "[PERSON_NAME]"
type input "0974256686"
type input "[PERSON_NAME] - [DOMAIN_NAME]"
type input "35.000"
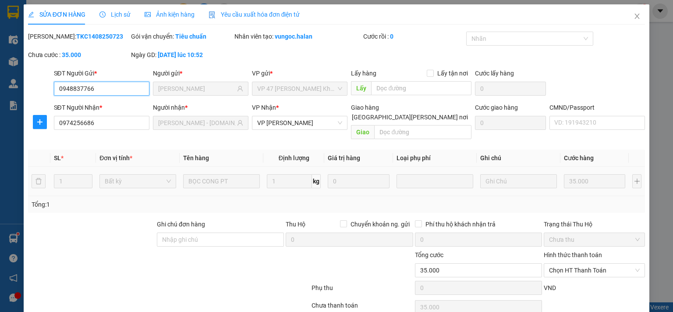
scroll to position [31, 0]
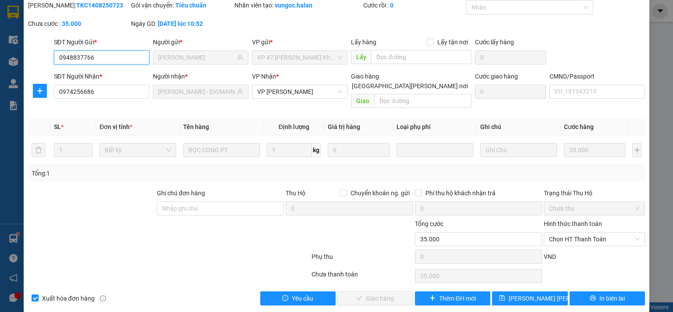
drag, startPoint x: 575, startPoint y: 231, endPoint x: 572, endPoint y: 237, distance: 6.5
click at [575, 232] on span "Chọn HT Thanh Toán" at bounding box center [594, 238] width 91 height 13
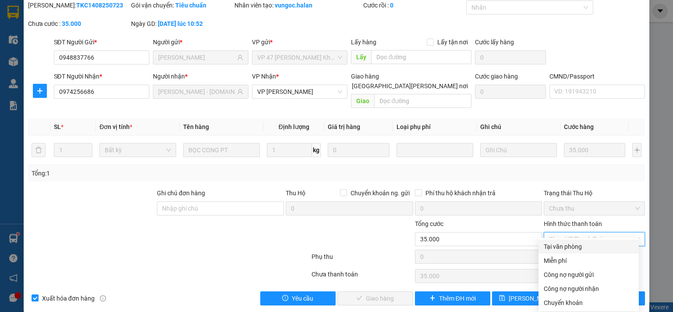
click at [570, 244] on div "Tại văn phòng" at bounding box center [589, 247] width 90 height 10
type input "0"
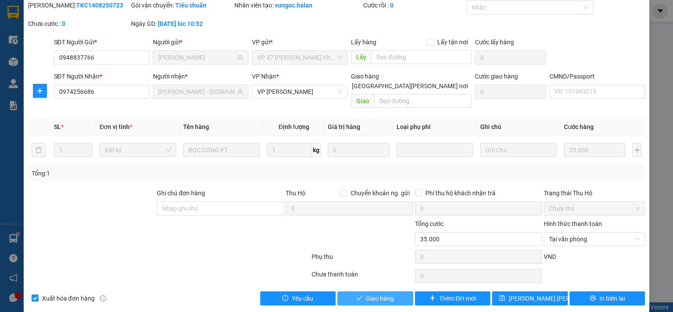
click at [390, 293] on span "Giao hàng" at bounding box center [380, 298] width 28 height 10
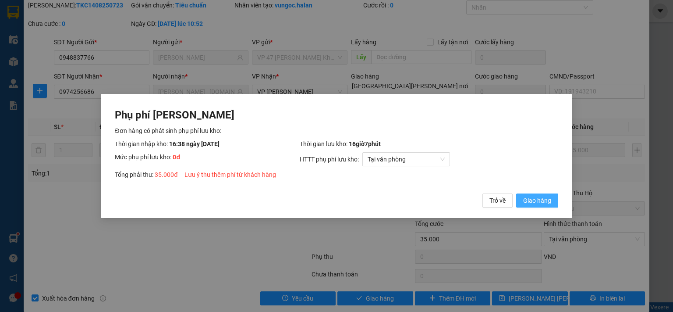
click at [535, 202] on span "Giao hàng" at bounding box center [537, 200] width 28 height 10
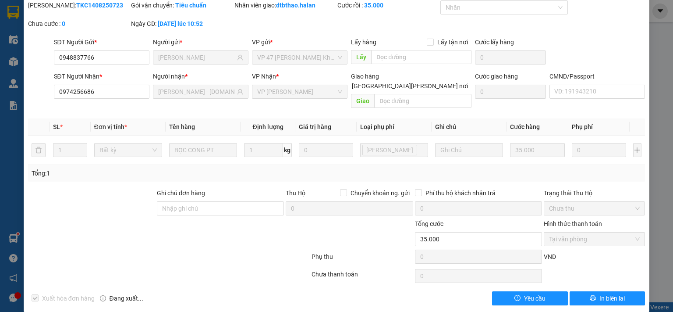
scroll to position [0, 0]
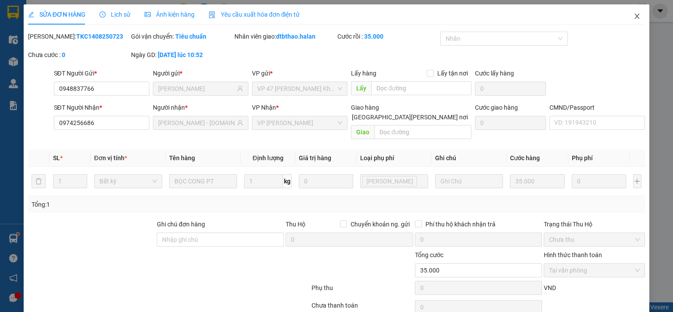
click at [634, 18] on icon "close" at bounding box center [637, 16] width 7 height 7
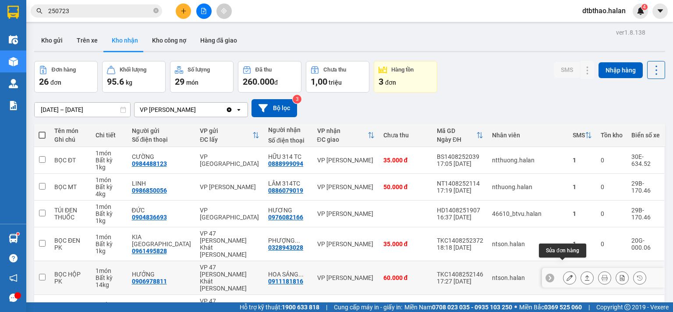
click at [567, 274] on icon at bounding box center [570, 277] width 6 height 6
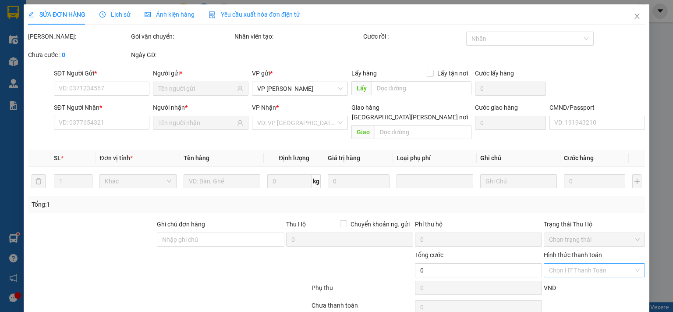
type input "0906978811"
type input "HƯỞNG"
type input "0911181816"
type input "[PERSON_NAME] [DOMAIN_NAME]"
type input "60.000"
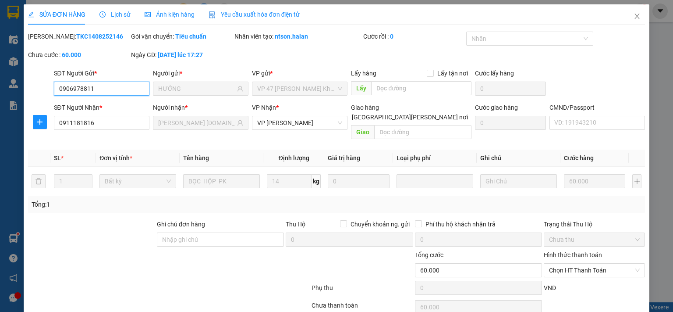
scroll to position [31, 0]
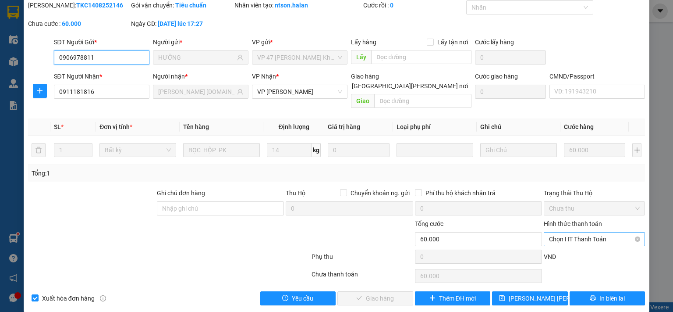
click at [572, 232] on span "Chọn HT Thanh Toán" at bounding box center [594, 238] width 91 height 13
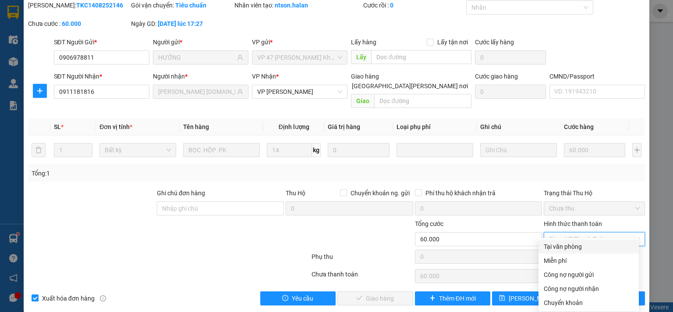
click at [571, 247] on div "Tại văn phòng" at bounding box center [589, 247] width 90 height 10
type input "0"
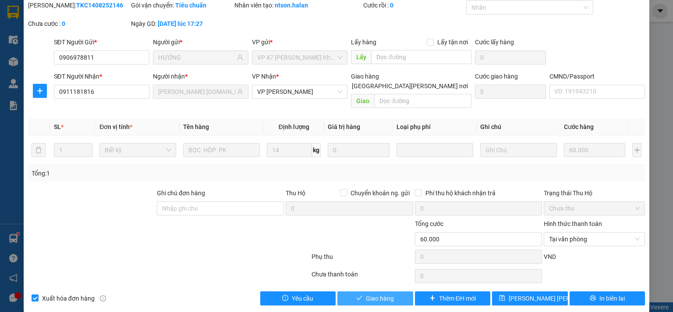
click at [398, 291] on button "Giao hàng" at bounding box center [376, 298] width 76 height 14
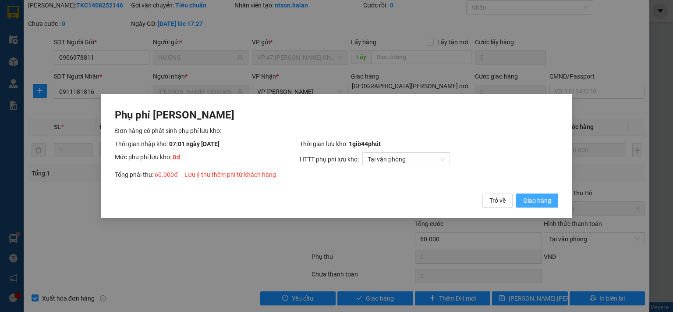
click at [535, 199] on span "Giao hàng" at bounding box center [537, 200] width 28 height 10
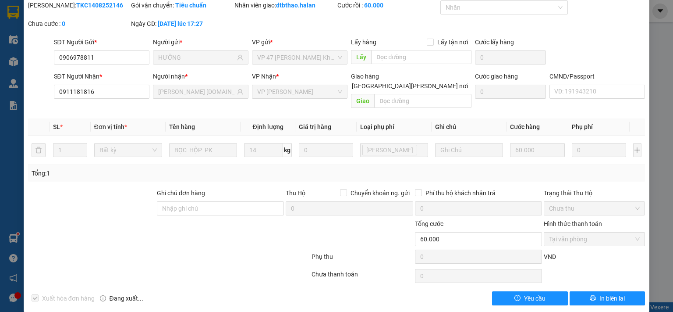
scroll to position [0, 0]
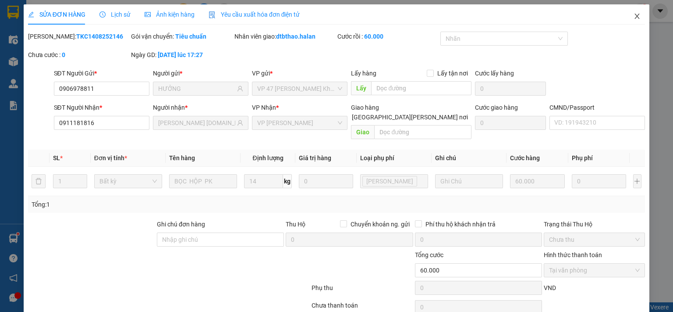
click at [634, 15] on icon "close" at bounding box center [637, 16] width 7 height 7
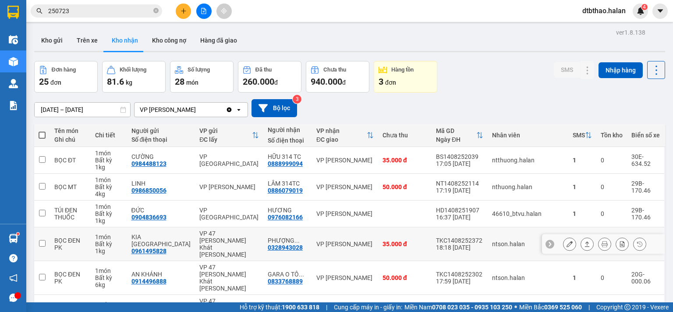
scroll to position [146, 0]
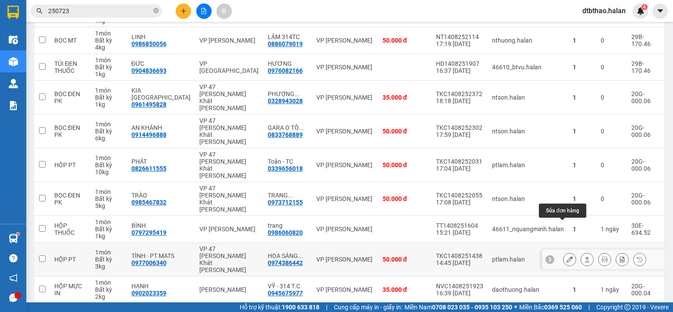
click at [567, 256] on icon at bounding box center [570, 259] width 6 height 6
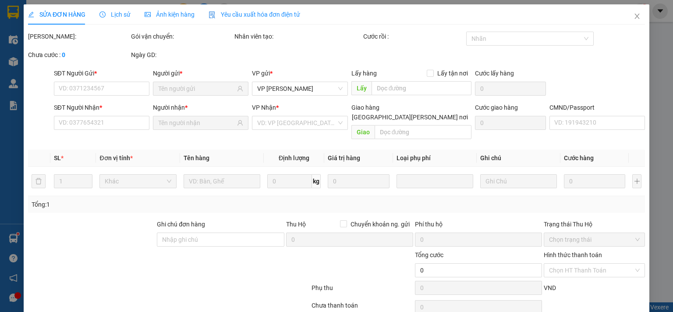
type input "0977006340"
type input "TÌNH - PT MATS"
type input "0974386442"
type input "[PERSON_NAME] [DOMAIN_NAME]"
type input "50.000"
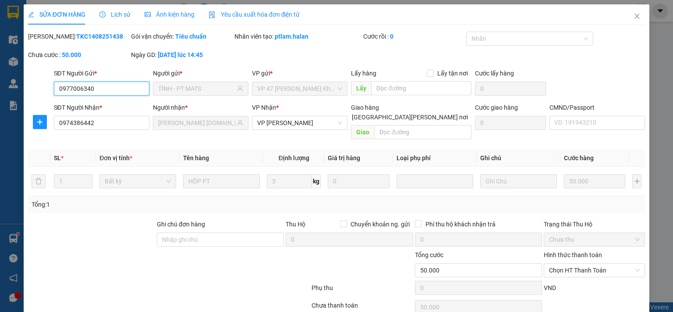
scroll to position [31, 0]
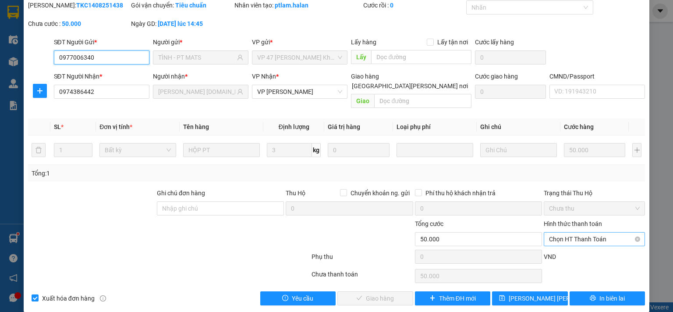
click at [581, 232] on span "Chọn HT Thanh Toán" at bounding box center [594, 238] width 91 height 13
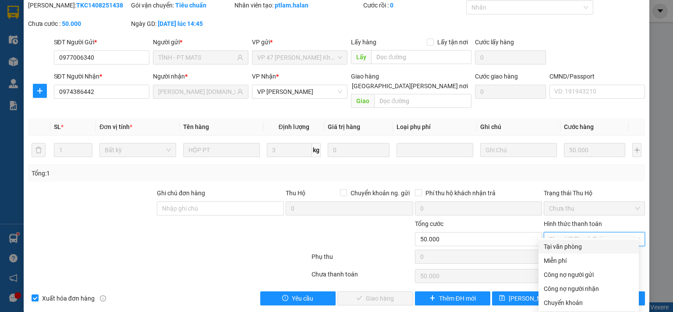
click at [574, 247] on div "Tại văn phòng" at bounding box center [589, 247] width 90 height 10
type input "0"
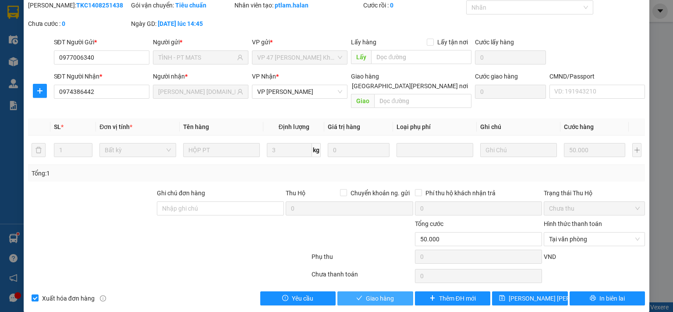
click at [388, 293] on span "Giao hàng" at bounding box center [380, 298] width 28 height 10
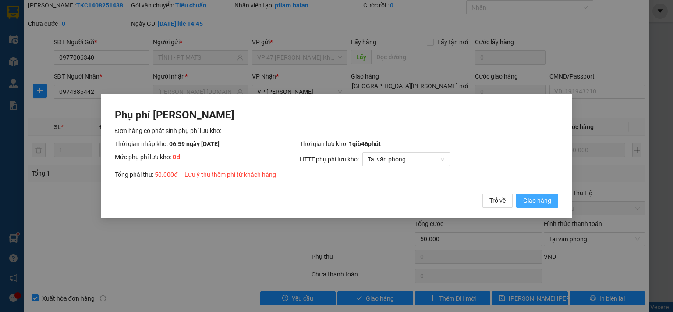
click at [545, 201] on span "Giao hàng" at bounding box center [537, 200] width 28 height 10
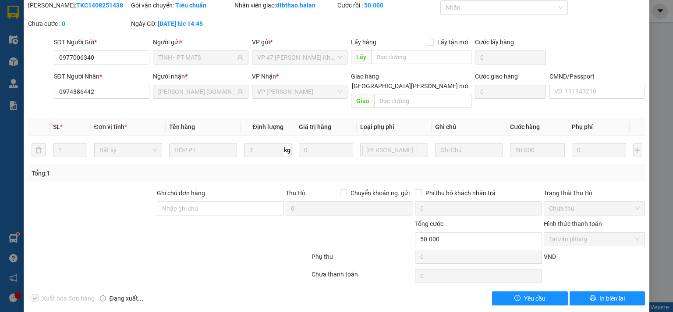
scroll to position [0, 0]
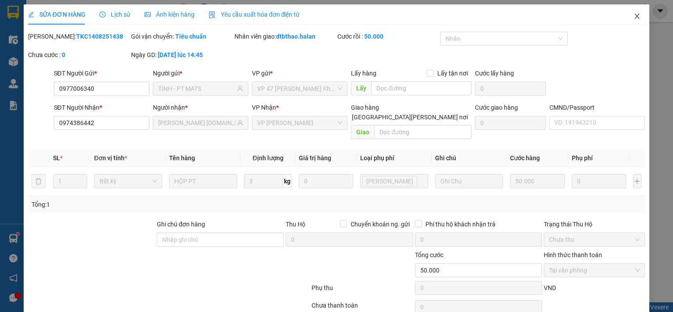
click at [634, 14] on icon "close" at bounding box center [637, 16] width 7 height 7
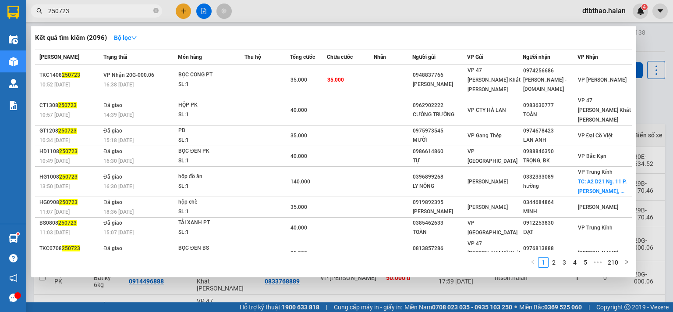
drag, startPoint x: 58, startPoint y: 8, endPoint x: 84, endPoint y: 8, distance: 26.3
click at [84, 8] on input "250723" at bounding box center [99, 11] width 103 height 10
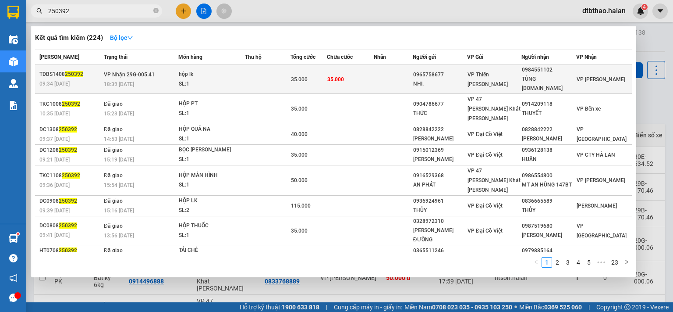
type input "250392"
click at [540, 74] on div "0984551102" at bounding box center [548, 69] width 53 height 9
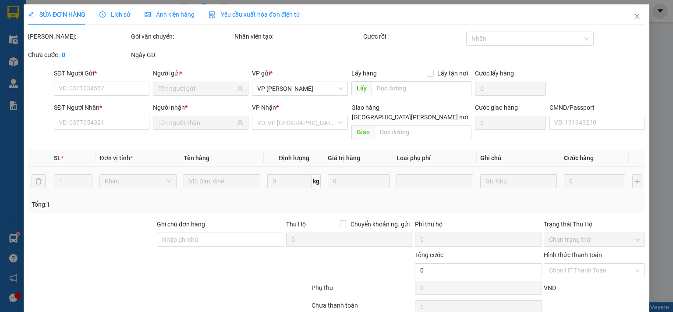
type input "0965758677"
type input "NHI."
type input "0984551102"
type input "TÙNG [DOMAIN_NAME]"
type input "35.000"
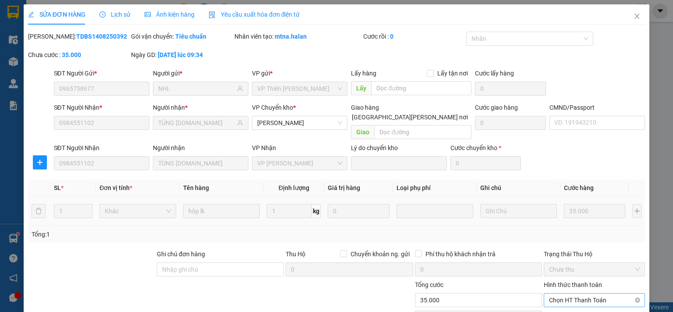
scroll to position [61, 0]
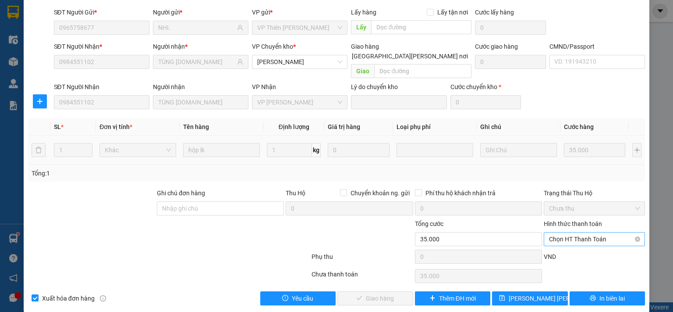
click at [566, 232] on span "Chọn HT Thanh Toán" at bounding box center [594, 238] width 91 height 13
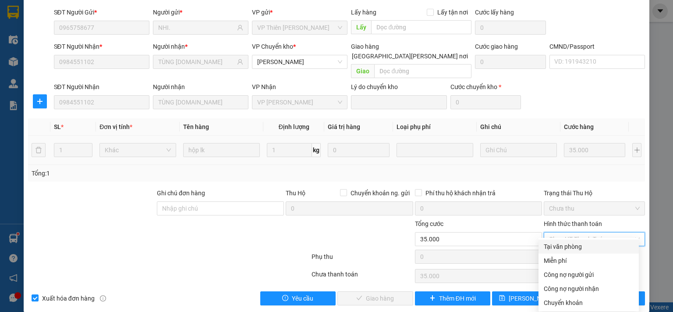
click at [562, 250] on div "Tại văn phòng" at bounding box center [589, 247] width 90 height 10
type input "0"
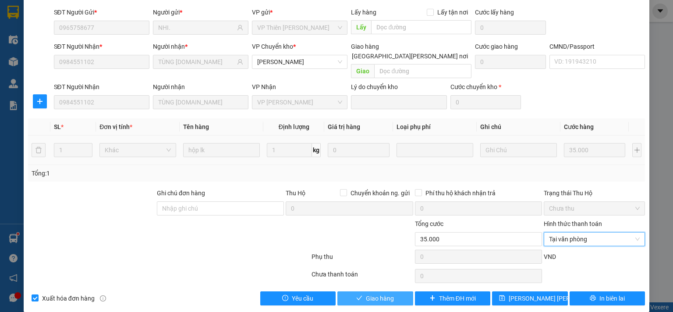
click at [377, 293] on span "Giao hàng" at bounding box center [380, 298] width 28 height 10
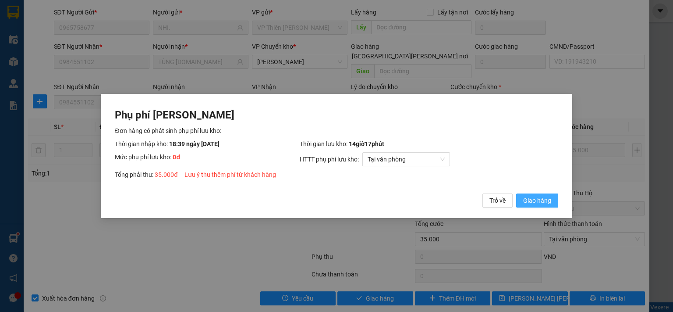
click at [530, 201] on span "Giao hàng" at bounding box center [537, 200] width 28 height 10
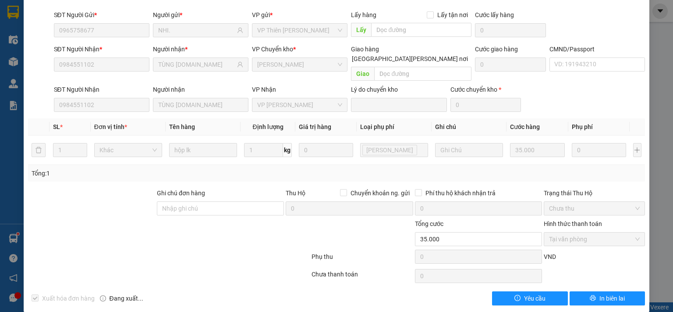
scroll to position [0, 0]
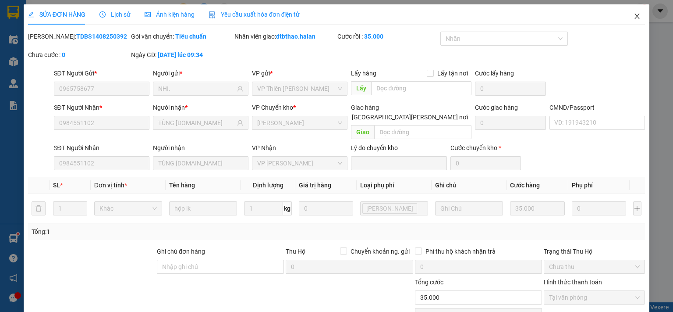
click at [635, 16] on icon "close" at bounding box center [637, 16] width 5 height 5
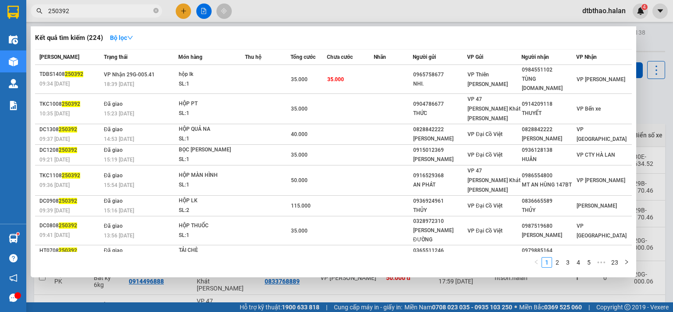
drag, startPoint x: 54, startPoint y: 11, endPoint x: 77, endPoint y: 8, distance: 23.4
click at [77, 8] on input "250392" at bounding box center [99, 11] width 103 height 10
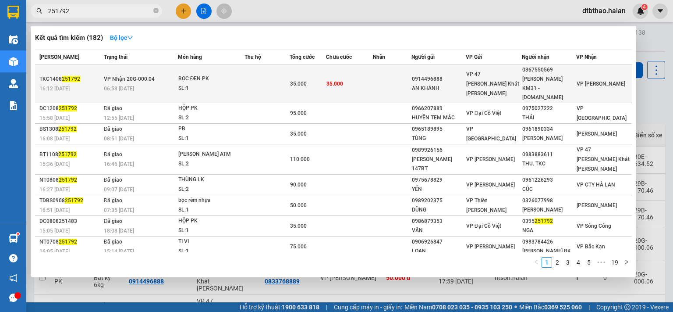
type input "251792"
click at [554, 82] on div "[PERSON_NAME] KM31 - [DOMAIN_NAME]" at bounding box center [548, 89] width 53 height 28
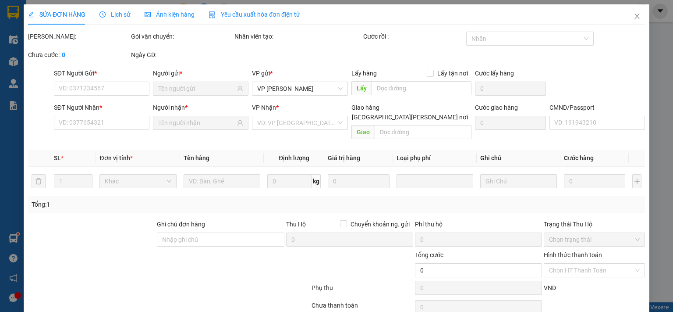
type input "0914496888"
type input "AN KHÁNH"
type input "0367550569"
type input "[PERSON_NAME] KM31 - [DOMAIN_NAME]"
type input "35.000"
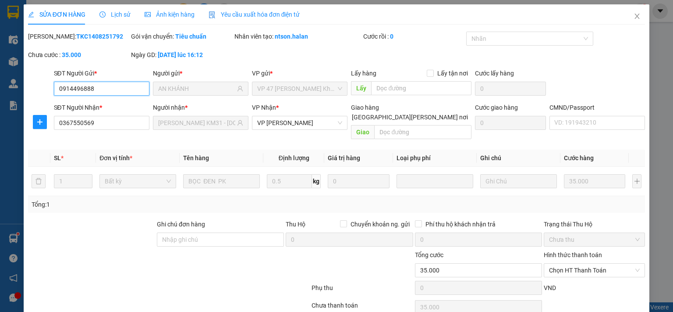
scroll to position [31, 0]
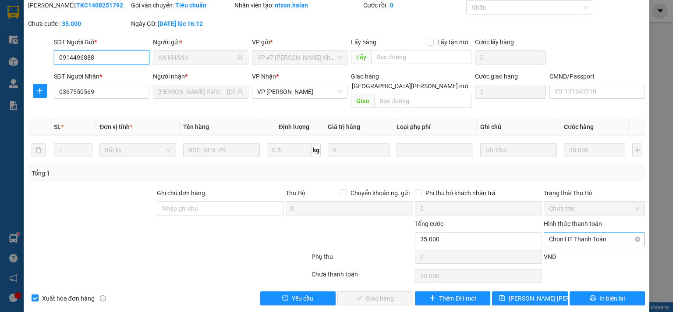
click at [586, 232] on span "Chọn HT Thanh Toán" at bounding box center [594, 238] width 91 height 13
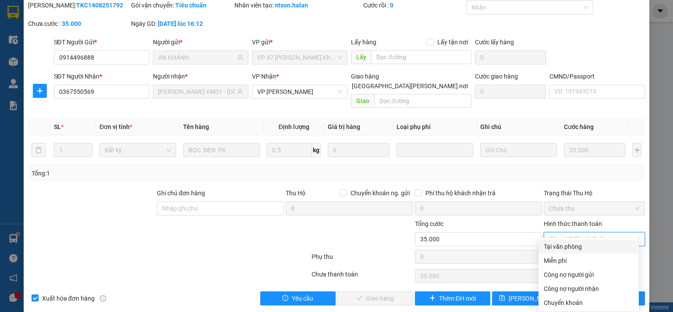
click at [579, 245] on div "Tại văn phòng" at bounding box center [589, 247] width 90 height 10
type input "0"
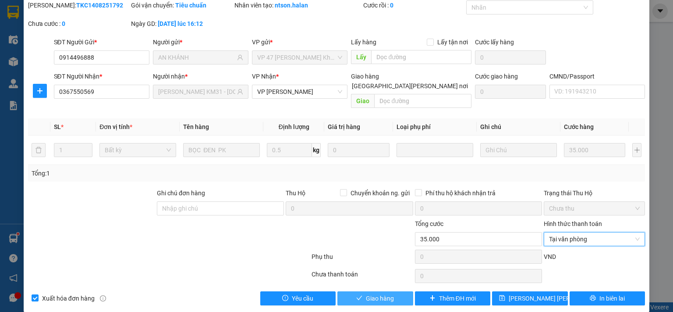
click at [380, 293] on span "Giao hàng" at bounding box center [380, 298] width 28 height 10
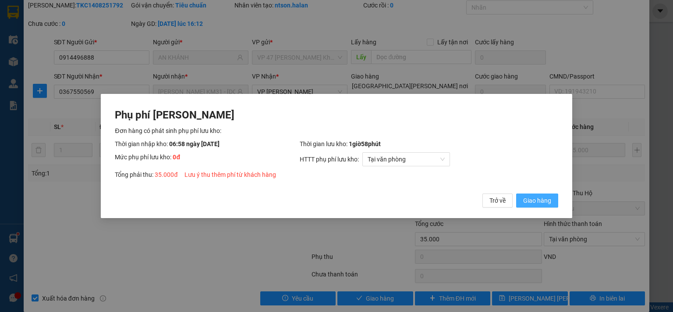
click at [545, 199] on span "Giao hàng" at bounding box center [537, 200] width 28 height 10
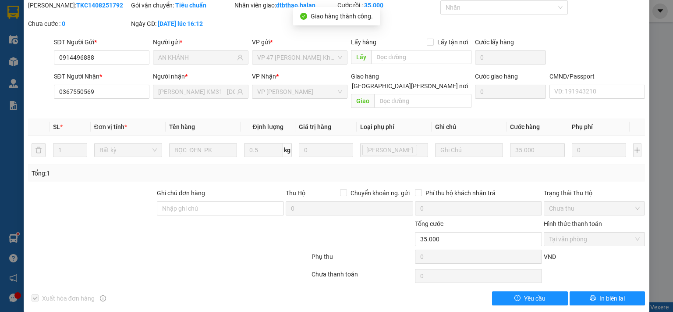
scroll to position [0, 0]
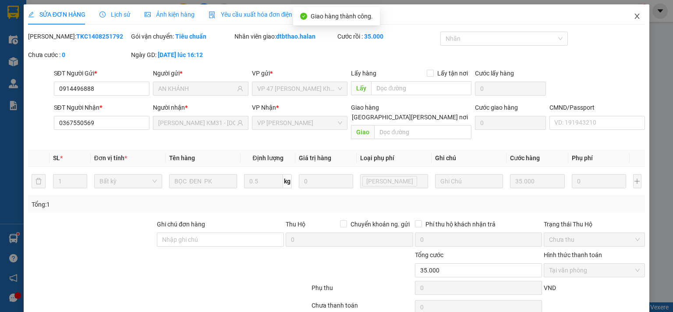
click at [635, 17] on icon "close" at bounding box center [637, 16] width 5 height 5
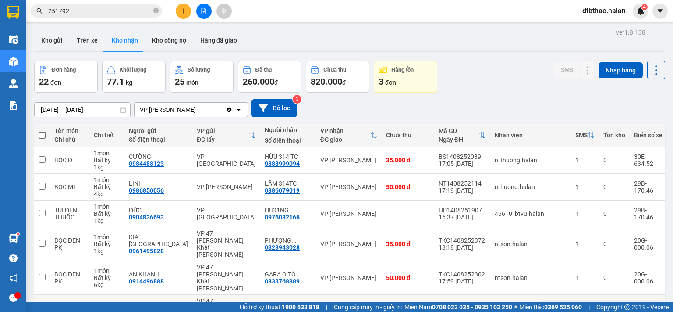
scroll to position [44, 0]
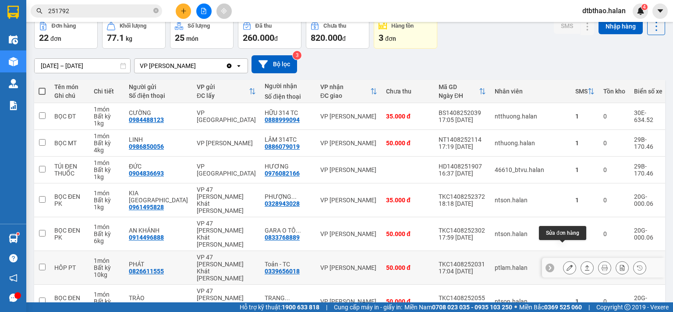
click at [567, 264] on icon at bounding box center [570, 267] width 6 height 6
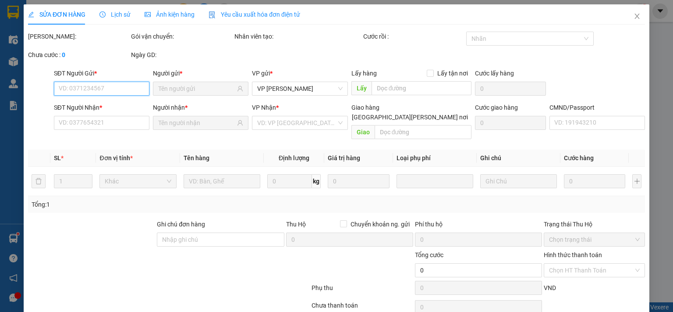
scroll to position [31, 0]
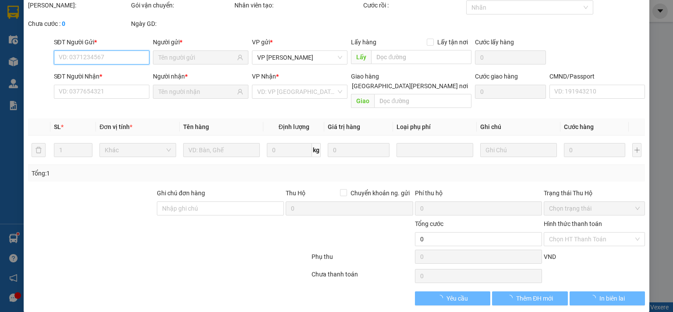
type input "0826611555"
type input "PHÁT"
type input "0339656018"
type input "Toản - TC"
type input "50.000"
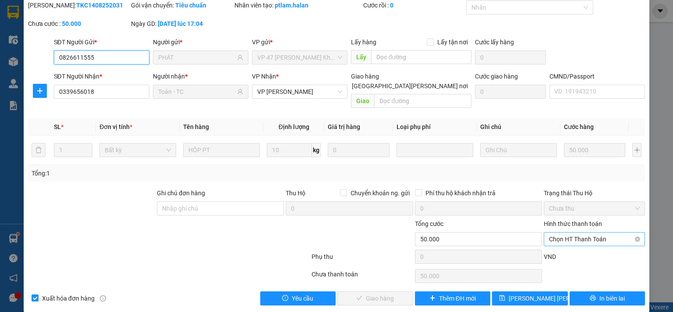
click at [579, 232] on span "Chọn HT Thanh Toán" at bounding box center [594, 238] width 91 height 13
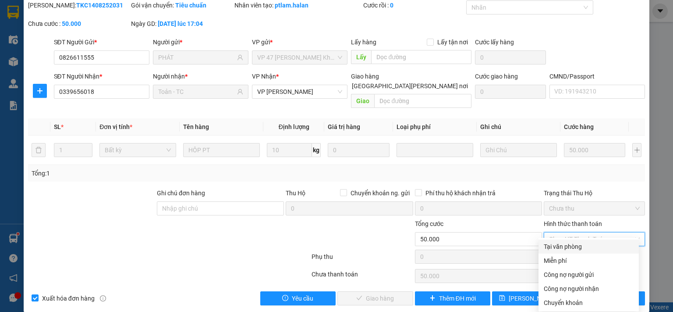
click at [579, 245] on div "Tại văn phòng" at bounding box center [589, 247] width 90 height 10
type input "0"
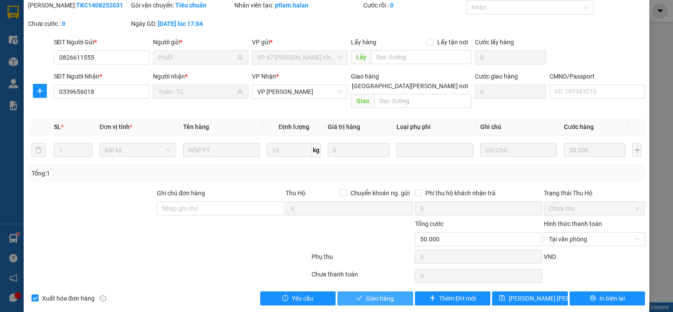
click at [381, 293] on span "Giao hàng" at bounding box center [380, 298] width 28 height 10
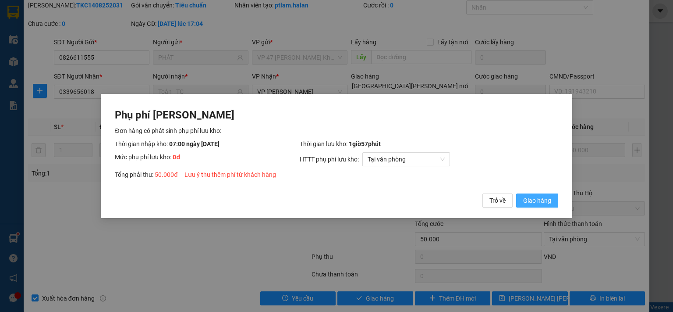
click at [536, 202] on span "Giao hàng" at bounding box center [537, 200] width 28 height 10
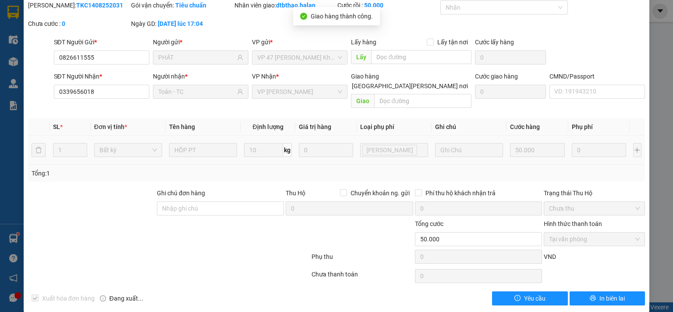
scroll to position [0, 0]
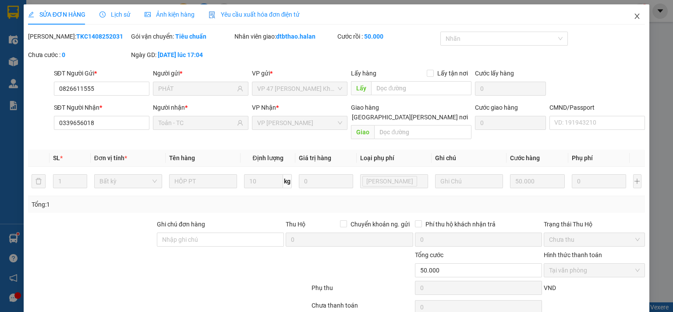
click at [634, 19] on icon "close" at bounding box center [637, 16] width 7 height 7
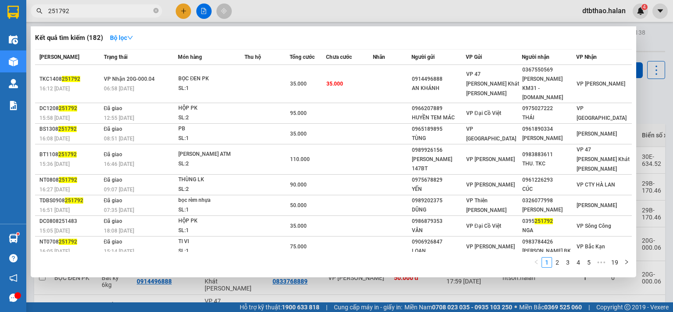
drag, startPoint x: 54, startPoint y: 9, endPoint x: 82, endPoint y: 9, distance: 28.1
click at [82, 9] on input "251792" at bounding box center [99, 11] width 103 height 10
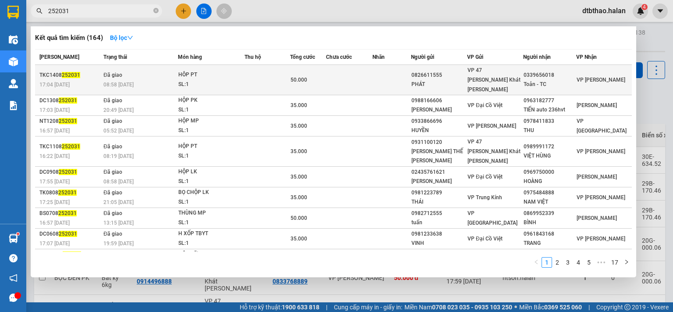
type input "252031"
click at [540, 80] on div "Toản - TC" at bounding box center [550, 84] width 52 height 9
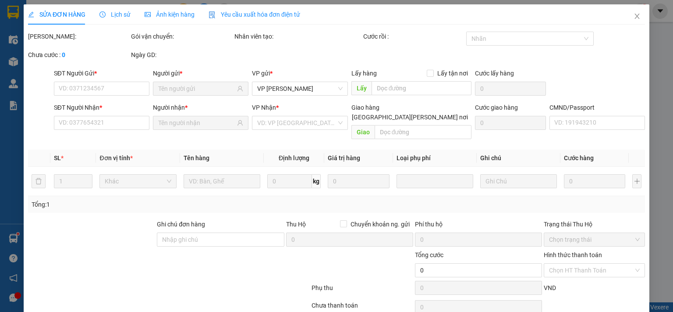
type input "0826611555"
type input "PHÁT"
type input "0339656018"
type input "Toản - TC"
type input "50.000"
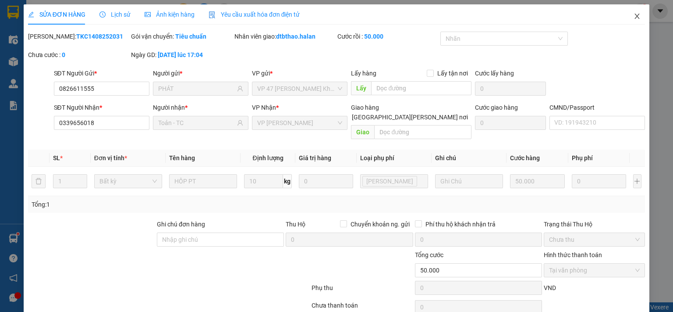
click at [635, 17] on icon "close" at bounding box center [637, 16] width 5 height 5
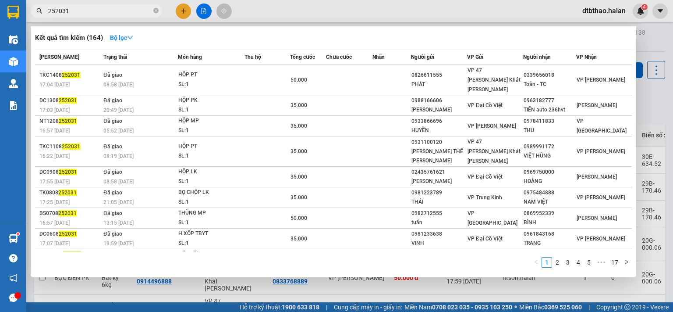
drag, startPoint x: 54, startPoint y: 10, endPoint x: 80, endPoint y: 10, distance: 25.9
click at [80, 10] on input "252031" at bounding box center [99, 11] width 103 height 10
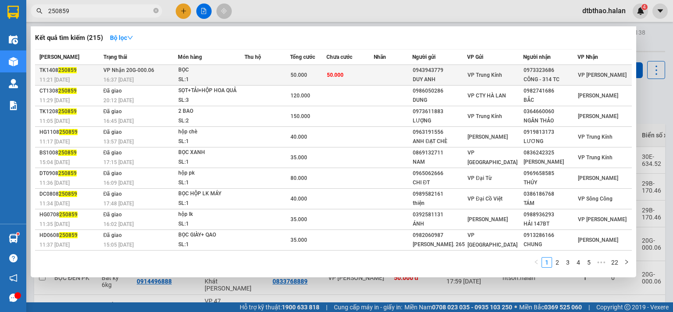
type input "250859"
click at [530, 76] on div "CÔNG - 314 TC" at bounding box center [550, 79] width 53 height 9
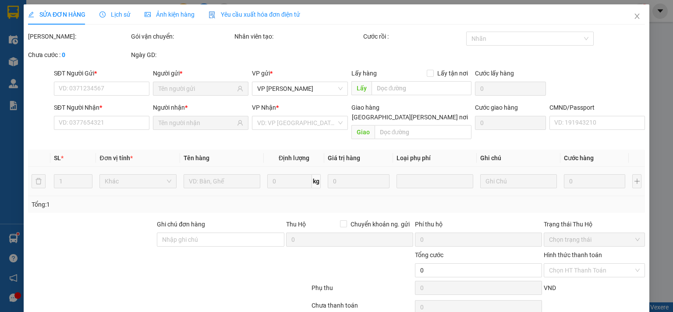
type input "0943943779"
type input "DUY ANH"
type input "0973323686"
type input "CÔNG - 314 TC"
type input "50.000"
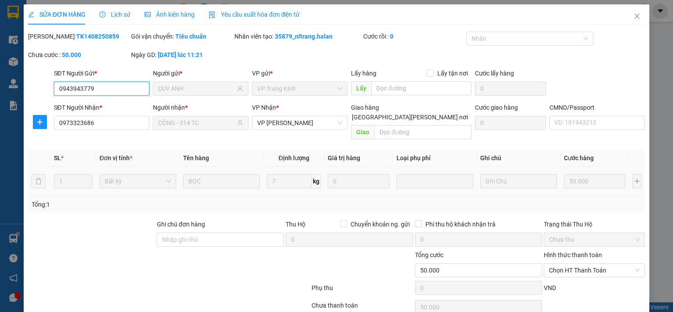
scroll to position [31, 0]
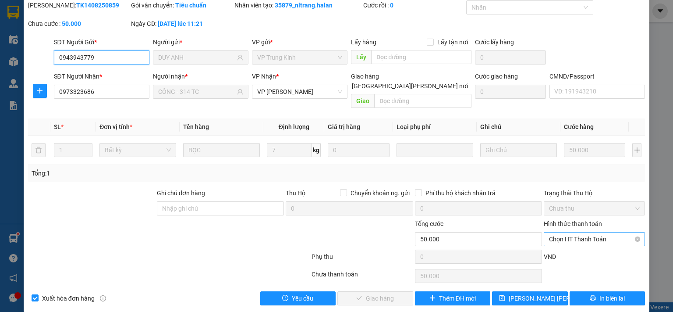
click at [583, 232] on span "Chọn HT Thanh Toán" at bounding box center [594, 238] width 91 height 13
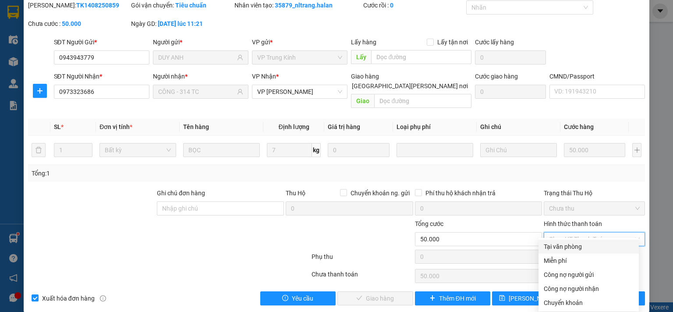
click at [575, 248] on div "Tại văn phòng" at bounding box center [589, 247] width 90 height 10
type input "0"
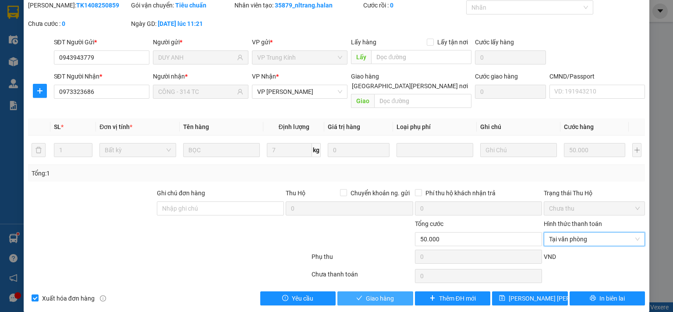
click at [372, 293] on span "Giao hàng" at bounding box center [380, 298] width 28 height 10
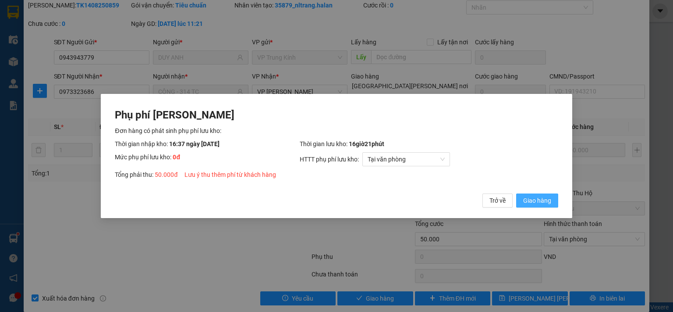
click at [529, 198] on span "Giao hàng" at bounding box center [537, 200] width 28 height 10
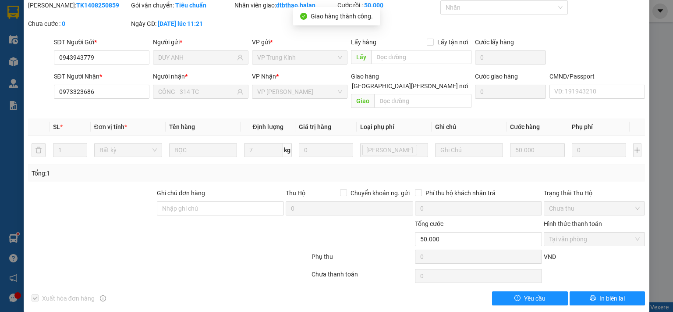
scroll to position [0, 0]
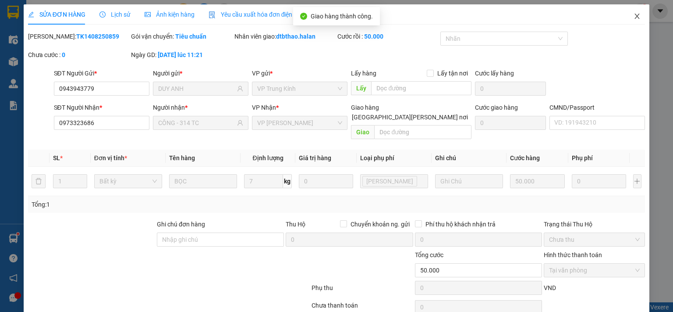
click at [634, 16] on icon "close" at bounding box center [637, 16] width 7 height 7
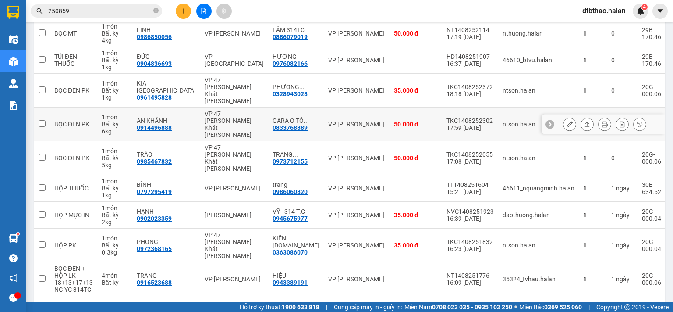
scroll to position [66, 0]
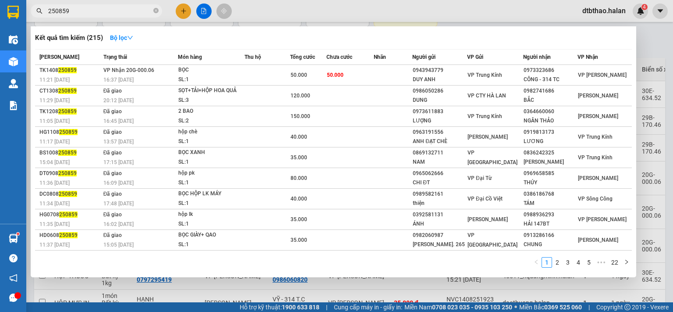
drag, startPoint x: 55, startPoint y: 11, endPoint x: 76, endPoint y: 11, distance: 21.5
click at [76, 11] on input "250859" at bounding box center [99, 11] width 103 height 10
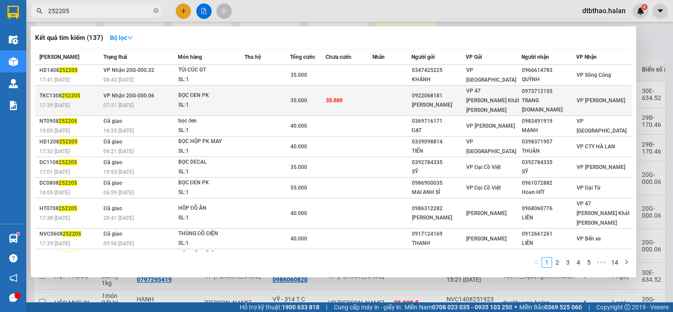
type input "252205"
click at [574, 96] on div "TRANG [DOMAIN_NAME]" at bounding box center [548, 105] width 53 height 18
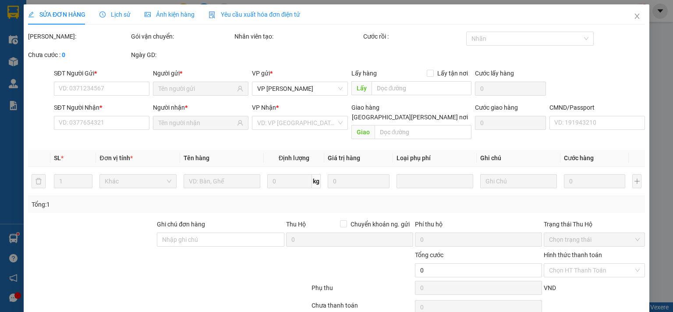
type input "0922068181"
type input "[PERSON_NAME]"
type input "0973712155"
type input "TRANG [DOMAIN_NAME]"
type input "35.000"
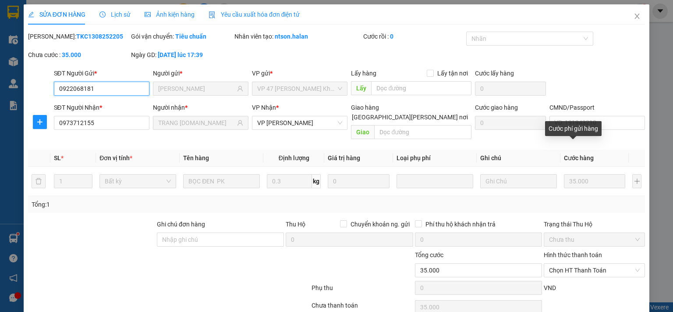
scroll to position [31, 0]
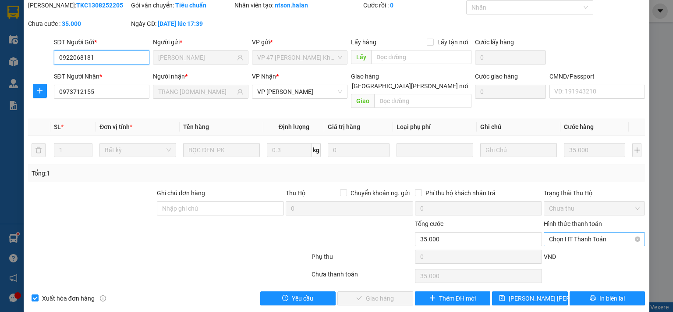
click at [576, 232] on span "Chọn HT Thanh Toán" at bounding box center [594, 238] width 91 height 13
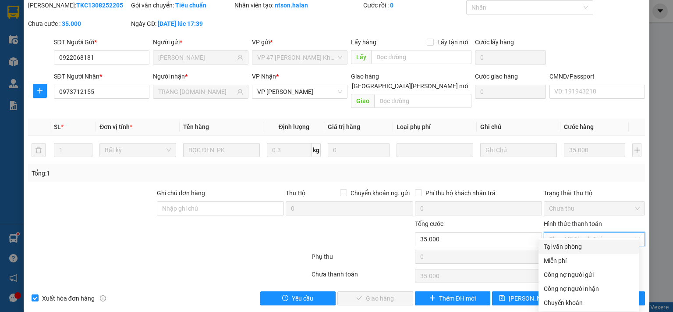
click at [574, 249] on div "Tại văn phòng" at bounding box center [589, 247] width 90 height 10
type input "0"
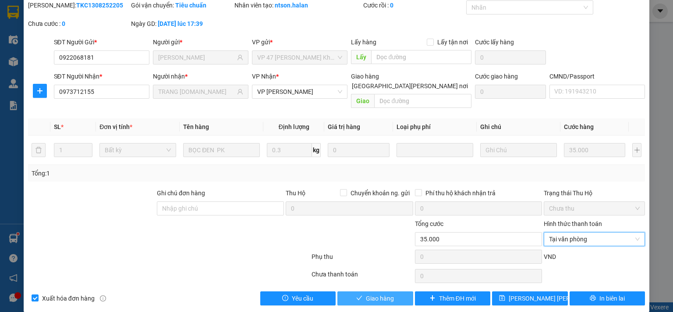
click at [393, 291] on button "Giao hàng" at bounding box center [376, 298] width 76 height 14
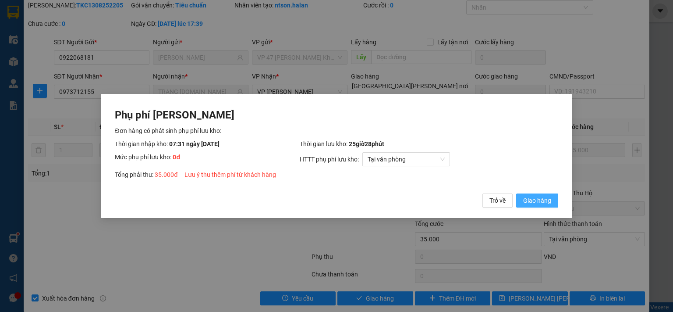
click at [546, 204] on span "Giao hàng" at bounding box center [537, 200] width 28 height 10
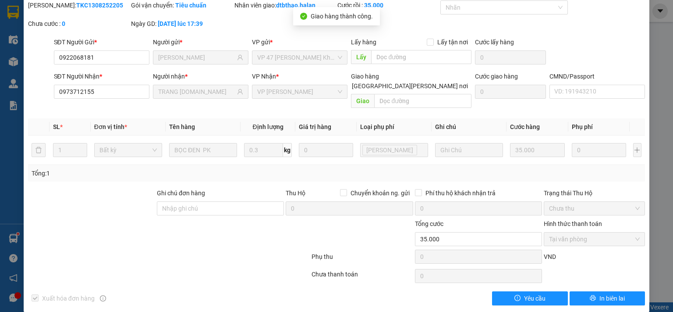
scroll to position [0, 0]
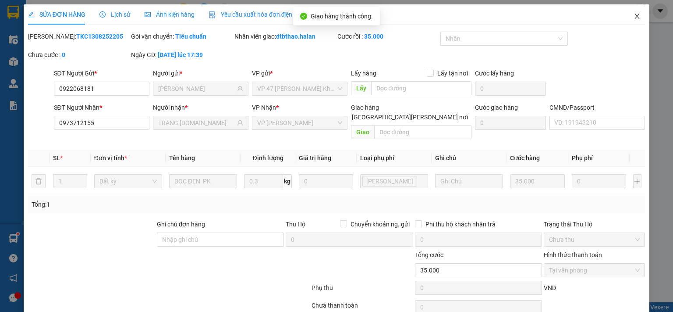
click at [634, 20] on icon "close" at bounding box center [637, 16] width 7 height 7
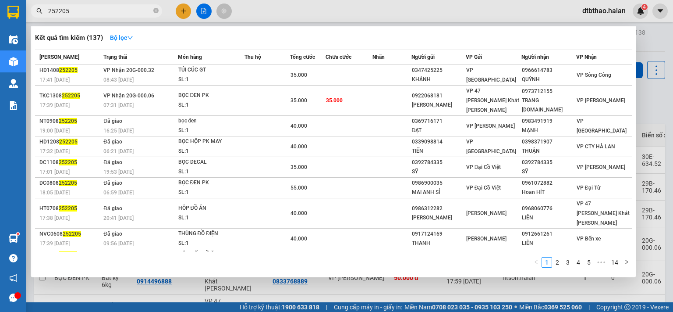
drag, startPoint x: 55, startPoint y: 10, endPoint x: 85, endPoint y: 10, distance: 29.8
click at [85, 10] on input "252205" at bounding box center [99, 11] width 103 height 10
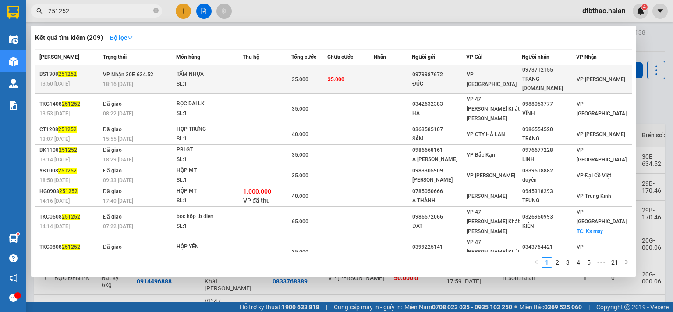
type input "251252"
click at [532, 78] on div "TRANG [DOMAIN_NAME]" at bounding box center [548, 84] width 53 height 18
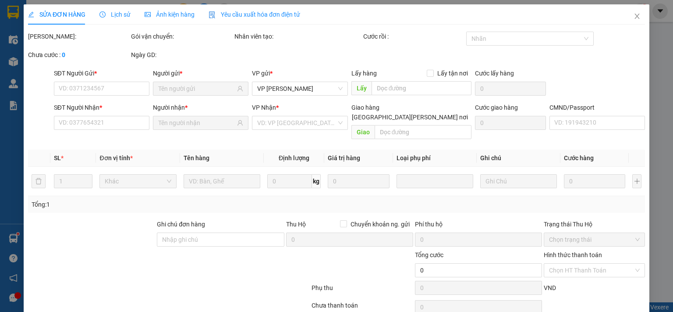
type input "0979987672"
type input "ĐỨC"
type input "0973712155"
type input "TRANG [DOMAIN_NAME]"
type input "HÀNG CÓ VẾT NỨT"
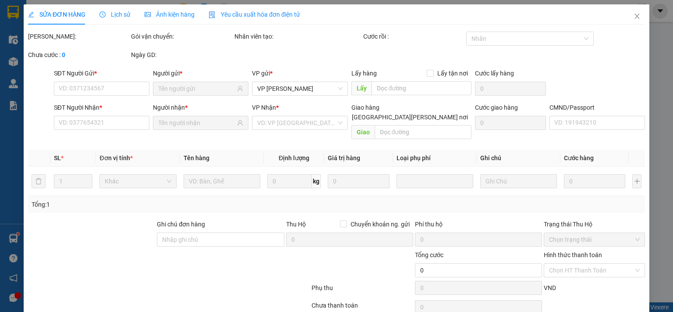
type input "35.000"
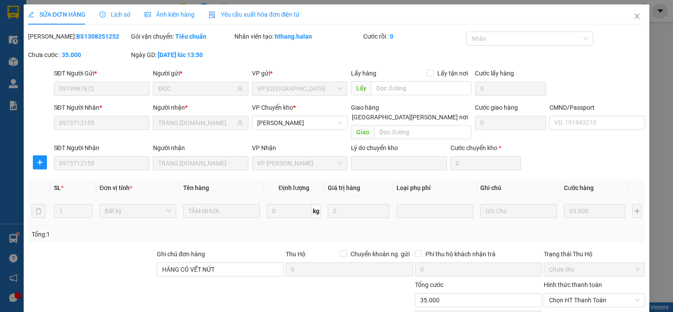
scroll to position [61, 0]
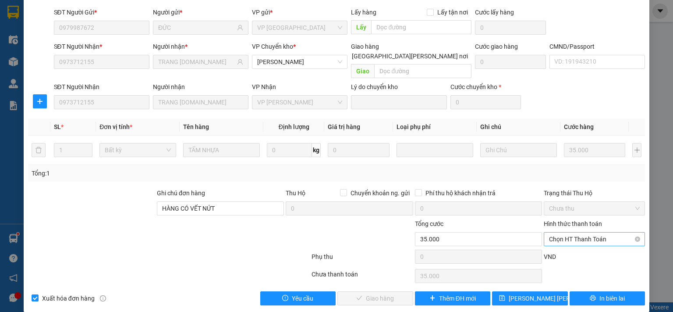
click at [573, 232] on span "Chọn HT Thanh Toán" at bounding box center [594, 238] width 91 height 13
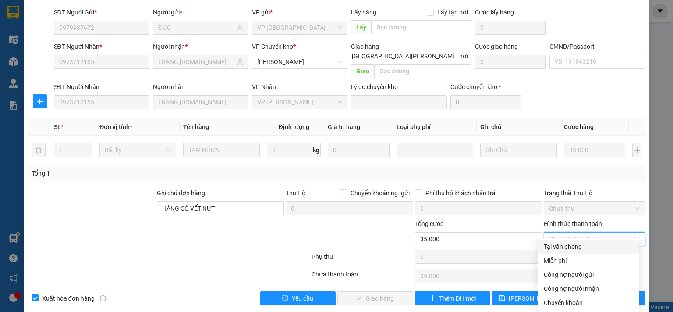
click at [568, 247] on div "Tại văn phòng" at bounding box center [589, 247] width 90 height 10
type input "0"
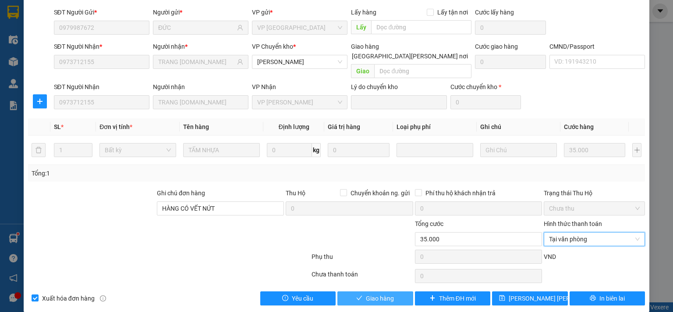
click at [367, 293] on span "Giao hàng" at bounding box center [380, 298] width 28 height 10
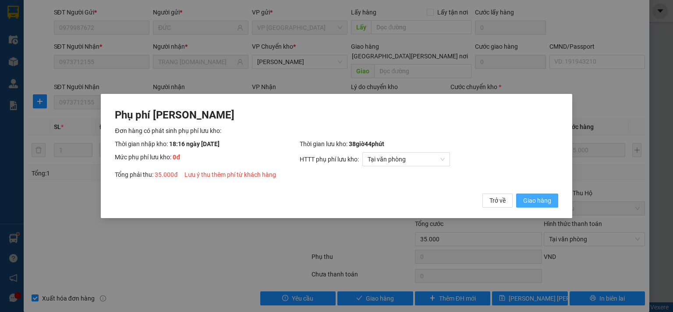
click at [535, 200] on span "Giao hàng" at bounding box center [537, 200] width 28 height 10
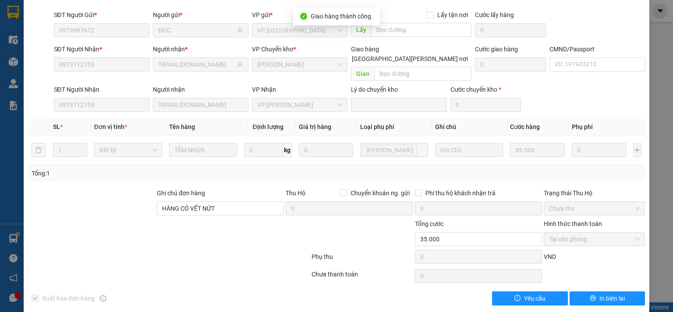
scroll to position [0, 0]
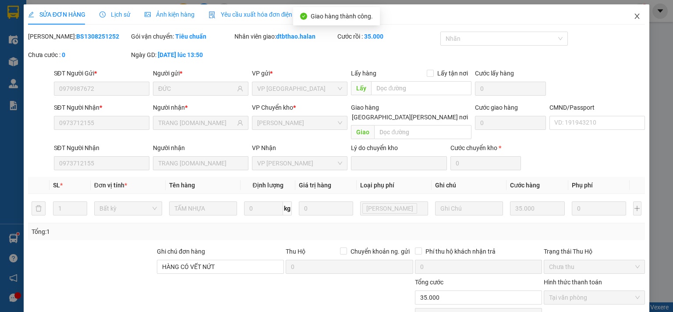
click at [634, 15] on icon "close" at bounding box center [637, 16] width 7 height 7
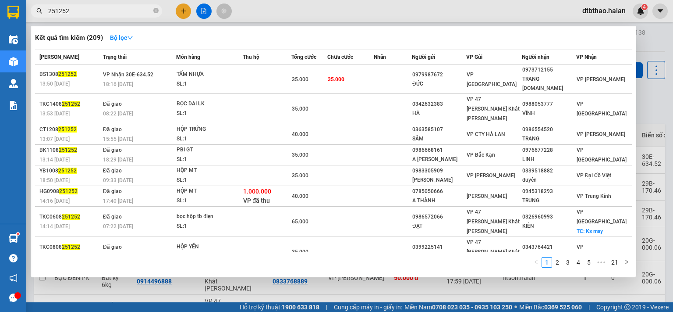
drag, startPoint x: 54, startPoint y: 9, endPoint x: 81, endPoint y: 9, distance: 26.7
click at [81, 9] on input "251252" at bounding box center [99, 11] width 103 height 10
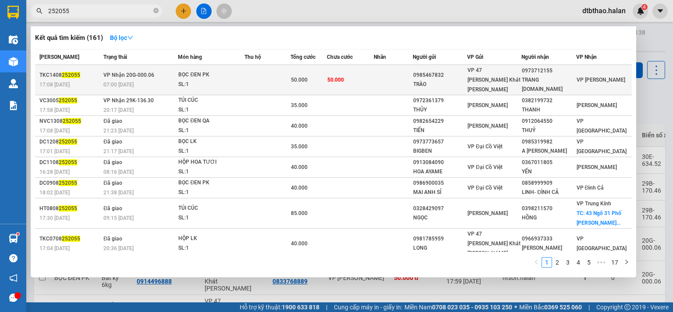
type input "252055"
click at [447, 80] on div "TRÀO" at bounding box center [439, 84] width 53 height 9
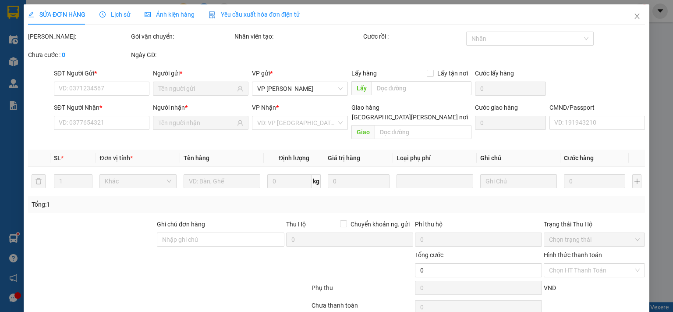
type input "0985467832"
type input "TRÀO"
type input "0973712155"
type input "TRANG [DOMAIN_NAME]"
type input "50.000"
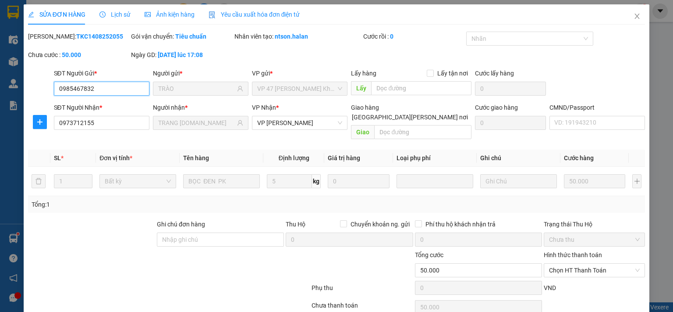
scroll to position [31, 0]
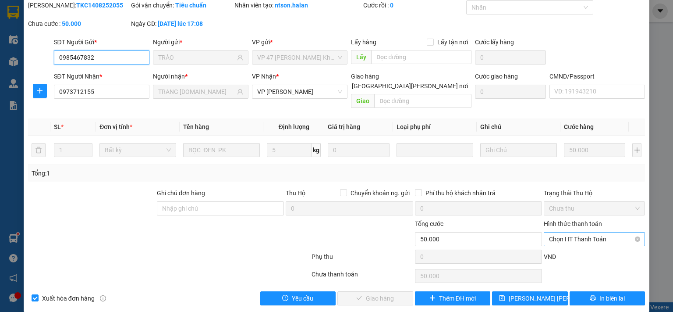
click at [570, 232] on span "Chọn HT Thanh Toán" at bounding box center [594, 238] width 91 height 13
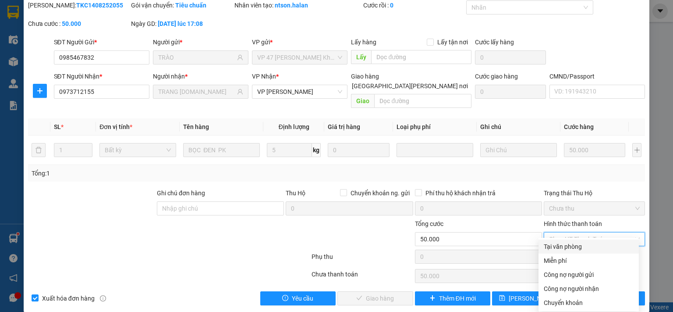
click at [565, 245] on div "Tại văn phòng" at bounding box center [589, 247] width 90 height 10
type input "0"
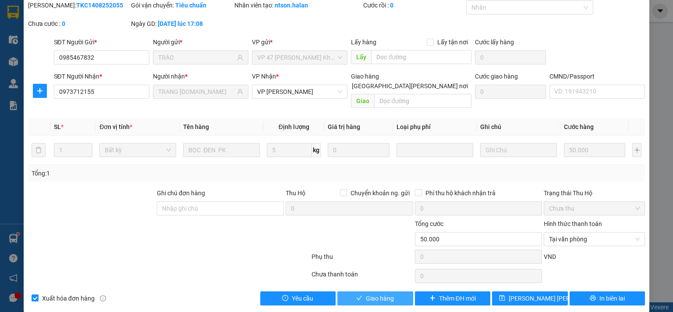
click at [388, 293] on span "Giao hàng" at bounding box center [380, 298] width 28 height 10
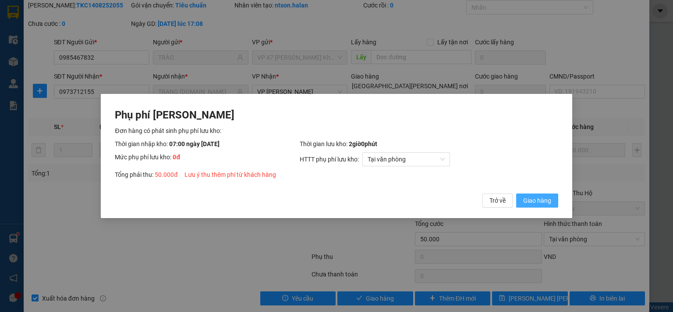
click at [539, 202] on span "Giao hàng" at bounding box center [537, 200] width 28 height 10
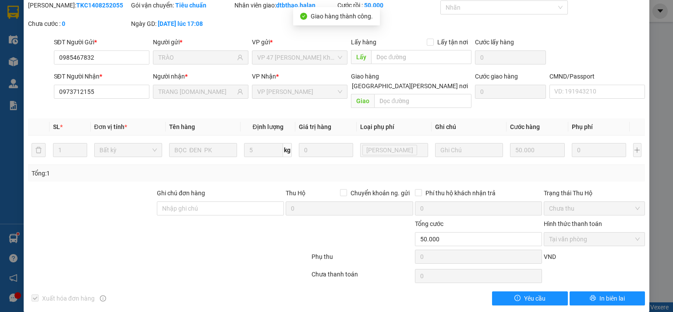
scroll to position [0, 0]
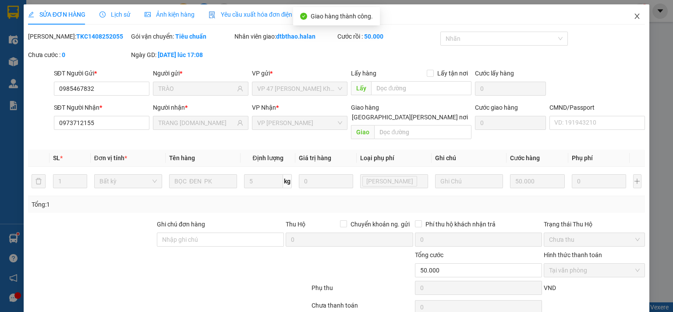
click at [634, 18] on icon "close" at bounding box center [637, 16] width 7 height 7
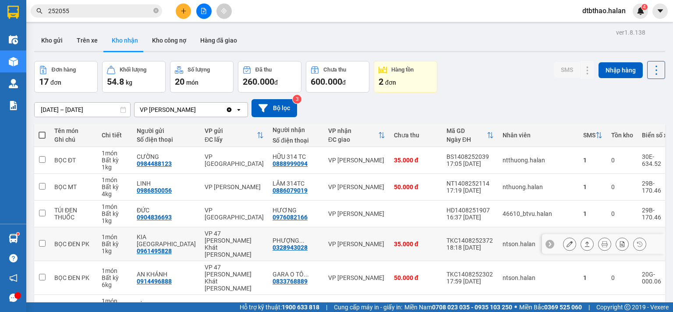
click at [567, 241] on icon at bounding box center [570, 244] width 6 height 6
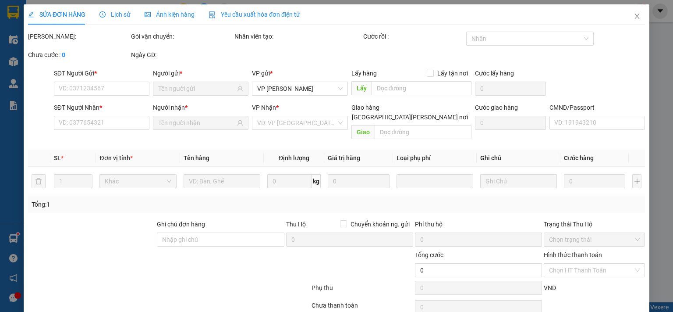
type input "0961495828"
type input "KIA [GEOGRAPHIC_DATA]"
type input "0328943028"
type input "PHƯỢNG HÙNG 314T.C"
type input "35.000"
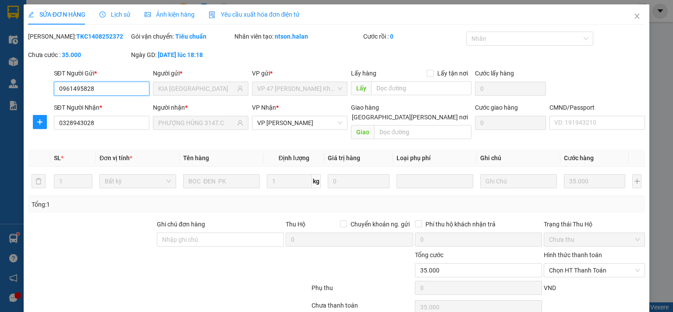
scroll to position [31, 0]
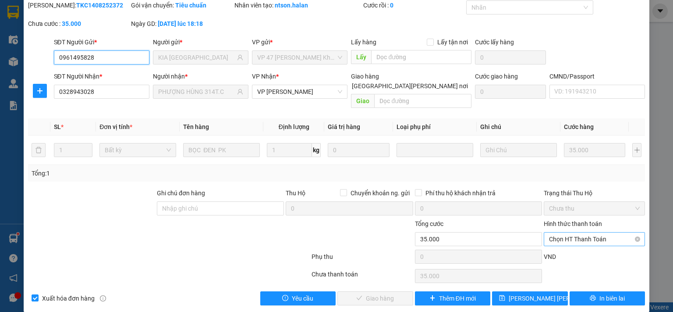
click at [589, 232] on span "Chọn HT Thanh Toán" at bounding box center [594, 238] width 91 height 13
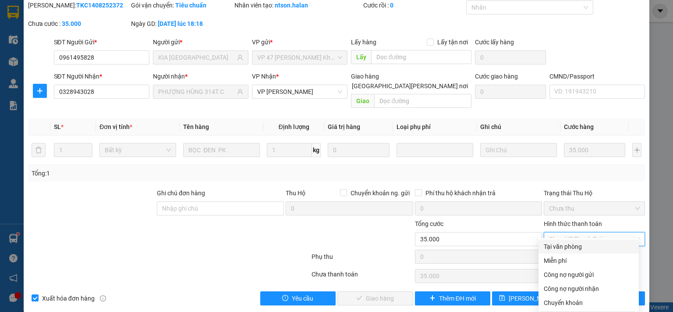
click at [575, 247] on div "Tại văn phòng" at bounding box center [589, 247] width 90 height 10
type input "0"
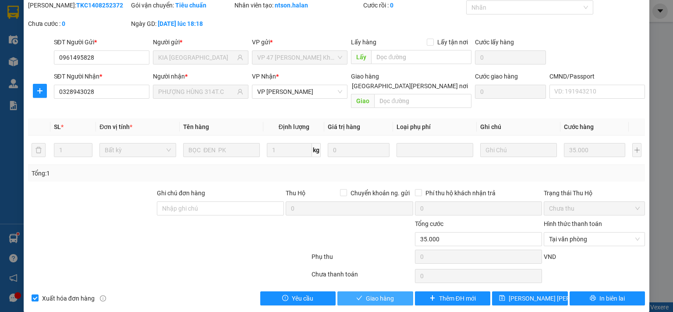
click at [402, 291] on button "Giao hàng" at bounding box center [376, 298] width 76 height 14
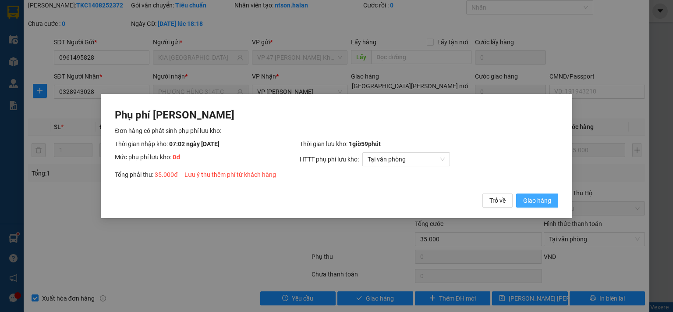
click at [528, 203] on span "Giao hàng" at bounding box center [537, 200] width 28 height 10
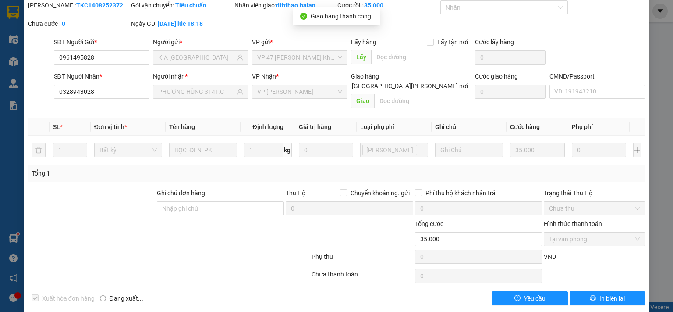
scroll to position [0, 0]
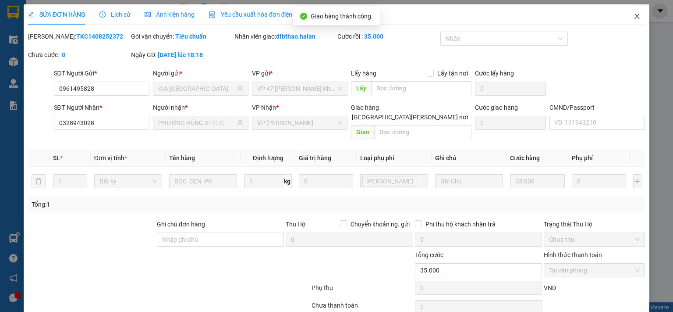
click at [634, 15] on icon "close" at bounding box center [637, 16] width 7 height 7
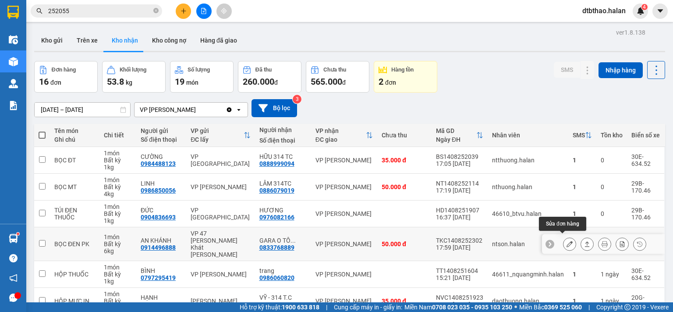
click at [567, 241] on icon at bounding box center [570, 244] width 6 height 6
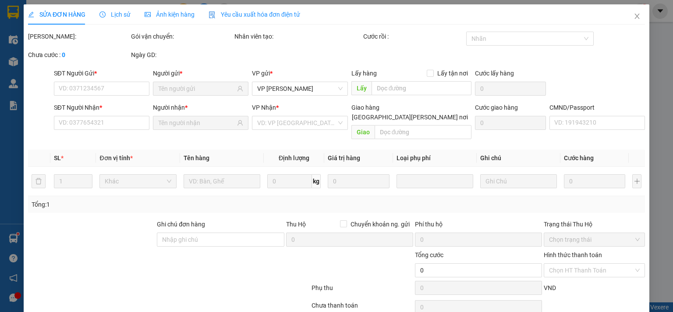
type input "0914496888"
type input "AN KHÁNH"
type input "0833768889"
type input "GARA O TÔ HẰNG HẢI 314TC"
type input "50.000"
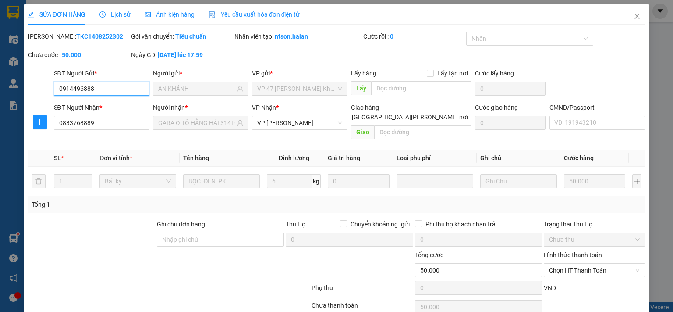
scroll to position [31, 0]
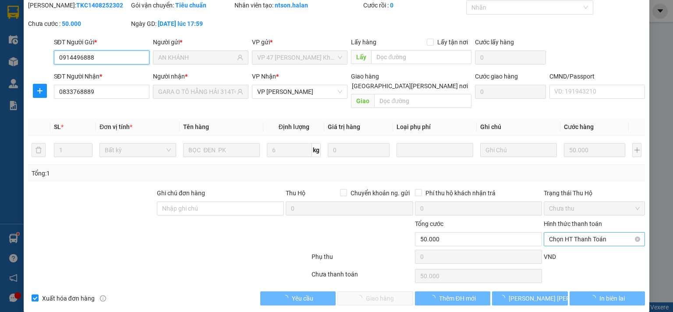
click at [580, 232] on span "Chọn HT Thanh Toán" at bounding box center [594, 238] width 91 height 13
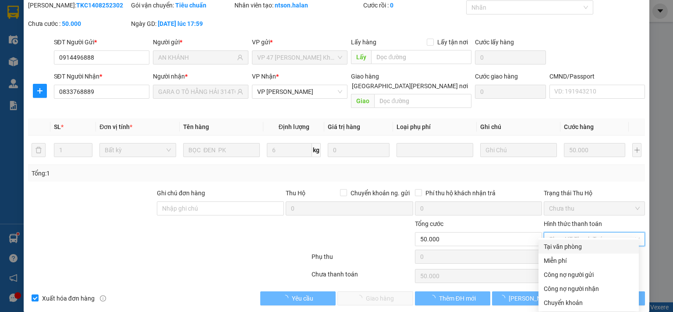
drag, startPoint x: 580, startPoint y: 245, endPoint x: 576, endPoint y: 250, distance: 6.5
click at [580, 246] on div "Tại văn phòng" at bounding box center [589, 247] width 90 height 10
type input "0"
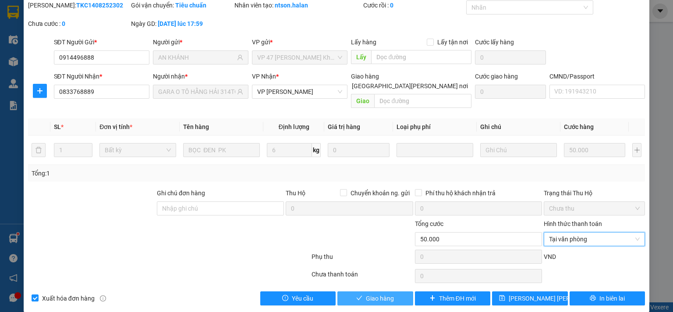
click at [393, 291] on button "Giao hàng" at bounding box center [376, 298] width 76 height 14
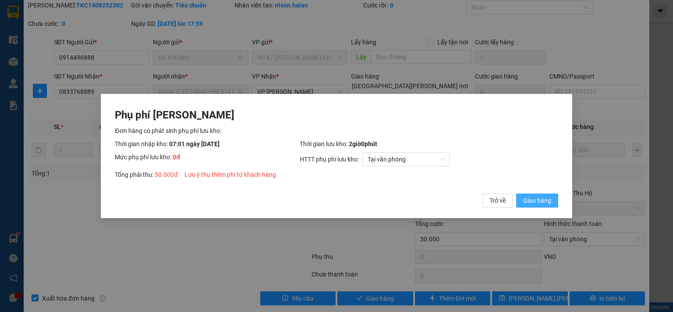
click at [543, 200] on span "Giao hàng" at bounding box center [537, 200] width 28 height 10
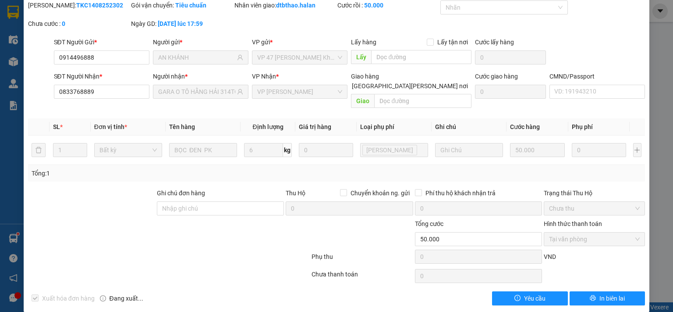
scroll to position [0, 0]
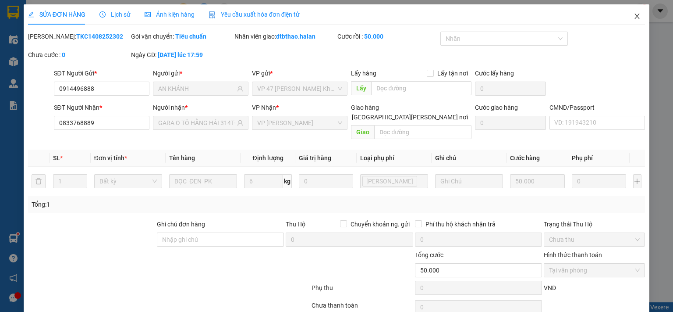
click at [634, 16] on icon "close" at bounding box center [637, 16] width 7 height 7
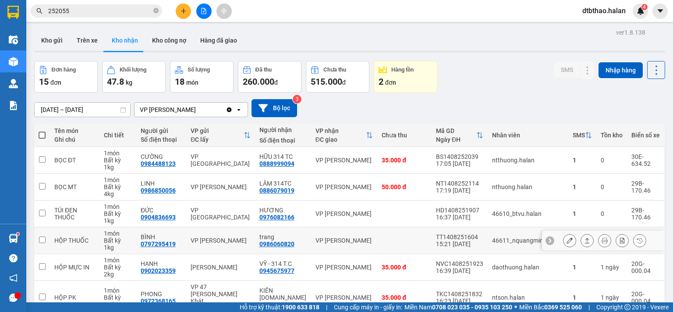
scroll to position [131, 0]
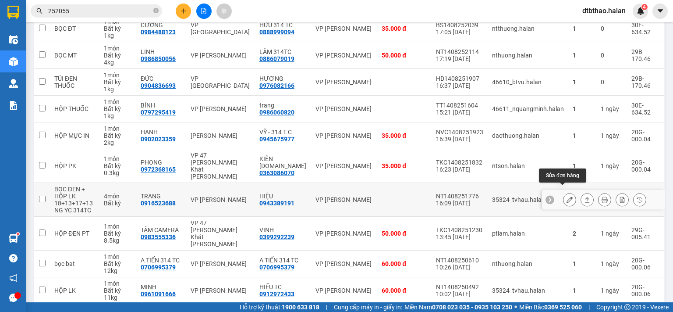
click at [567, 196] on icon at bounding box center [570, 199] width 6 height 6
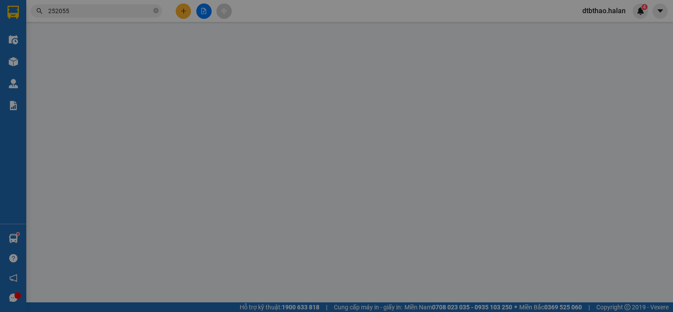
type input "0916523688"
type input "TRANG"
type input "0943389191"
type input "HIỆU"
type input "190.000"
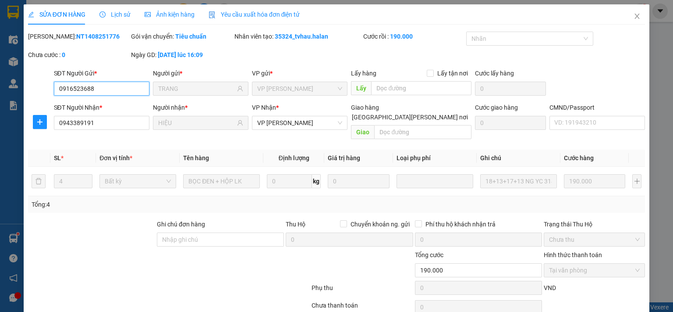
scroll to position [31, 0]
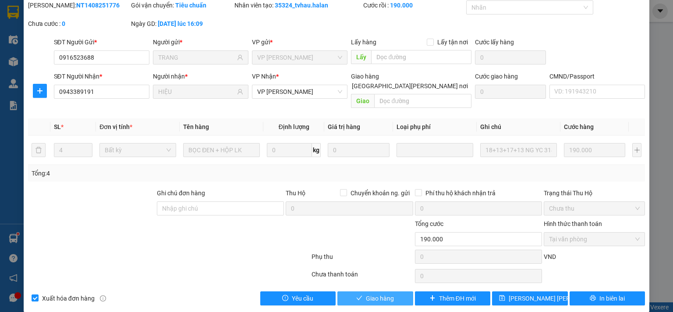
click at [388, 293] on span "Giao hàng" at bounding box center [380, 298] width 28 height 10
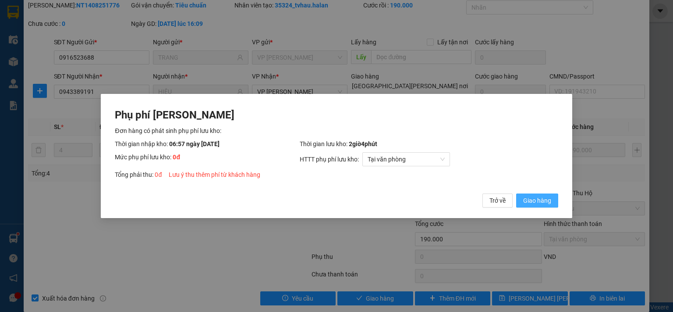
click at [542, 201] on span "Giao hàng" at bounding box center [537, 200] width 28 height 10
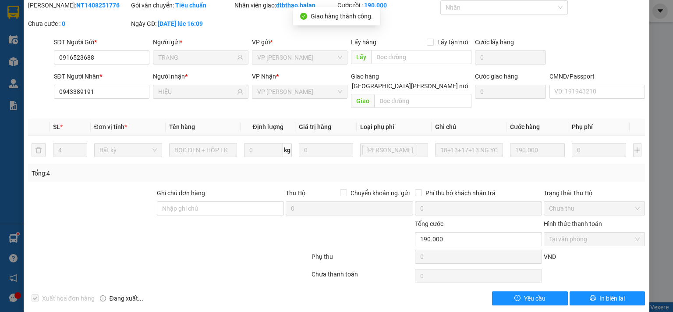
scroll to position [0, 0]
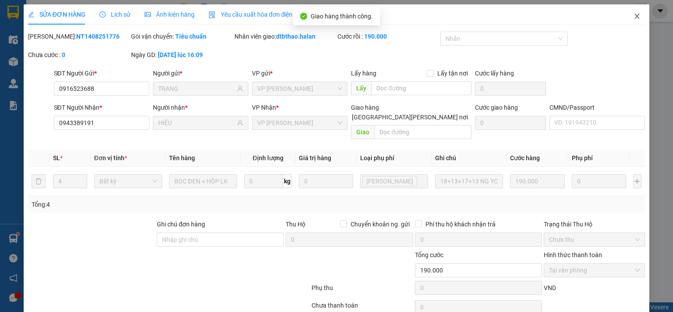
click at [635, 17] on icon "close" at bounding box center [637, 16] width 5 height 5
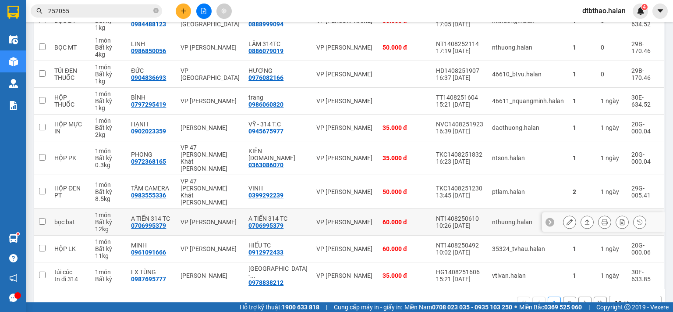
scroll to position [52, 0]
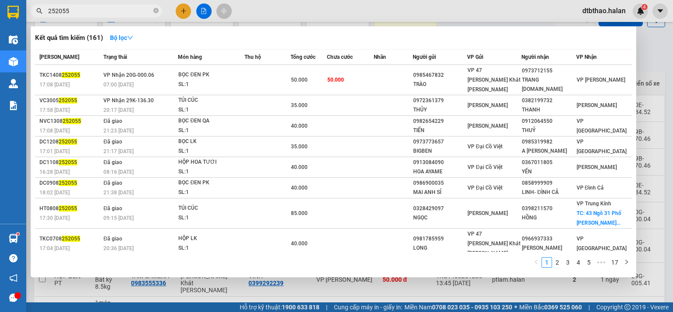
drag, startPoint x: 55, startPoint y: 11, endPoint x: 88, endPoint y: 10, distance: 32.9
click at [88, 10] on input "252055" at bounding box center [99, 11] width 103 height 10
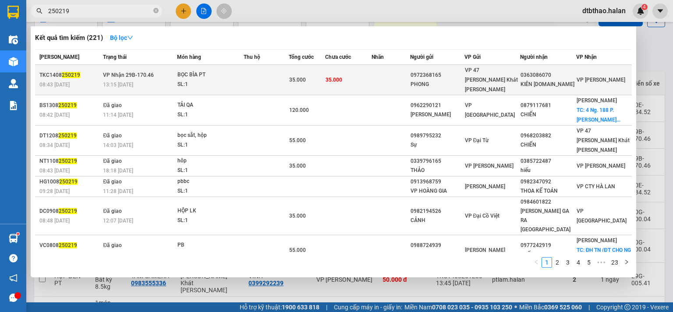
type input "250219"
click at [543, 73] on div "0363086070" at bounding box center [548, 75] width 55 height 9
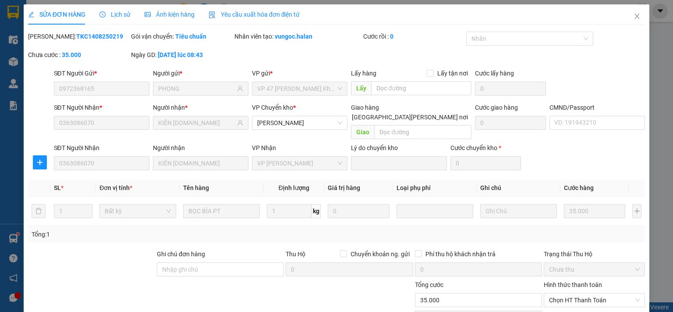
type input "0972368165"
type input "PHONG"
type input "0363086070"
type input "KIÊN [DOMAIN_NAME]"
type input "35.000"
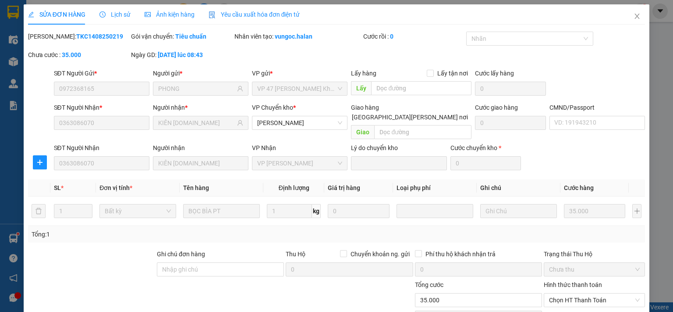
scroll to position [61, 0]
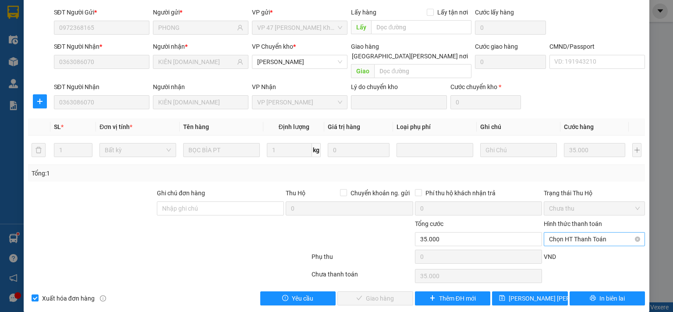
click at [580, 232] on span "Chọn HT Thanh Toán" at bounding box center [594, 238] width 91 height 13
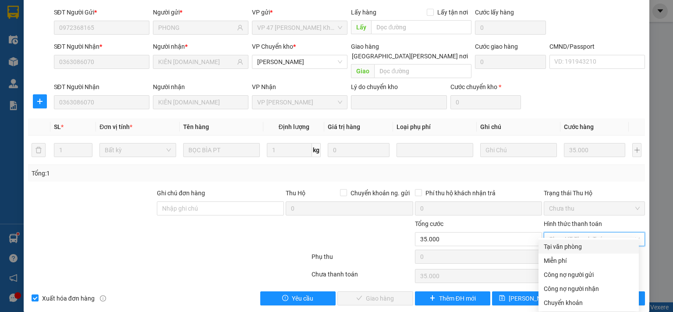
click at [578, 247] on div "Tại văn phòng" at bounding box center [589, 247] width 90 height 10
type input "0"
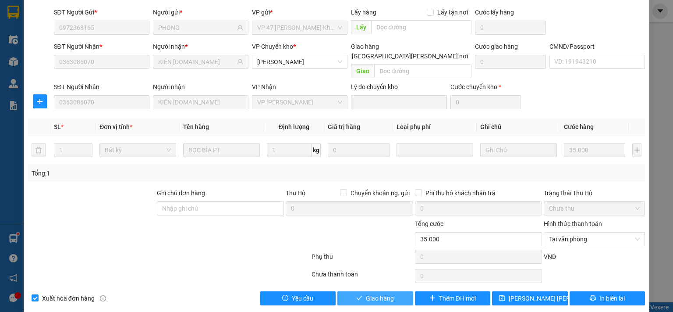
click at [396, 291] on button "Giao hàng" at bounding box center [376, 298] width 76 height 14
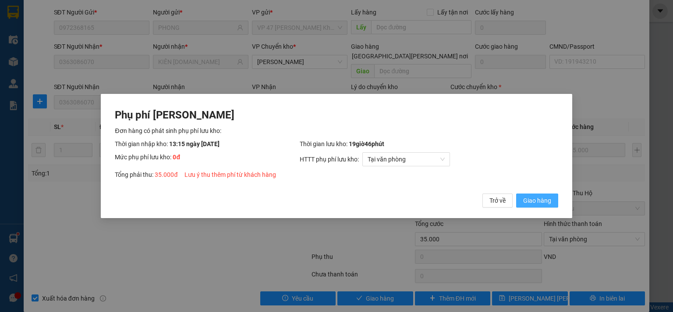
click at [535, 203] on span "Giao hàng" at bounding box center [537, 200] width 28 height 10
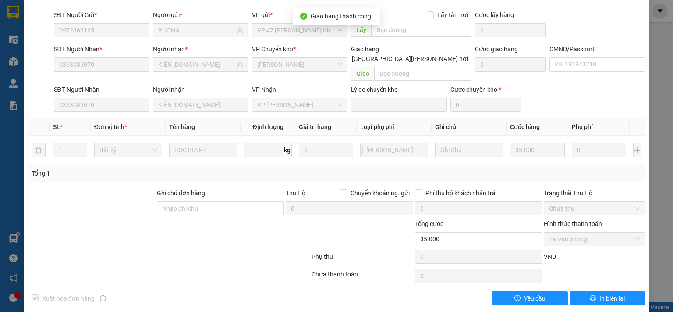
scroll to position [0, 0]
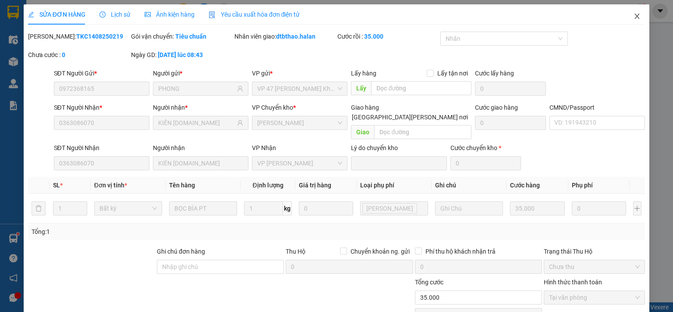
click at [634, 17] on icon "close" at bounding box center [637, 16] width 7 height 7
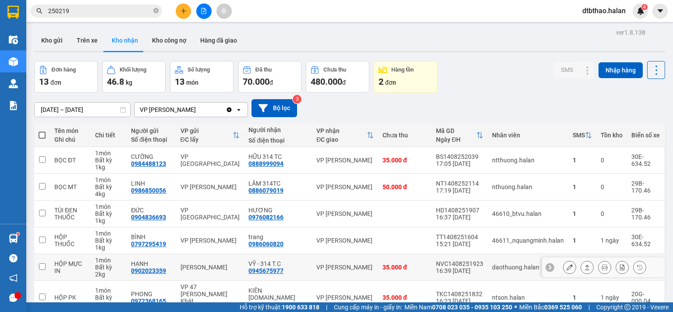
scroll to position [139, 0]
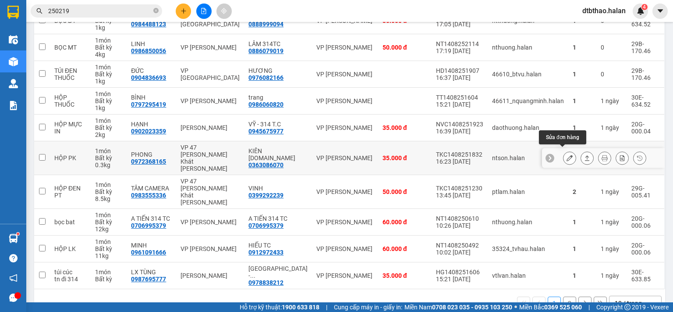
click at [567, 155] on icon at bounding box center [570, 158] width 6 height 6
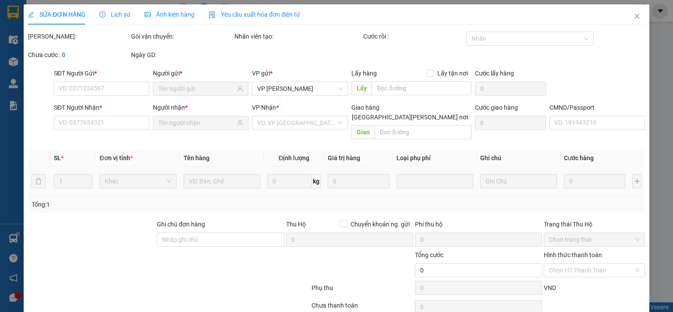
type input "0972368165"
type input "PHONG"
type input "0363086070"
type input "KIÊN [DOMAIN_NAME]"
type input "35.000"
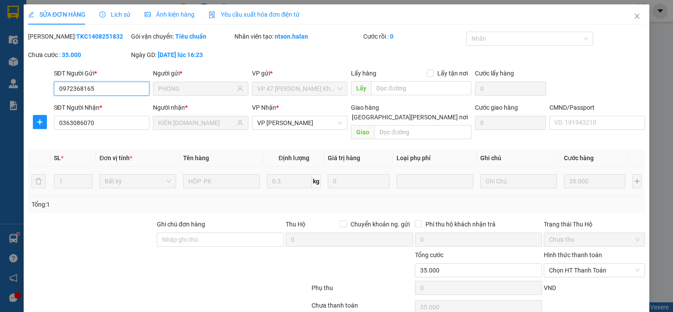
scroll to position [31, 0]
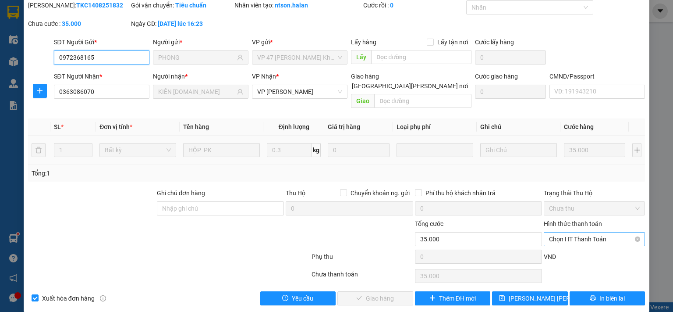
click at [570, 232] on span "Chọn HT Thanh Toán" at bounding box center [594, 238] width 91 height 13
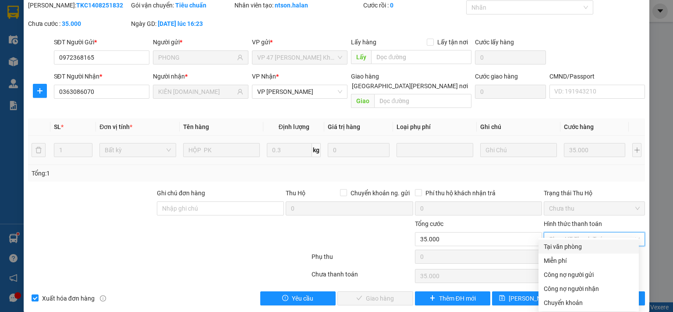
click at [562, 248] on div "Tại văn phòng" at bounding box center [589, 247] width 90 height 10
type input "0"
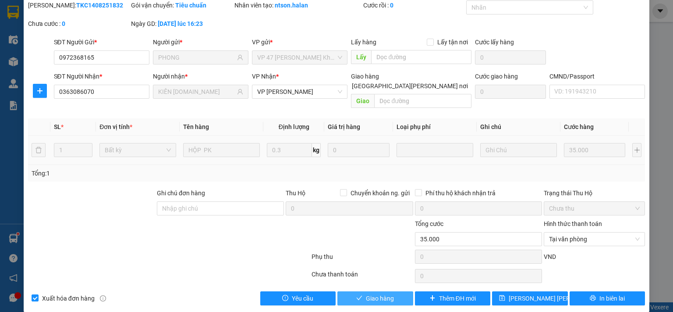
click at [396, 292] on button "Giao hàng" at bounding box center [376, 298] width 76 height 14
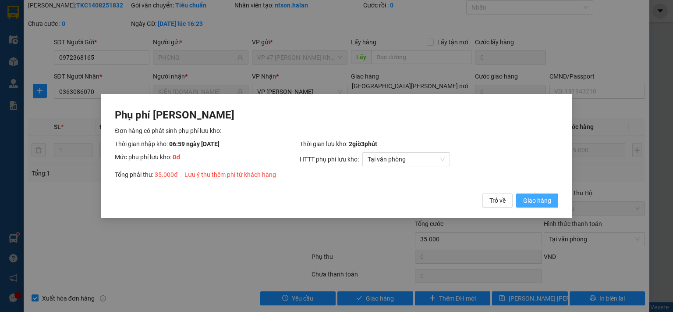
click at [547, 202] on span "Giao hàng" at bounding box center [537, 200] width 28 height 10
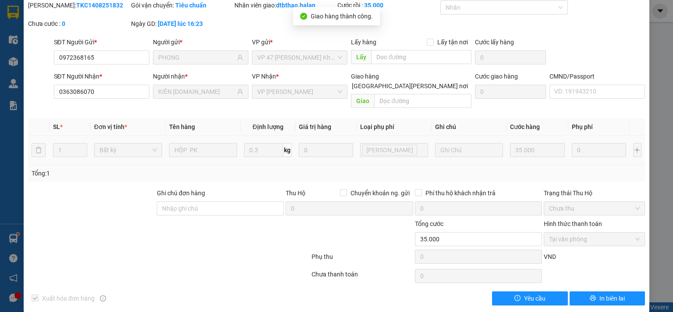
scroll to position [0, 0]
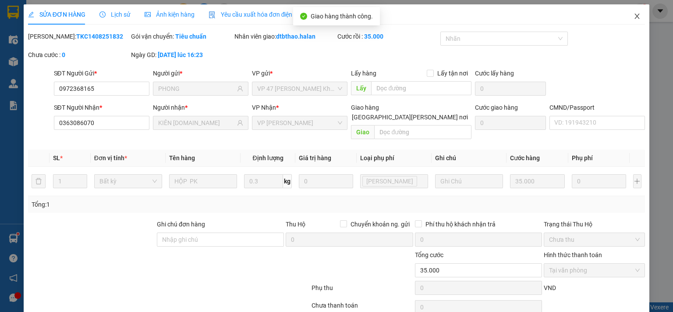
click at [626, 17] on span "Close" at bounding box center [637, 16] width 25 height 25
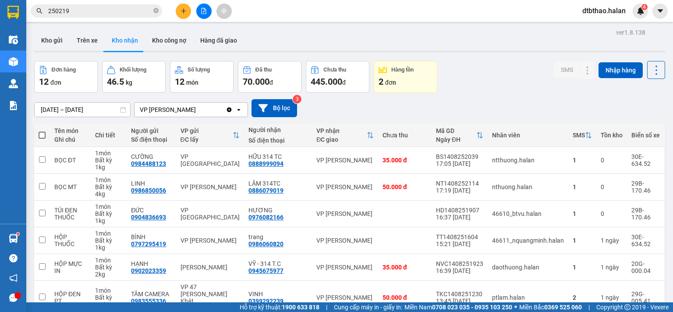
scroll to position [139, 0]
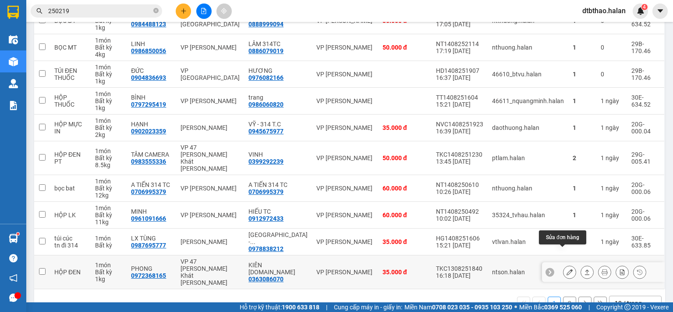
click at [567, 269] on icon at bounding box center [570, 272] width 6 height 6
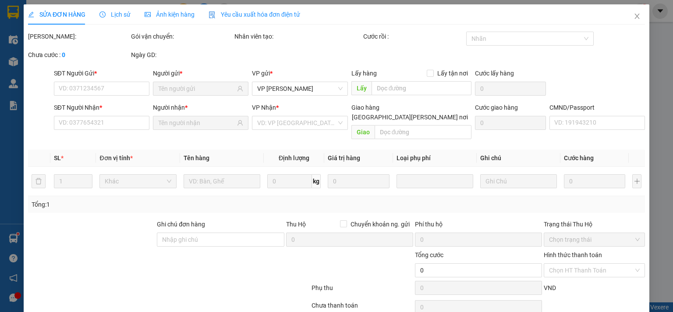
type input "0972368165"
type input "PHONG"
type input "0363086070"
type input "KIÊN [DOMAIN_NAME]"
type input "35.000"
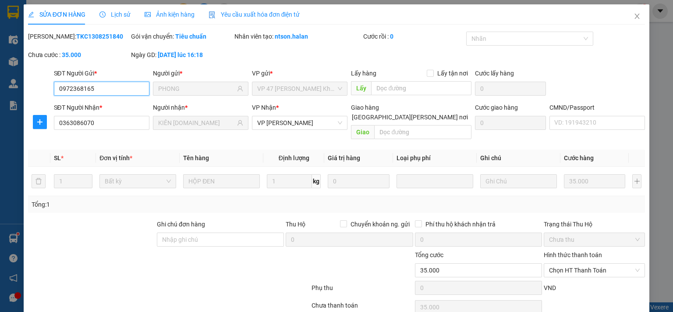
scroll to position [31, 0]
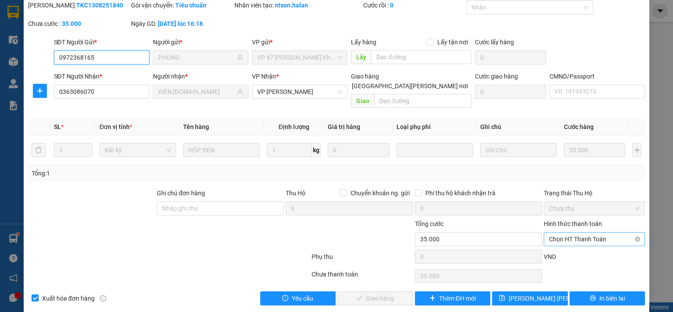
click at [577, 232] on span "Chọn HT Thanh Toán" at bounding box center [594, 238] width 91 height 13
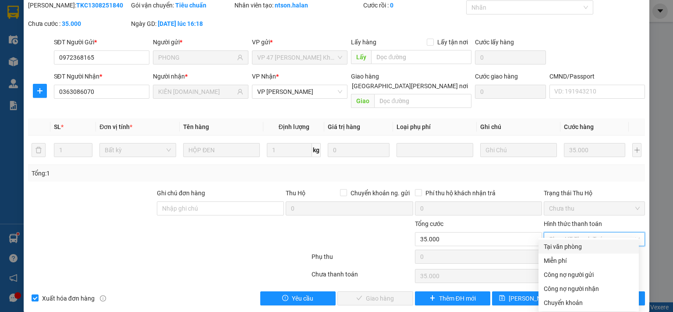
click at [573, 243] on div "Tại văn phòng" at bounding box center [589, 247] width 90 height 10
type input "0"
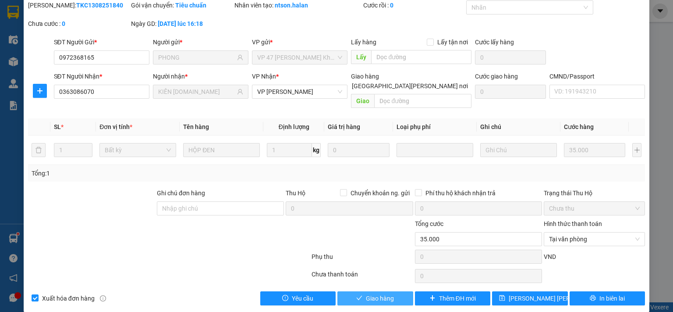
click at [396, 291] on button "Giao hàng" at bounding box center [376, 298] width 76 height 14
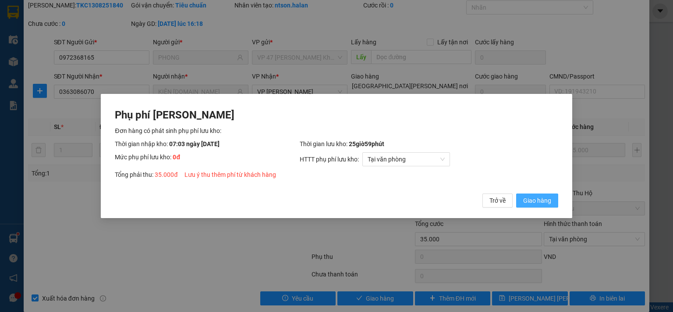
click at [541, 198] on span "Giao hàng" at bounding box center [537, 200] width 28 height 10
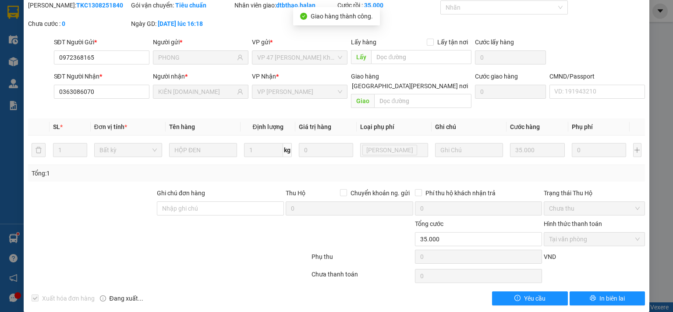
scroll to position [0, 0]
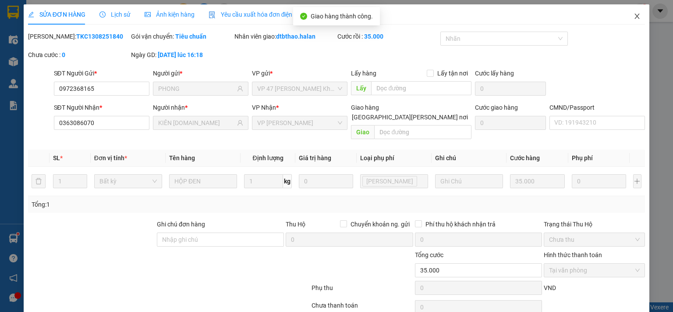
click at [634, 16] on icon "close" at bounding box center [637, 16] width 7 height 7
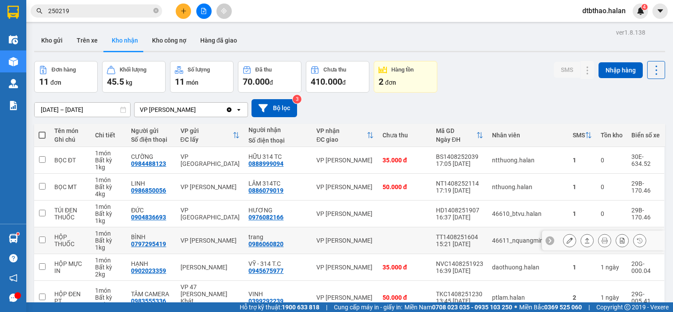
scroll to position [139, 0]
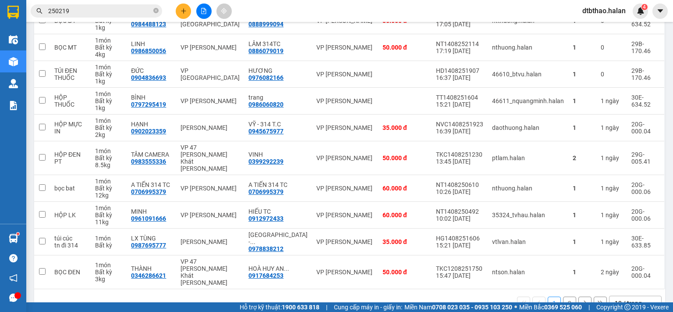
click at [563, 296] on button "2" at bounding box center [569, 302] width 13 height 13
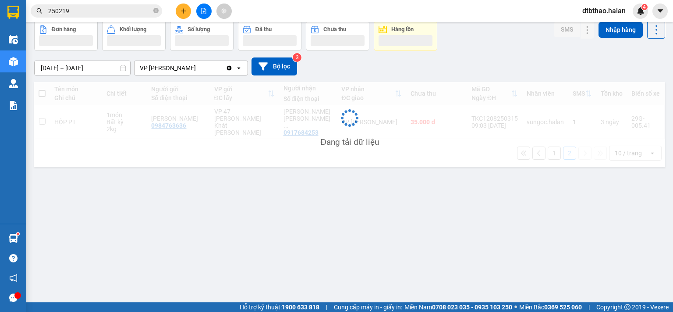
scroll to position [40, 0]
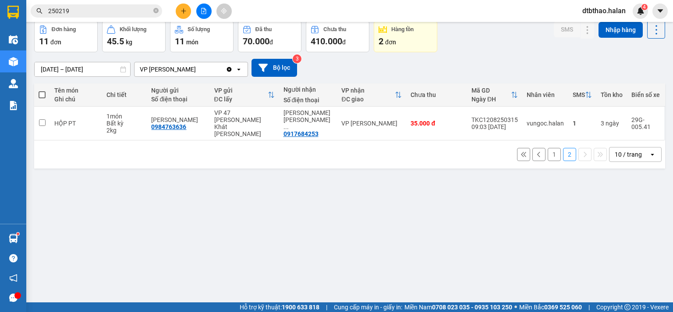
click at [548, 149] on button "1" at bounding box center [554, 154] width 13 height 13
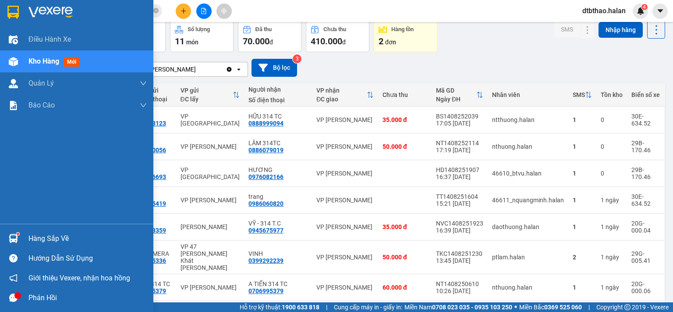
click at [39, 235] on div "Hàng sắp về" at bounding box center [87, 238] width 118 height 13
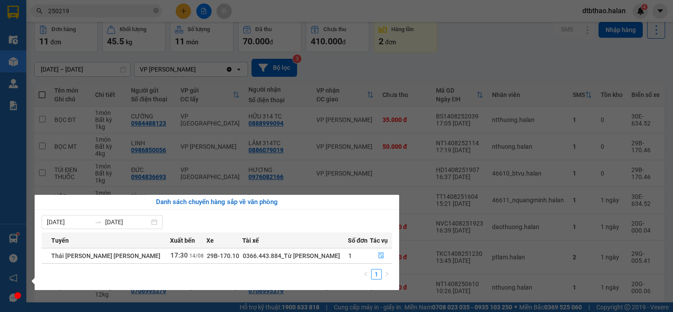
click at [459, 58] on section "Kết quả [PERSON_NAME] ( 221 ) Bộ lọc Mã ĐH Trạng thái Món hàng Thu hộ Tổng [PER…" at bounding box center [336, 156] width 673 height 312
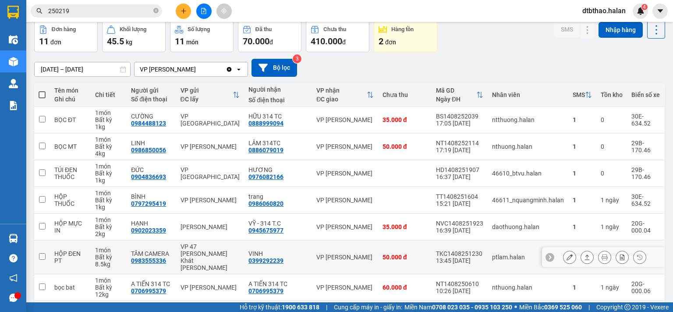
scroll to position [139, 0]
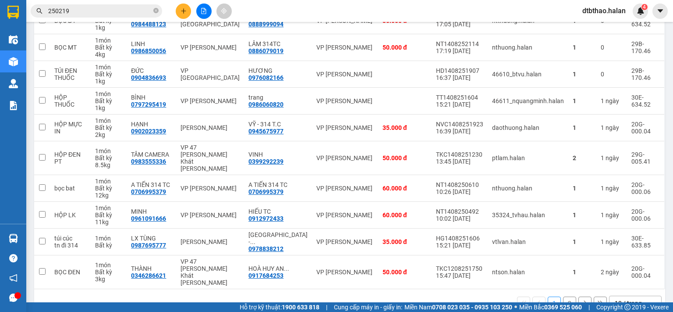
click at [563, 296] on button "2" at bounding box center [569, 302] width 13 height 13
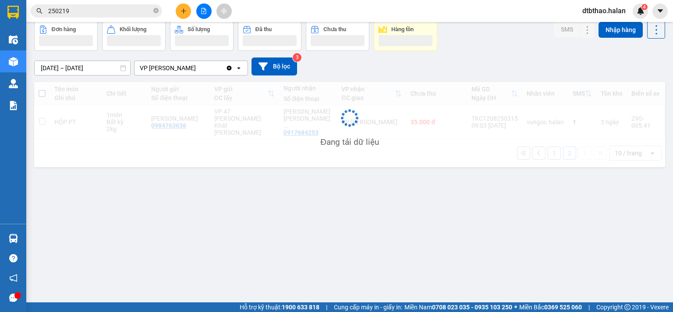
scroll to position [40, 0]
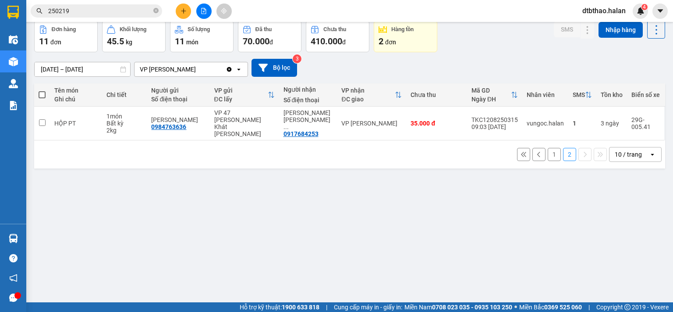
click at [551, 148] on button "1" at bounding box center [554, 154] width 13 height 13
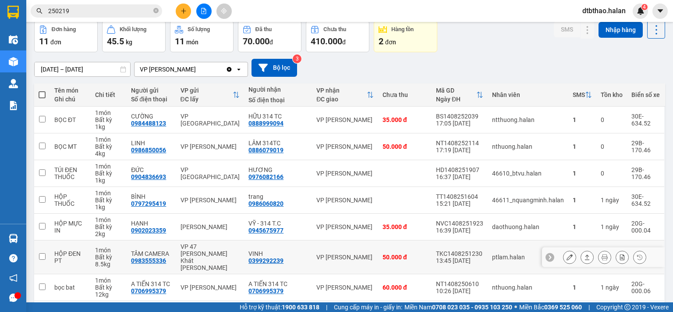
scroll to position [139, 0]
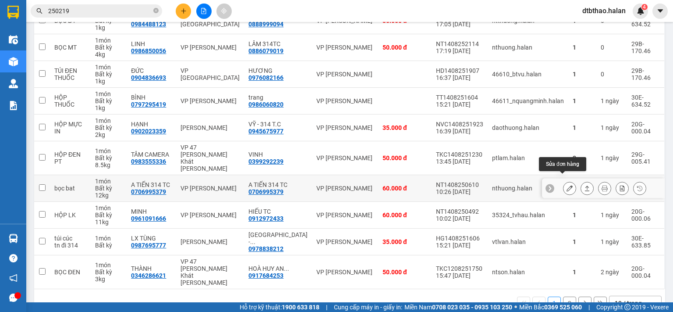
click at [564, 181] on button at bounding box center [570, 188] width 12 height 15
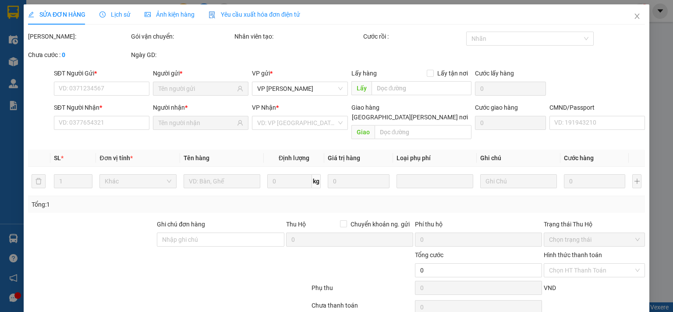
type input "0706995379"
type input "A TIẾN 314 TC"
type input "0706995379"
type input "A TIẾN 314 TC"
type input "60.000"
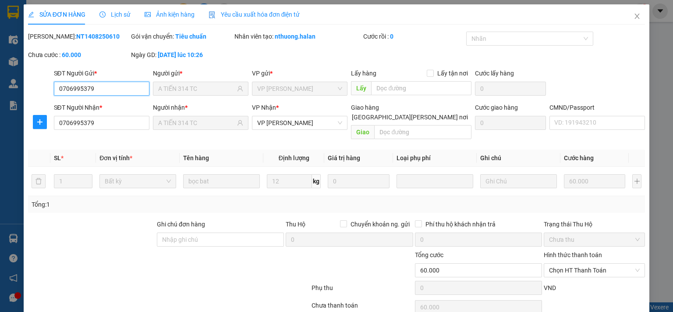
scroll to position [31, 0]
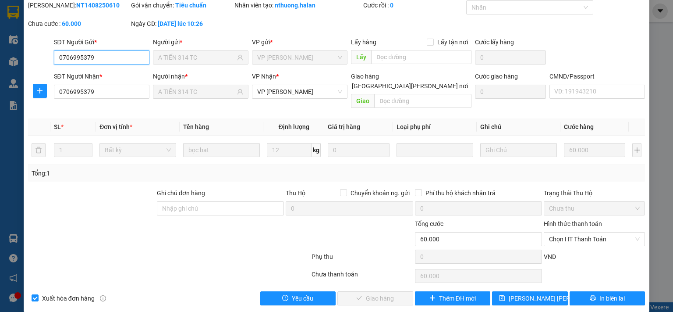
drag, startPoint x: 577, startPoint y: 229, endPoint x: 573, endPoint y: 247, distance: 18.4
click at [576, 232] on span "Chọn HT Thanh Toán" at bounding box center [594, 238] width 91 height 13
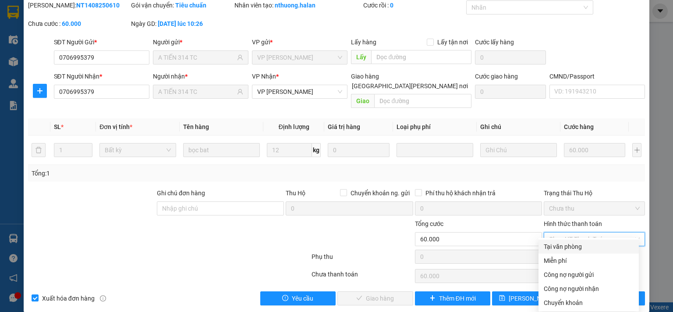
drag, startPoint x: 568, startPoint y: 249, endPoint x: 489, endPoint y: 276, distance: 83.0
click at [567, 249] on div "Tại văn phòng" at bounding box center [589, 247] width 90 height 10
type input "0"
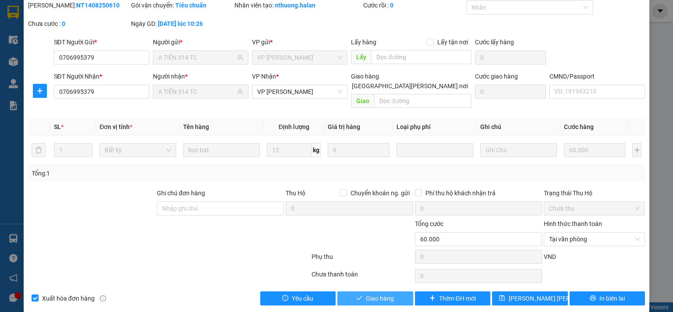
click at [388, 293] on span "Giao hàng" at bounding box center [380, 298] width 28 height 10
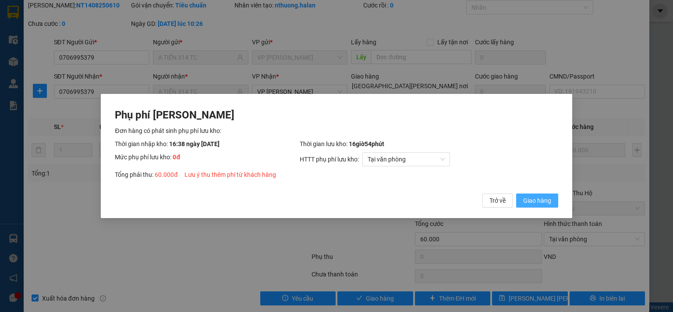
click at [536, 196] on span "Giao hàng" at bounding box center [537, 200] width 28 height 10
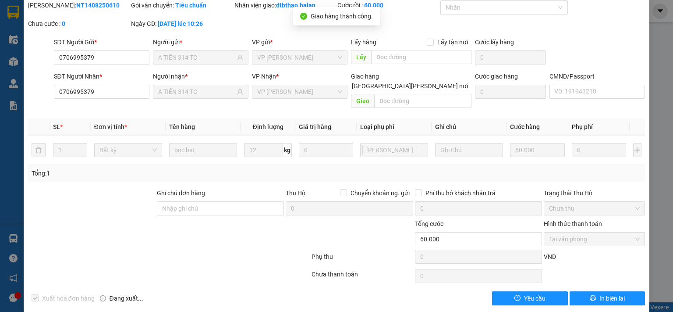
scroll to position [0, 0]
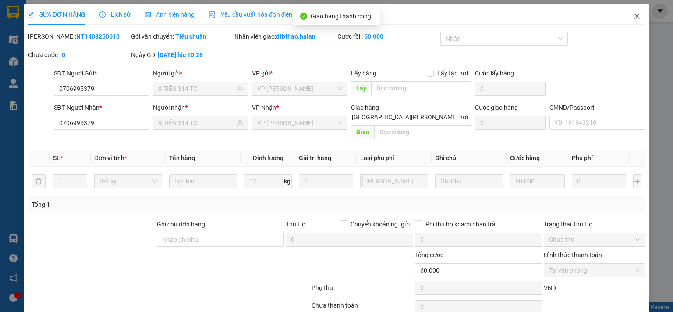
click at [634, 17] on icon "close" at bounding box center [637, 16] width 7 height 7
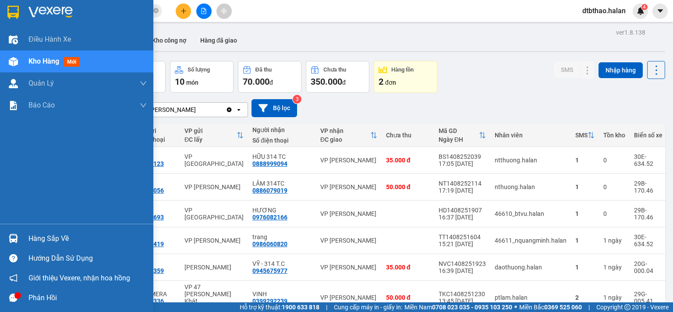
click at [42, 242] on div "Hàng sắp về" at bounding box center [87, 238] width 118 height 13
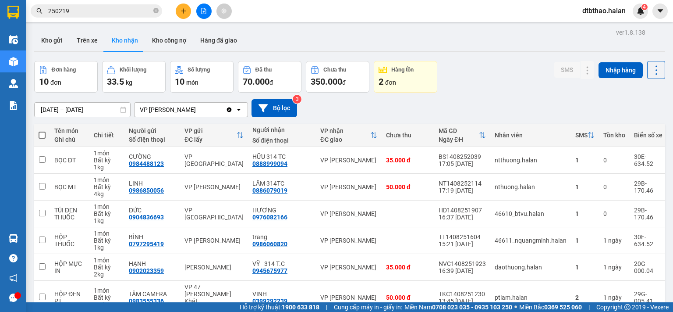
click at [496, 114] on section "Kết quả [PERSON_NAME] ( 221 ) Bộ lọc Mã ĐH Trạng thái Món hàng Thu hộ Tổng [PER…" at bounding box center [336, 156] width 673 height 312
